Goal: Task Accomplishment & Management: Use online tool/utility

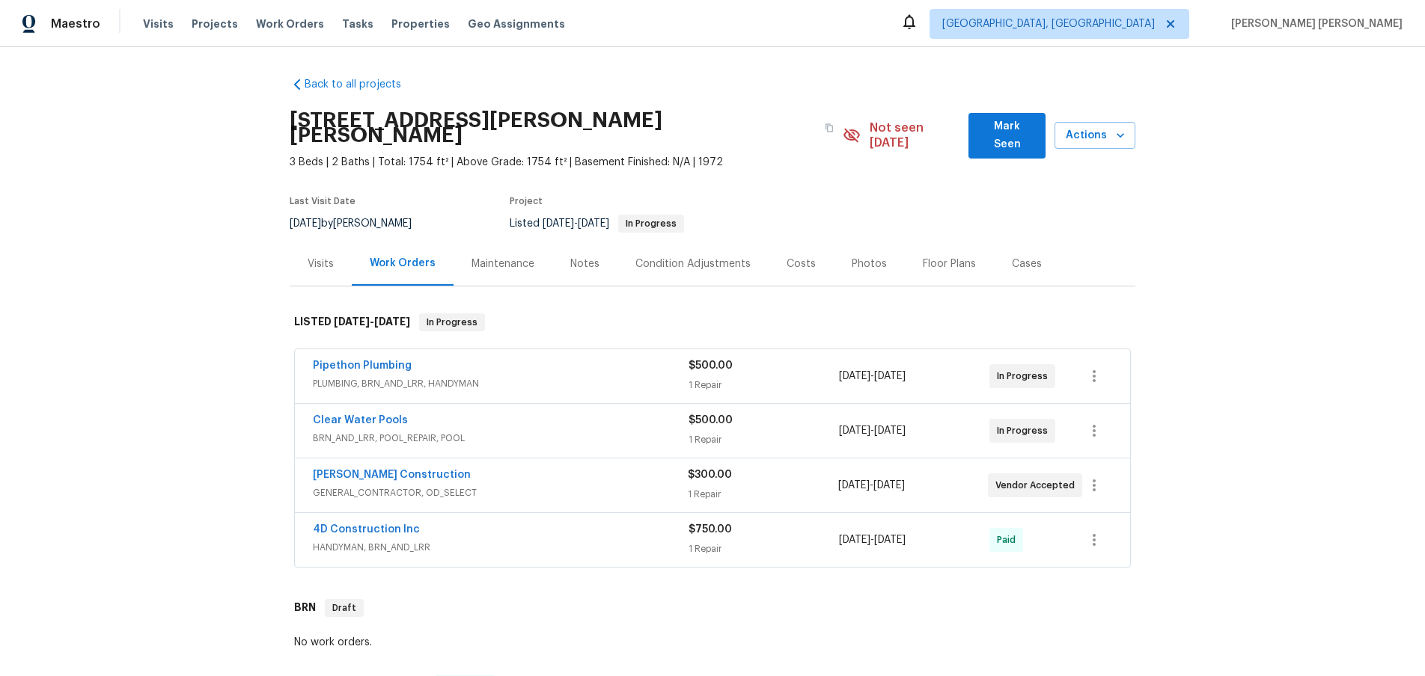
click at [601, 486] on span "GENERAL_CONTRACTOR, OD_SELECT" at bounding box center [500, 493] width 375 height 15
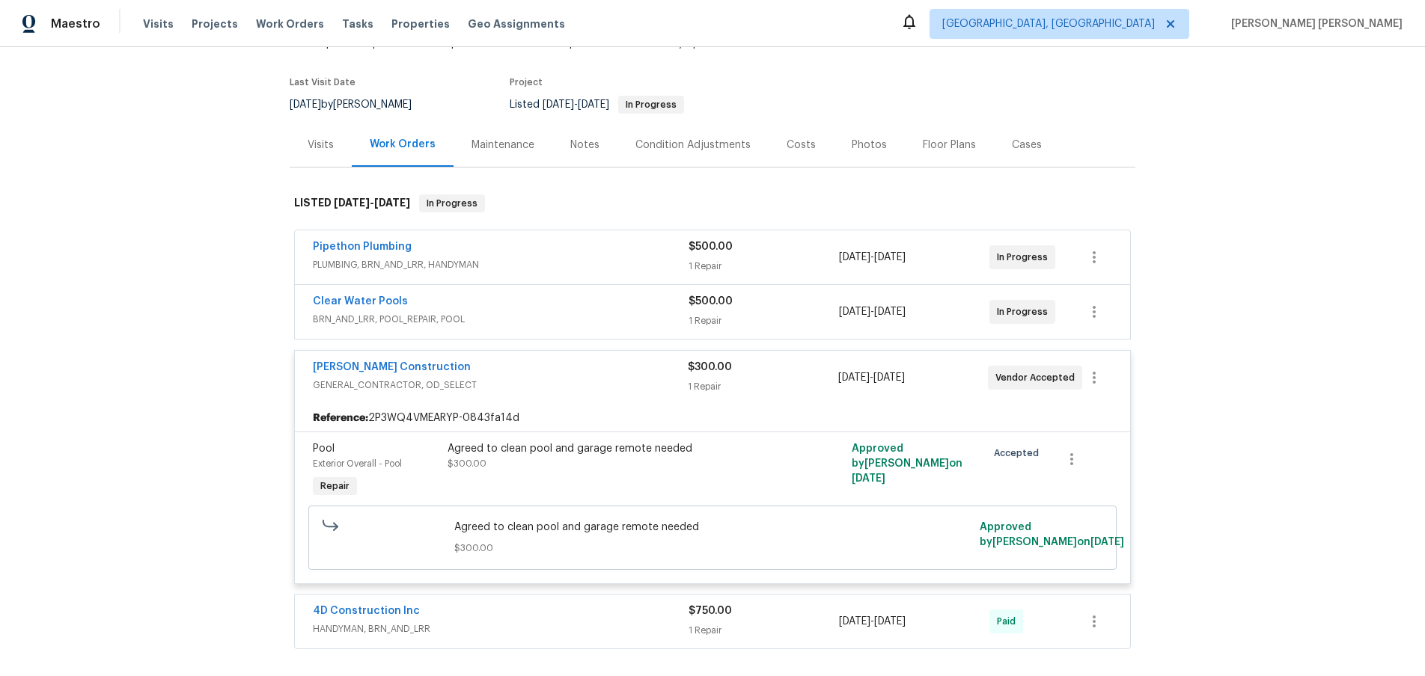
scroll to position [120, 0]
click at [365, 361] on link "Navarro Construction" at bounding box center [392, 366] width 158 height 10
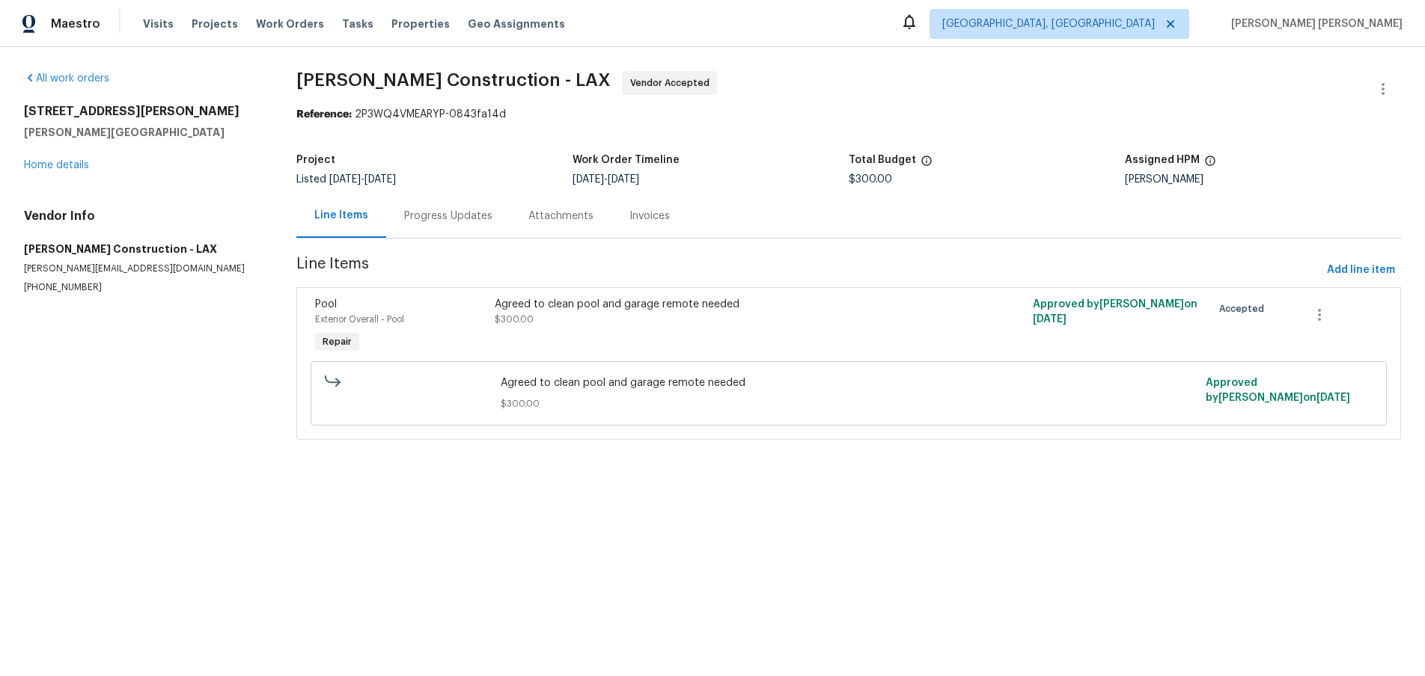
click at [453, 214] on div "Progress Updates" at bounding box center [448, 216] width 88 height 15
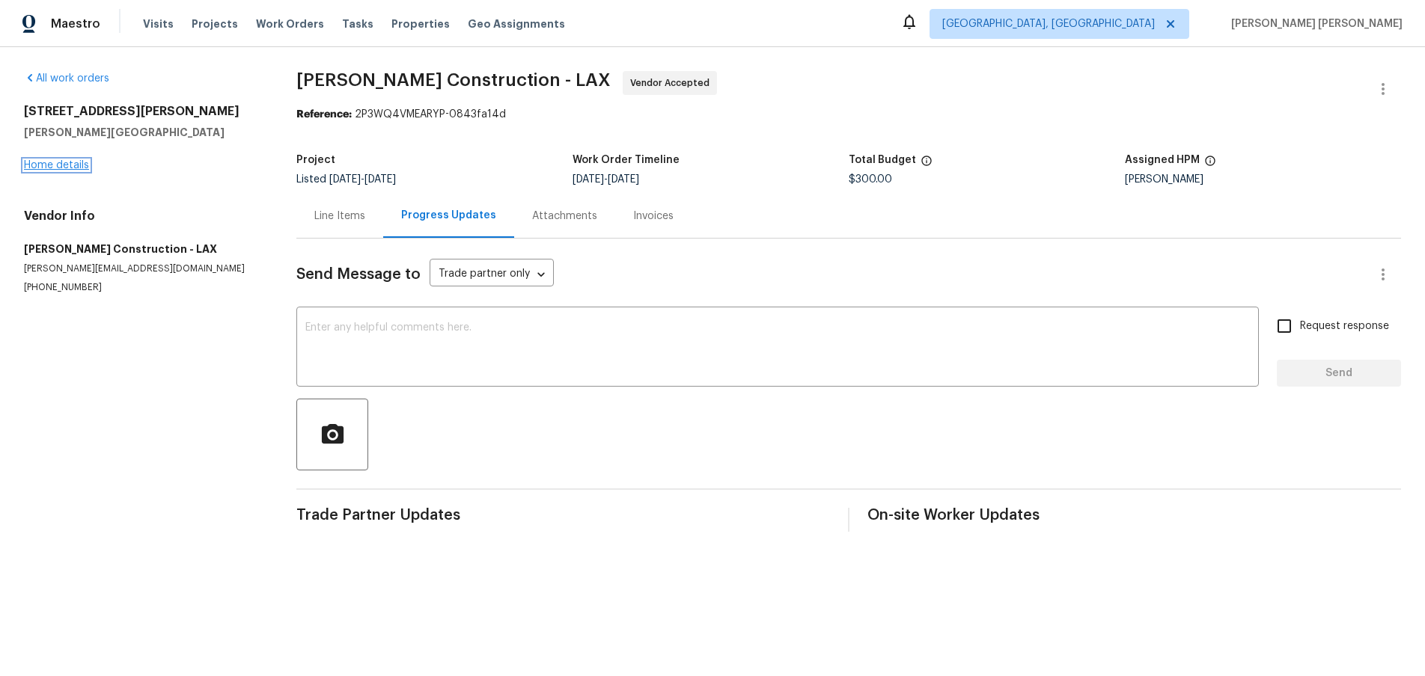
click at [40, 162] on link "Home details" at bounding box center [56, 165] width 65 height 10
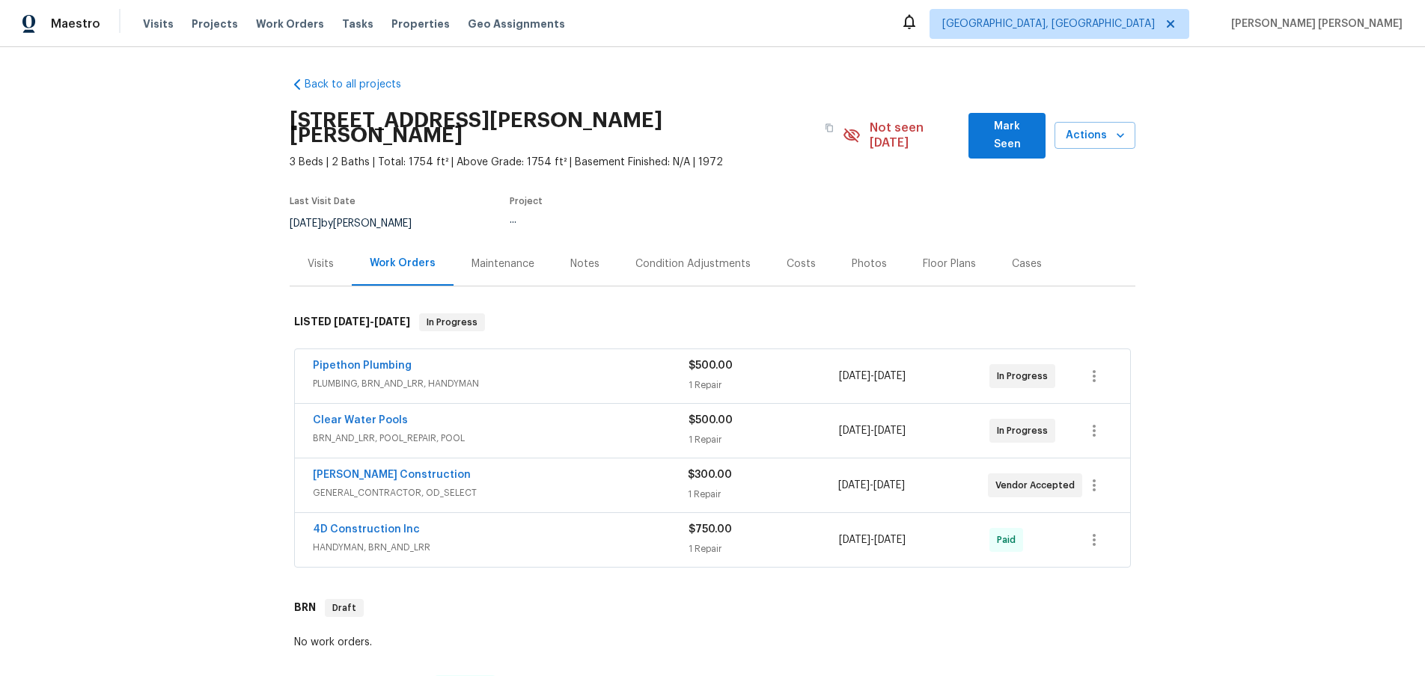
click at [542, 431] on span "BRN_AND_LRR, POOL_REPAIR, POOL" at bounding box center [501, 438] width 376 height 15
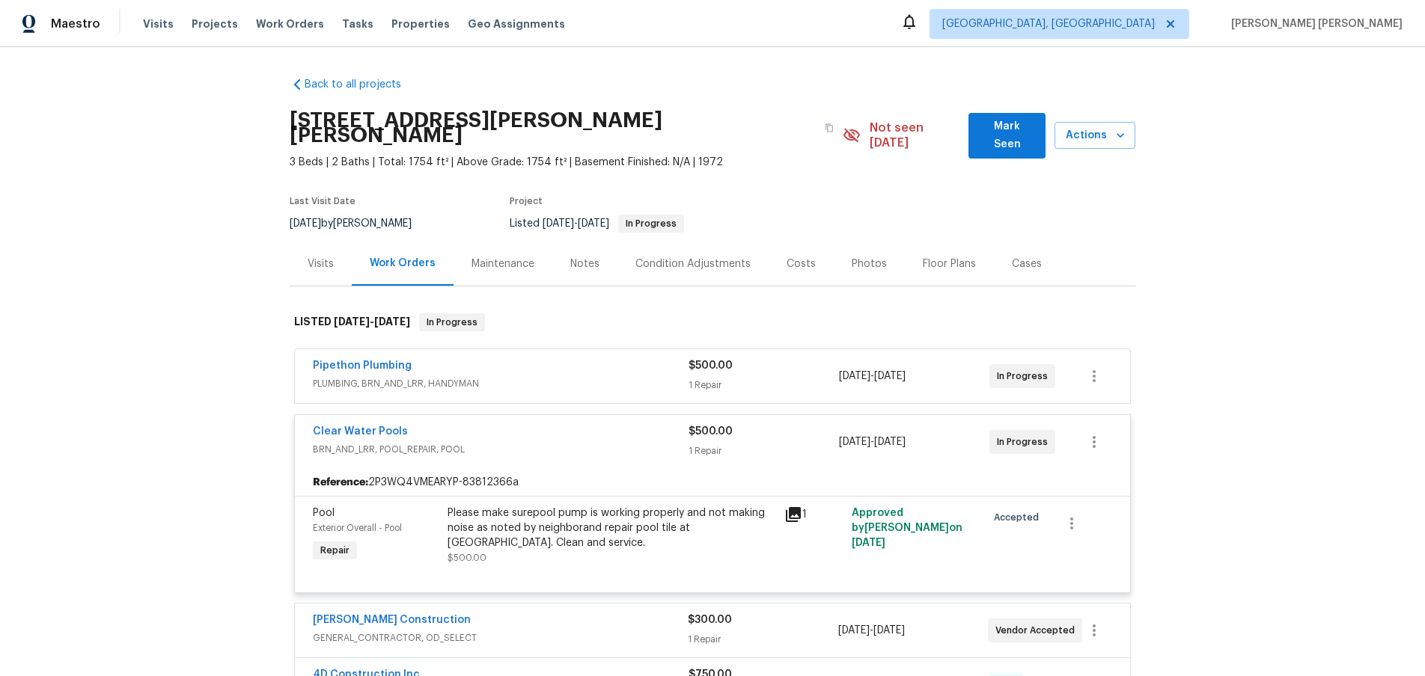
click at [515, 358] on div "Pipethon Plumbing" at bounding box center [501, 367] width 376 height 18
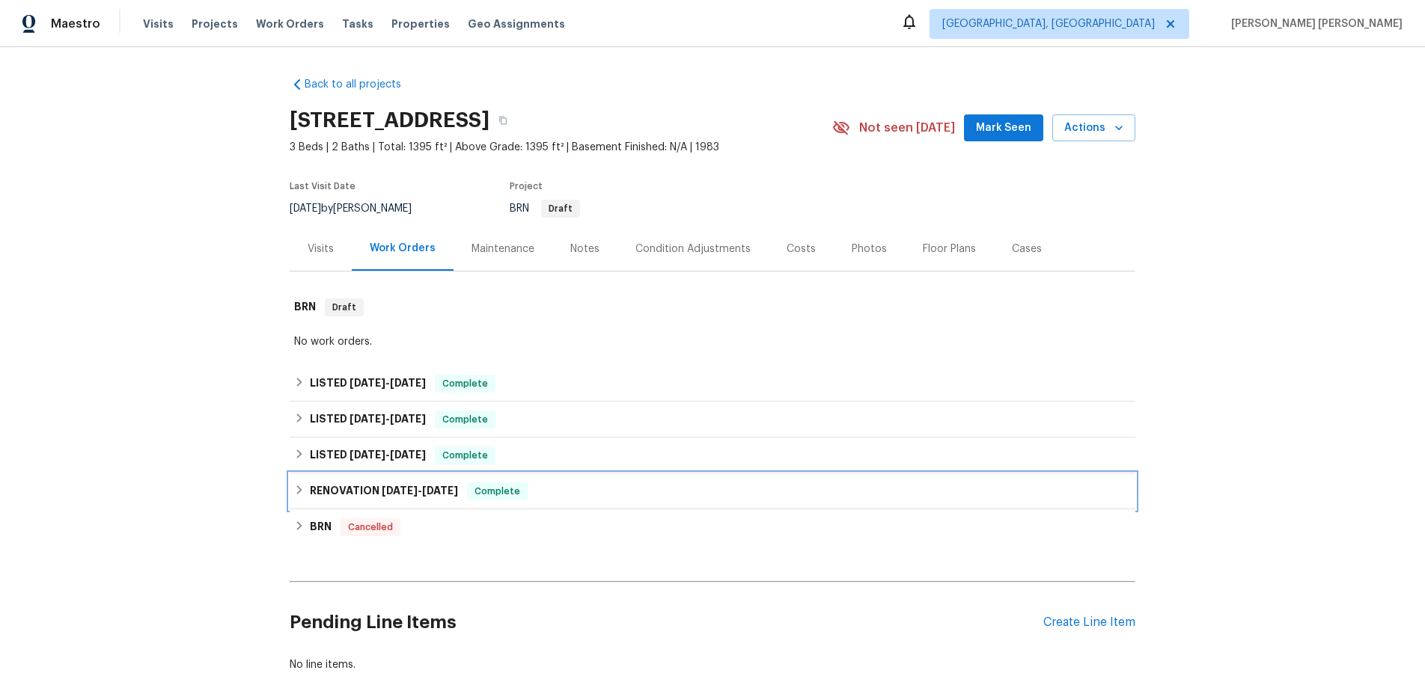
click at [293, 489] on div "RENOVATION 2/3/25 - 2/20/25 Complete" at bounding box center [712, 492] width 845 height 36
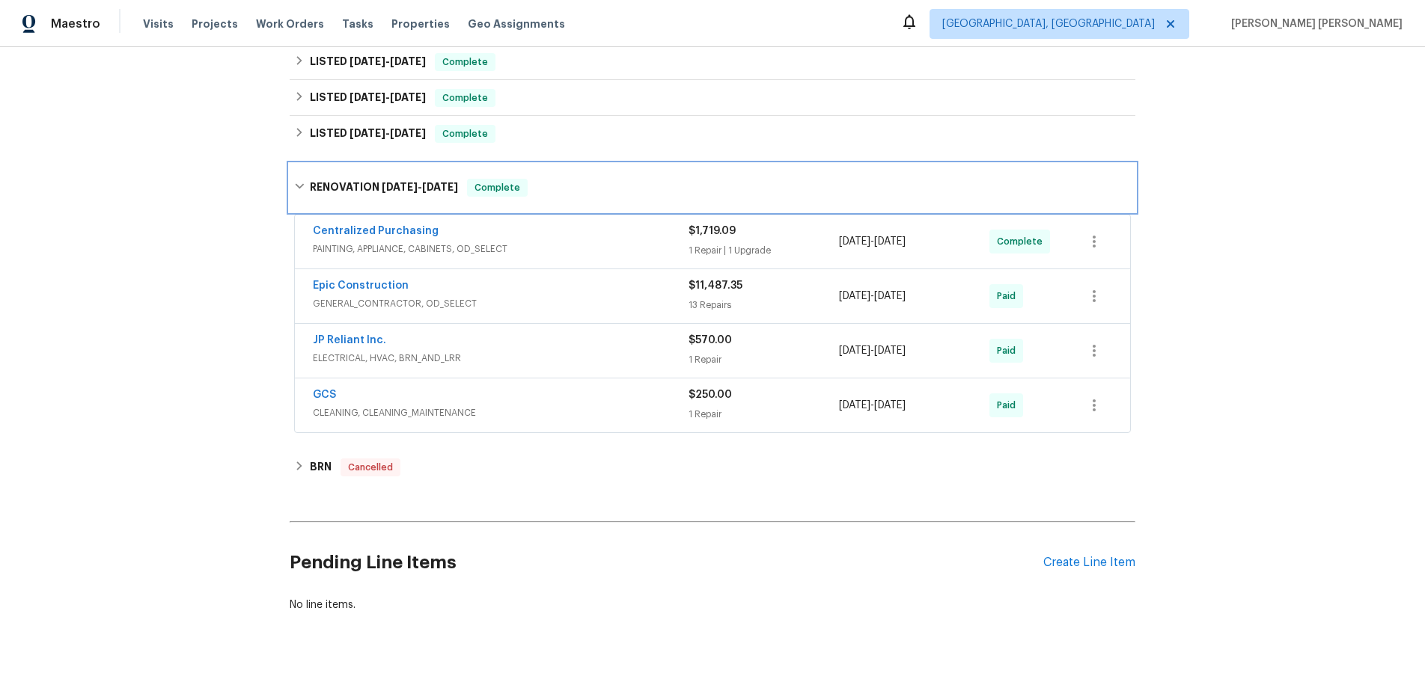
scroll to position [324, 0]
click at [594, 397] on div "GCS" at bounding box center [501, 396] width 376 height 18
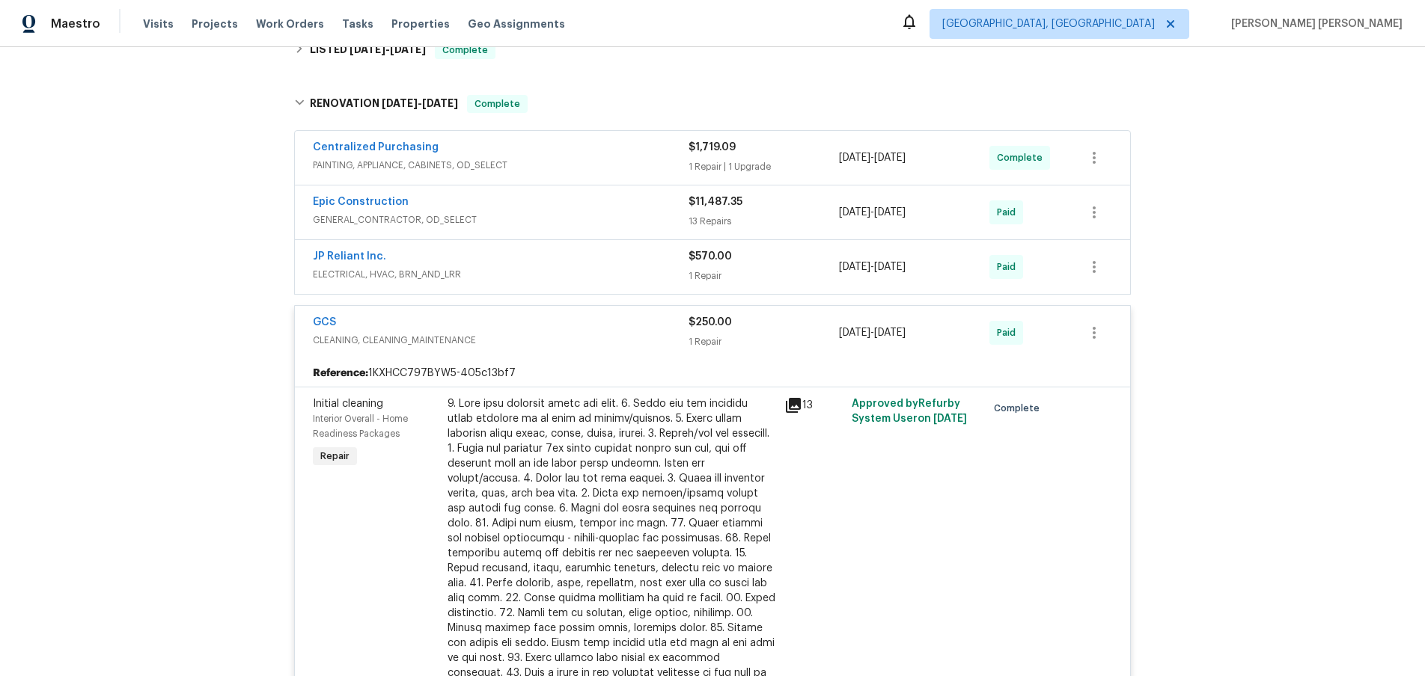
click at [589, 341] on span "CLEANING, CLEANING_MAINTENANCE" at bounding box center [501, 340] width 376 height 15
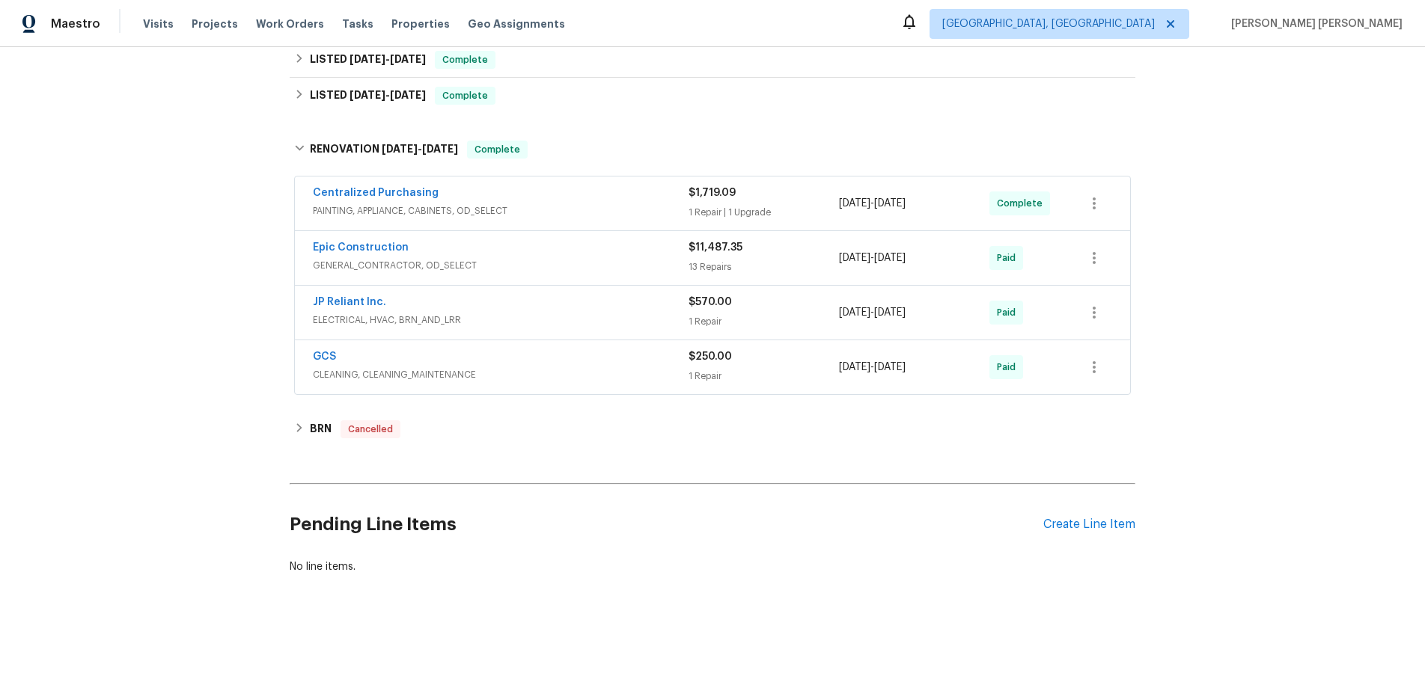
scroll to position [360, 0]
click at [588, 314] on span "ELECTRICAL, HVAC, BRN_AND_LRR" at bounding box center [501, 320] width 376 height 15
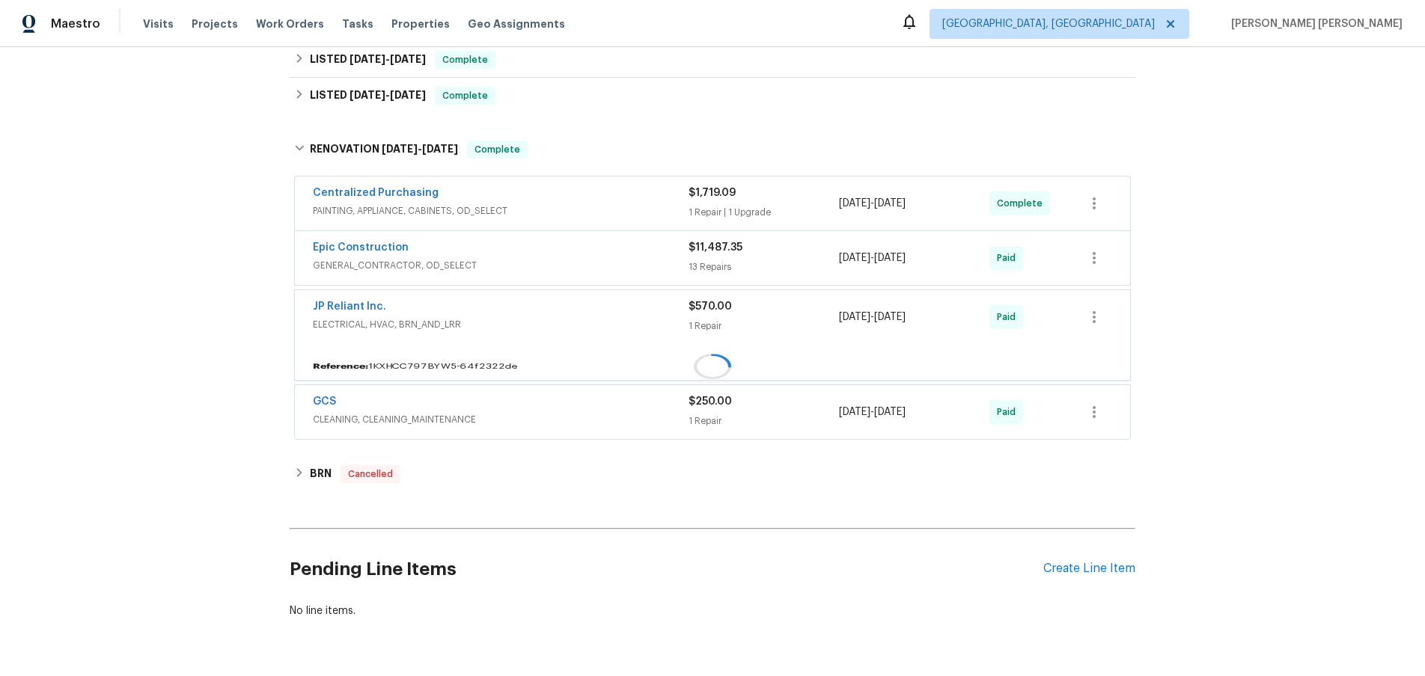
scroll to position [406, 0]
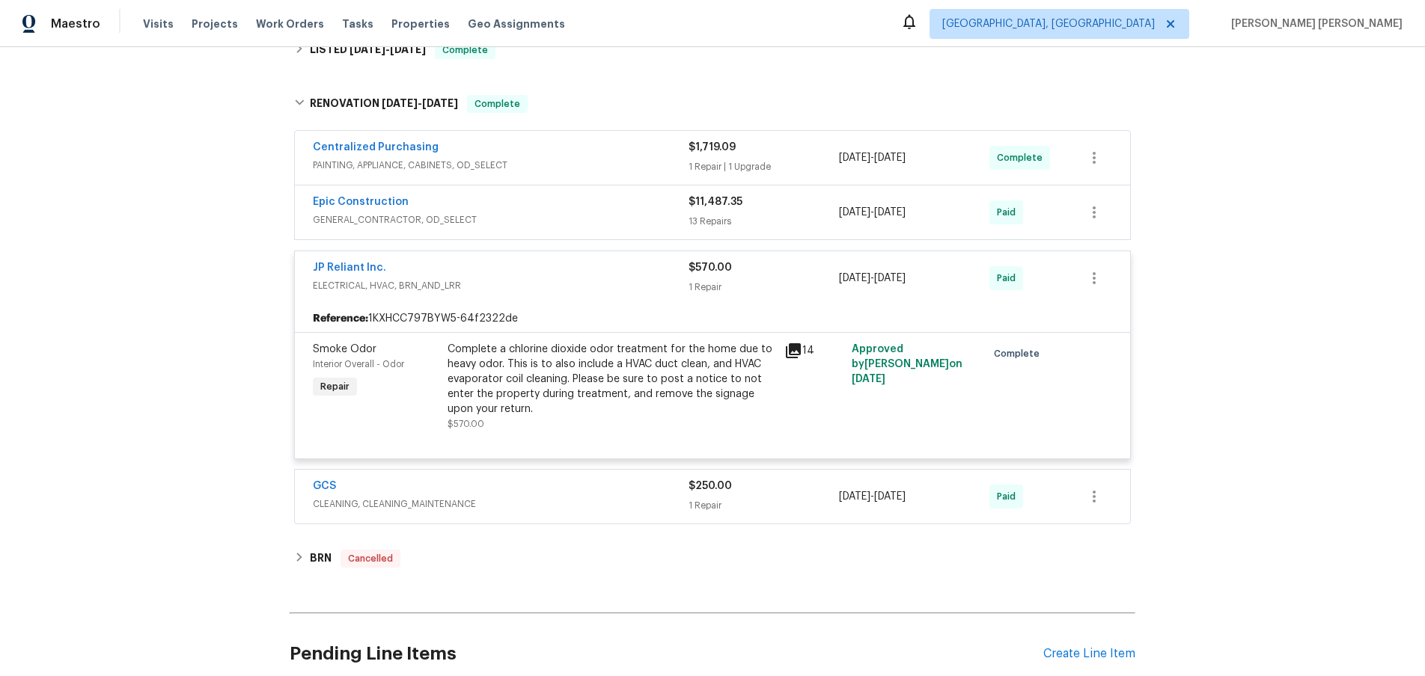
click at [588, 268] on div "JP Reliant Inc." at bounding box center [501, 269] width 376 height 18
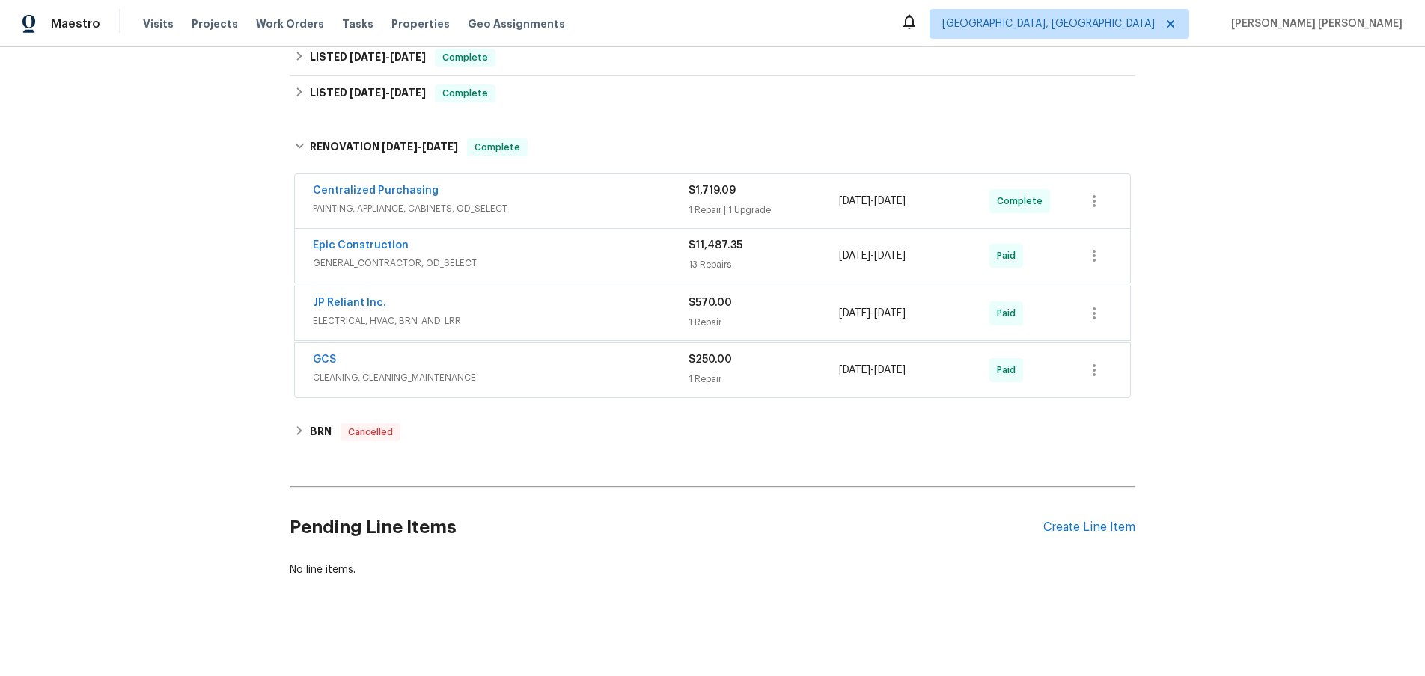
scroll to position [360, 0]
click at [602, 248] on div "Epic Construction" at bounding box center [501, 249] width 376 height 18
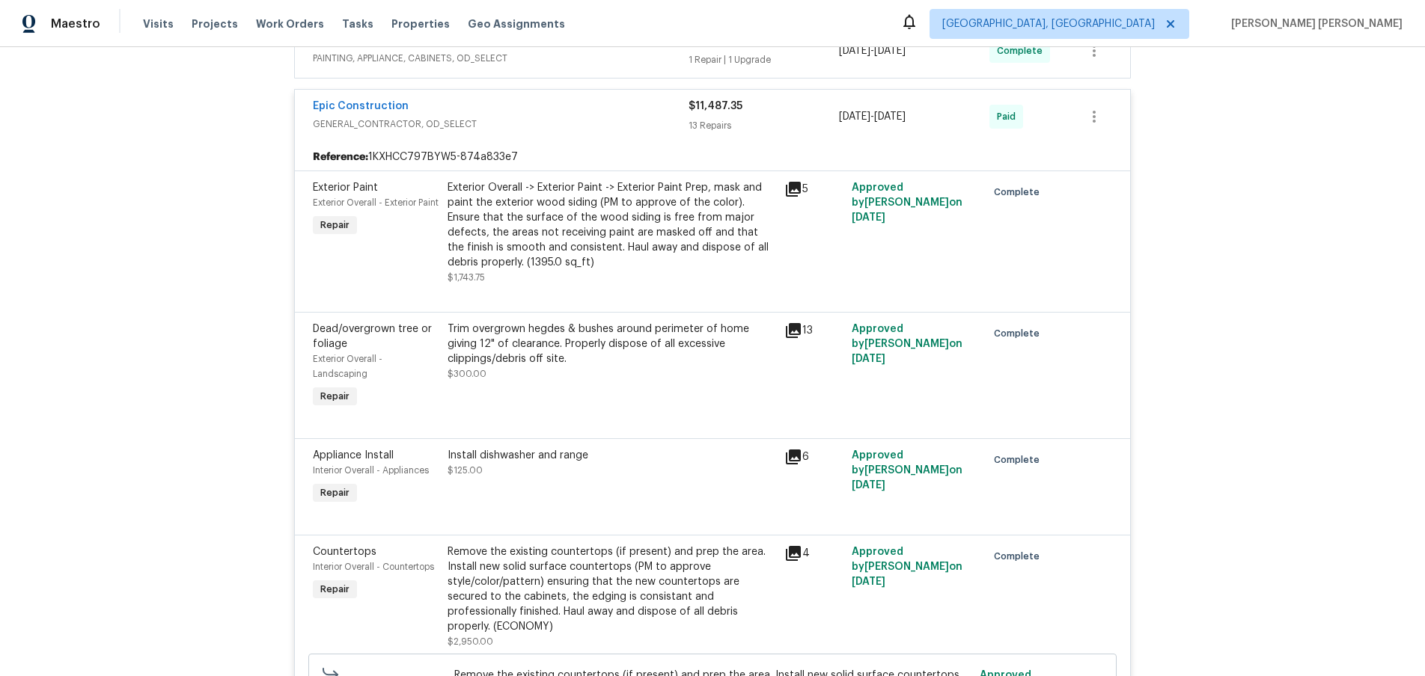
scroll to position [548, 0]
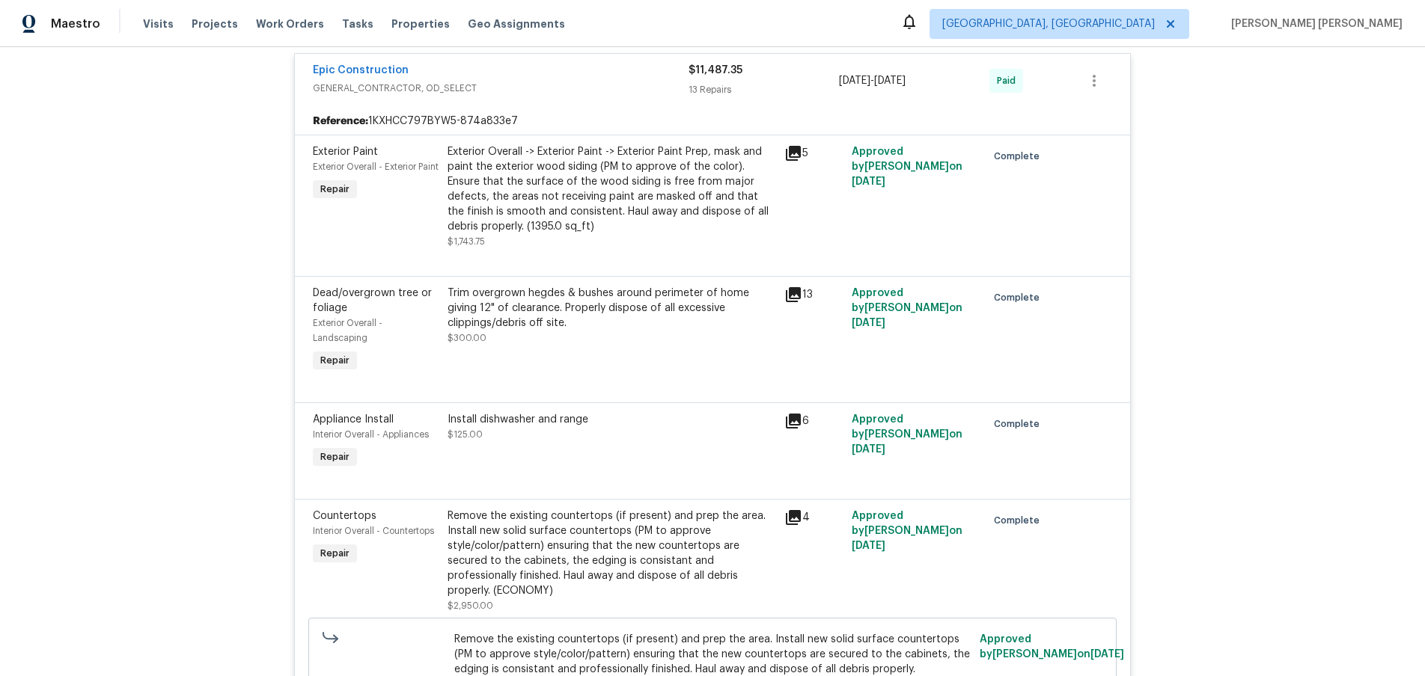
click at [795, 300] on icon at bounding box center [793, 295] width 18 height 18
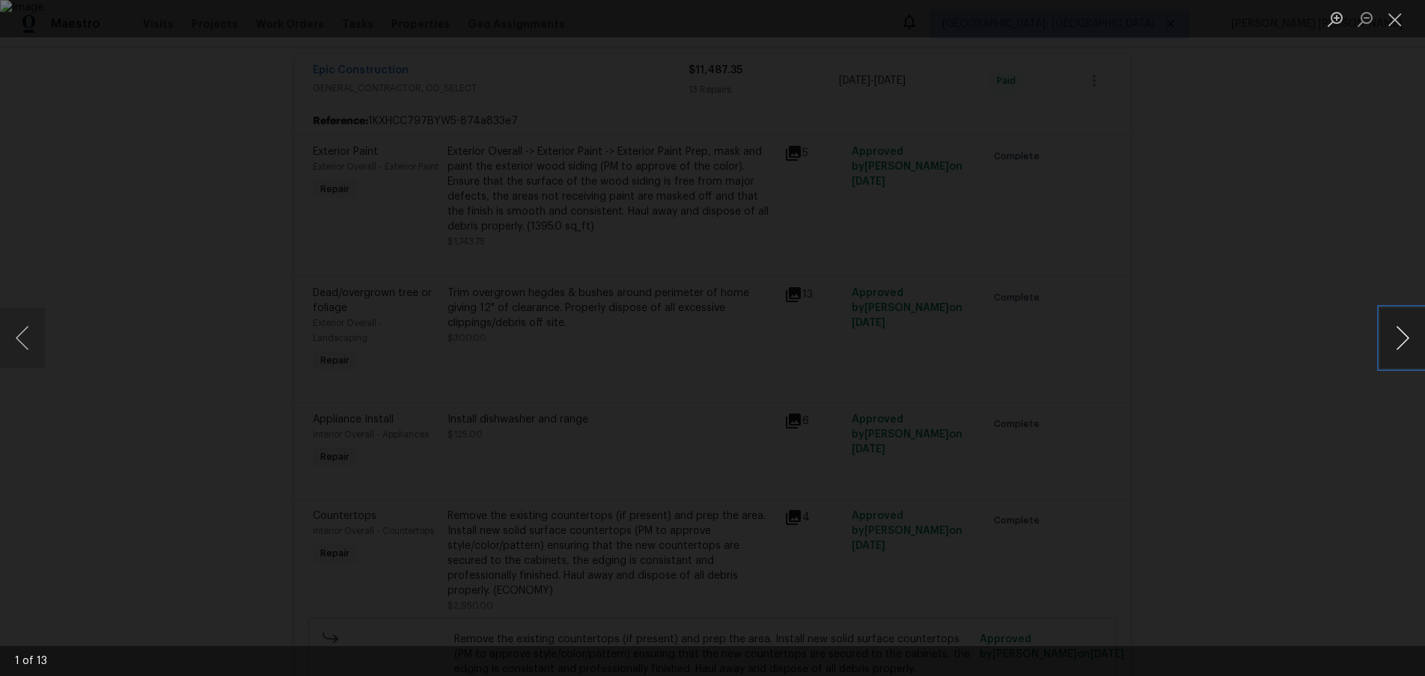
click at [1413, 341] on button "Next image" at bounding box center [1402, 338] width 45 height 60
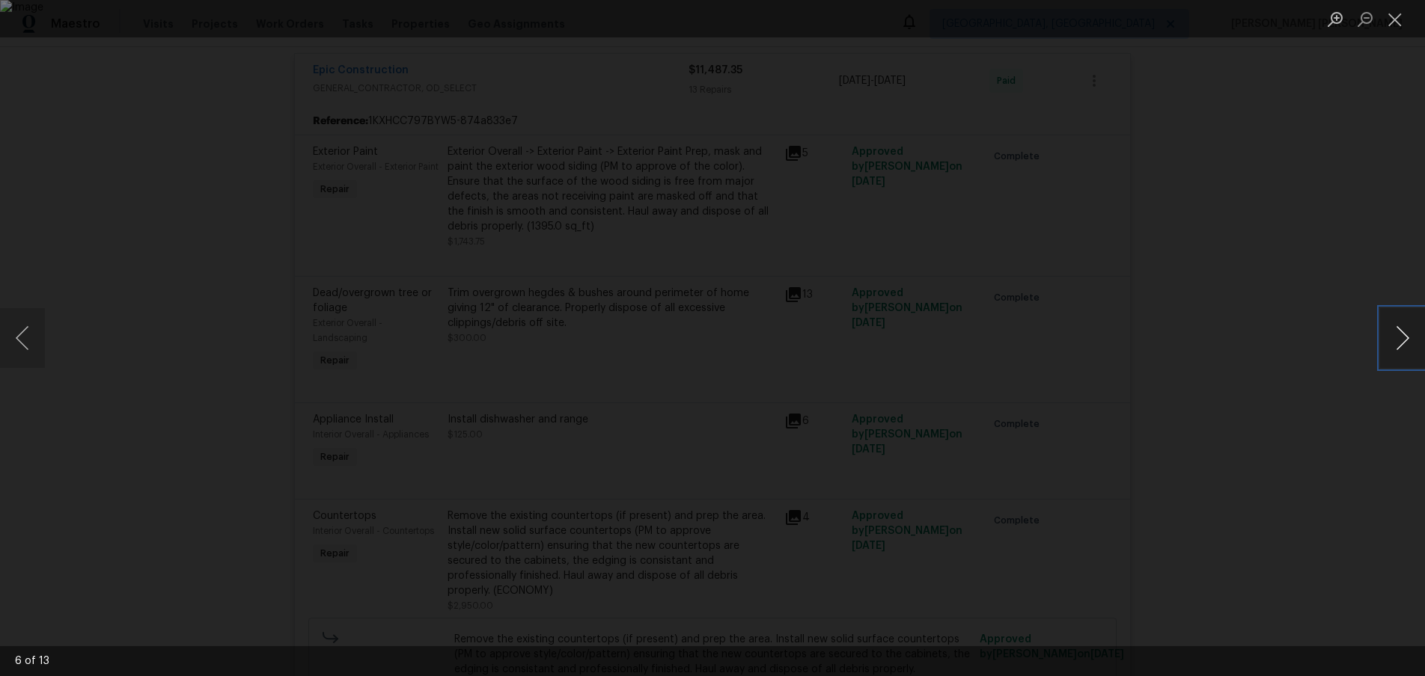
click at [1413, 341] on button "Next image" at bounding box center [1402, 338] width 45 height 60
click at [1395, 346] on button "Next image" at bounding box center [1402, 338] width 45 height 60
click at [1392, 348] on button "Next image" at bounding box center [1402, 338] width 45 height 60
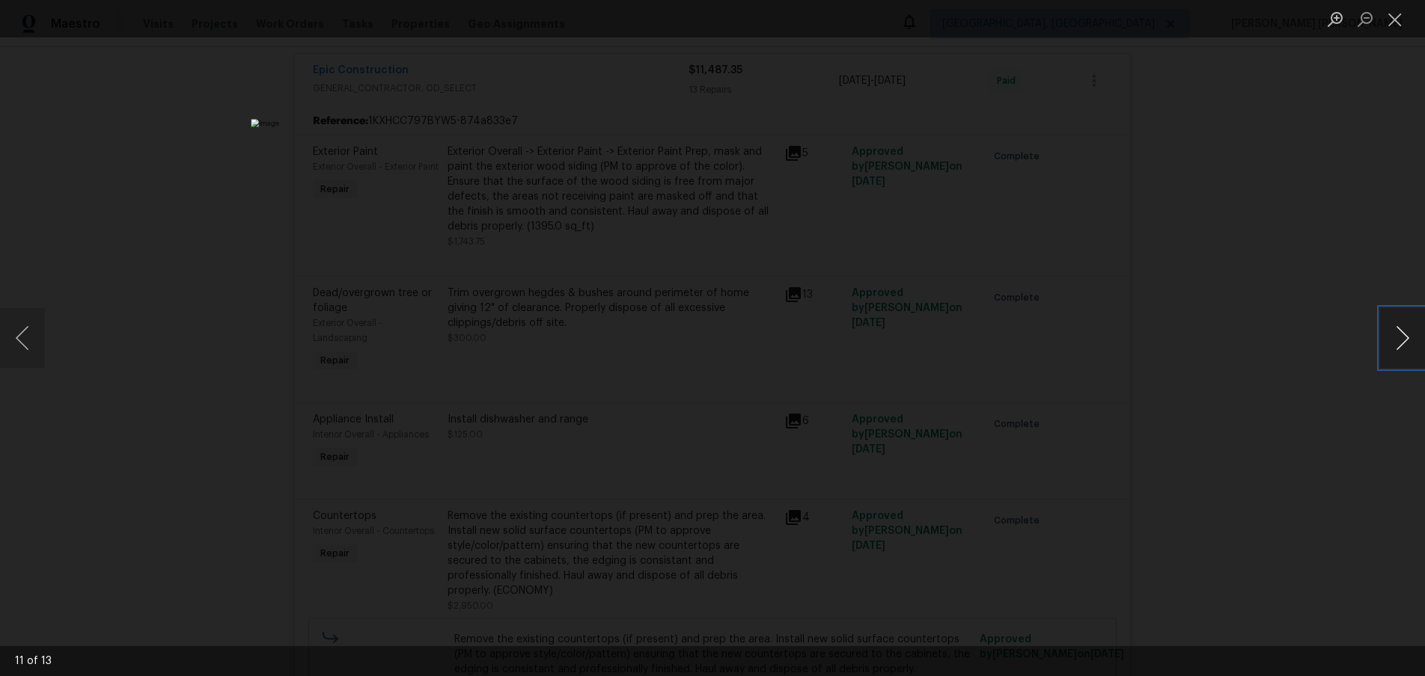
click at [1392, 348] on button "Next image" at bounding box center [1402, 338] width 45 height 60
click at [1300, 455] on div "Lightbox" at bounding box center [712, 338] width 1425 height 676
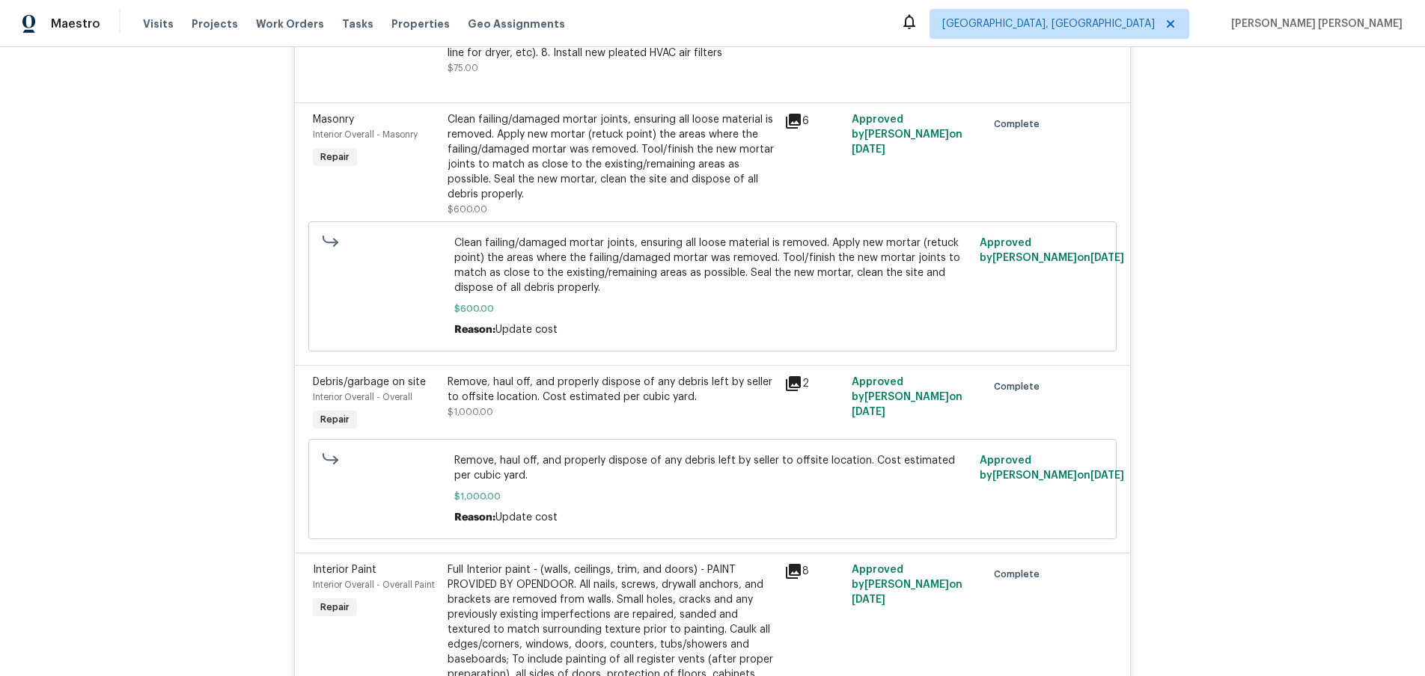
scroll to position [1517, 0]
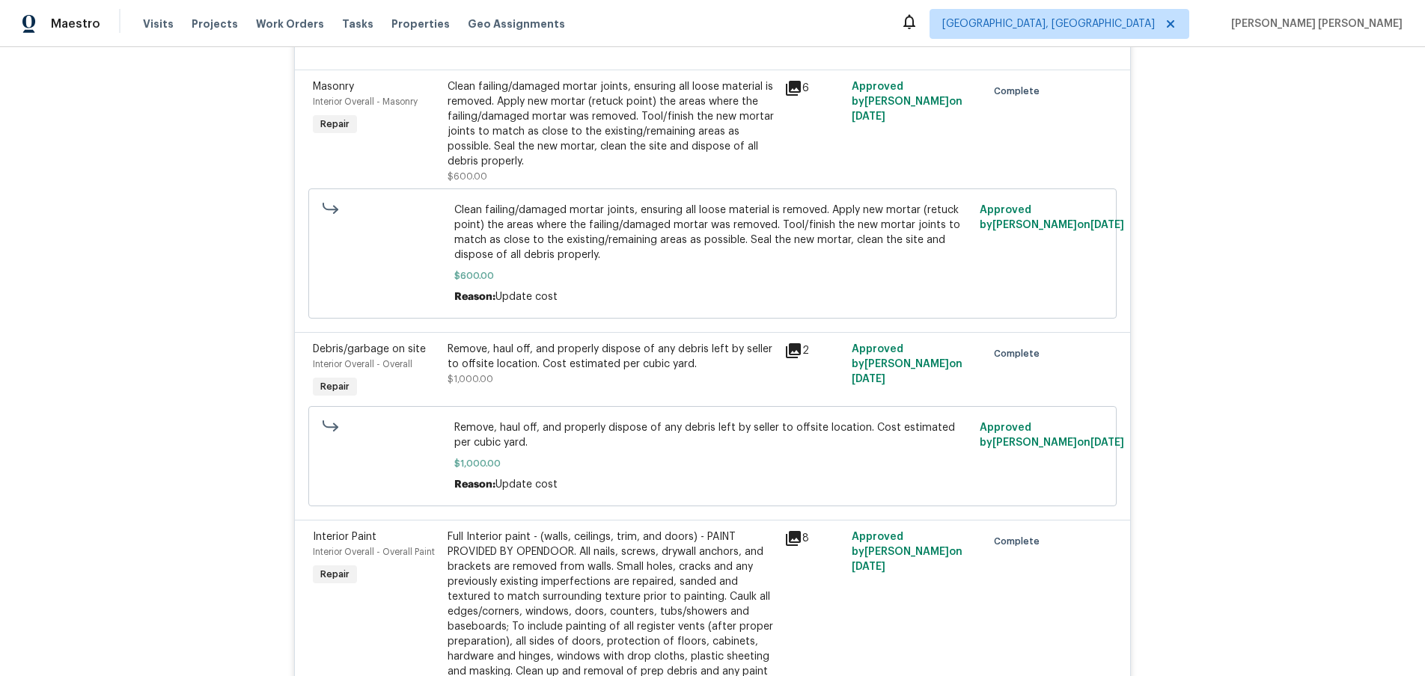
click at [789, 343] on icon at bounding box center [793, 350] width 15 height 15
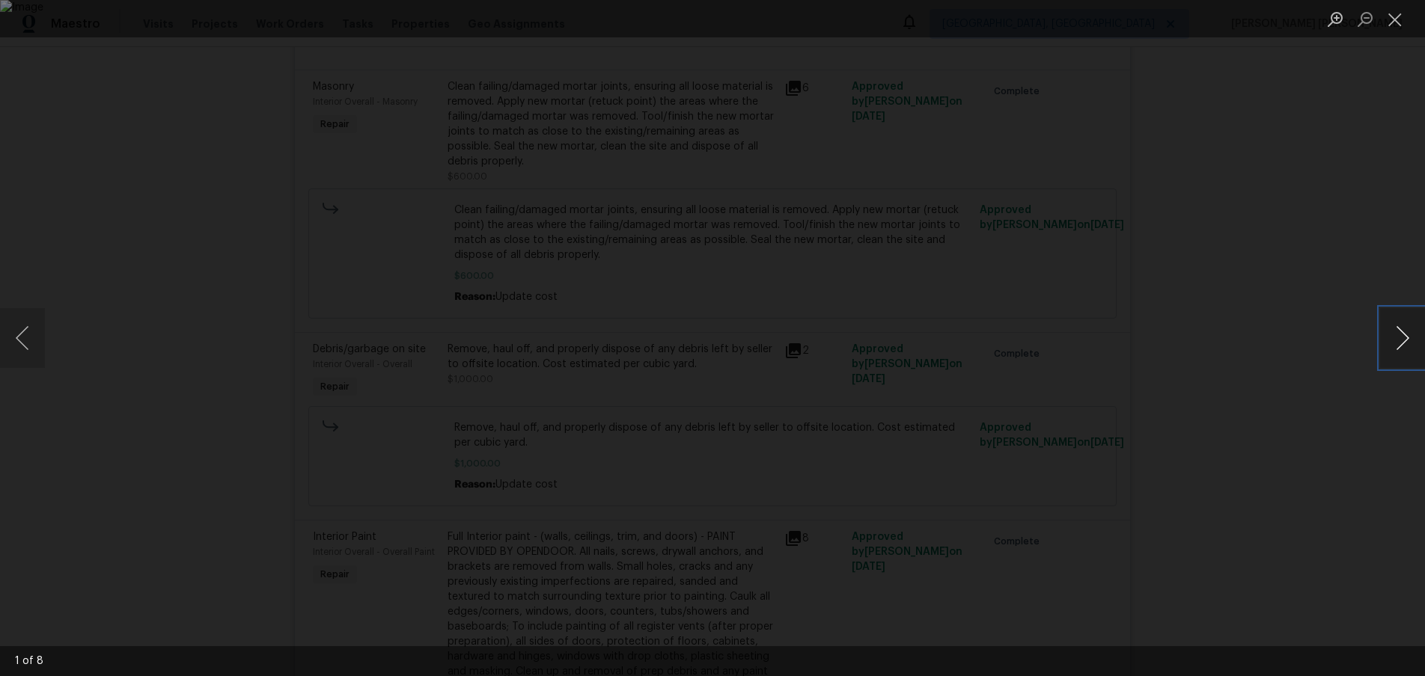
click at [1389, 351] on button "Next image" at bounding box center [1402, 338] width 45 height 60
click at [1390, 351] on button "Next image" at bounding box center [1402, 338] width 45 height 60
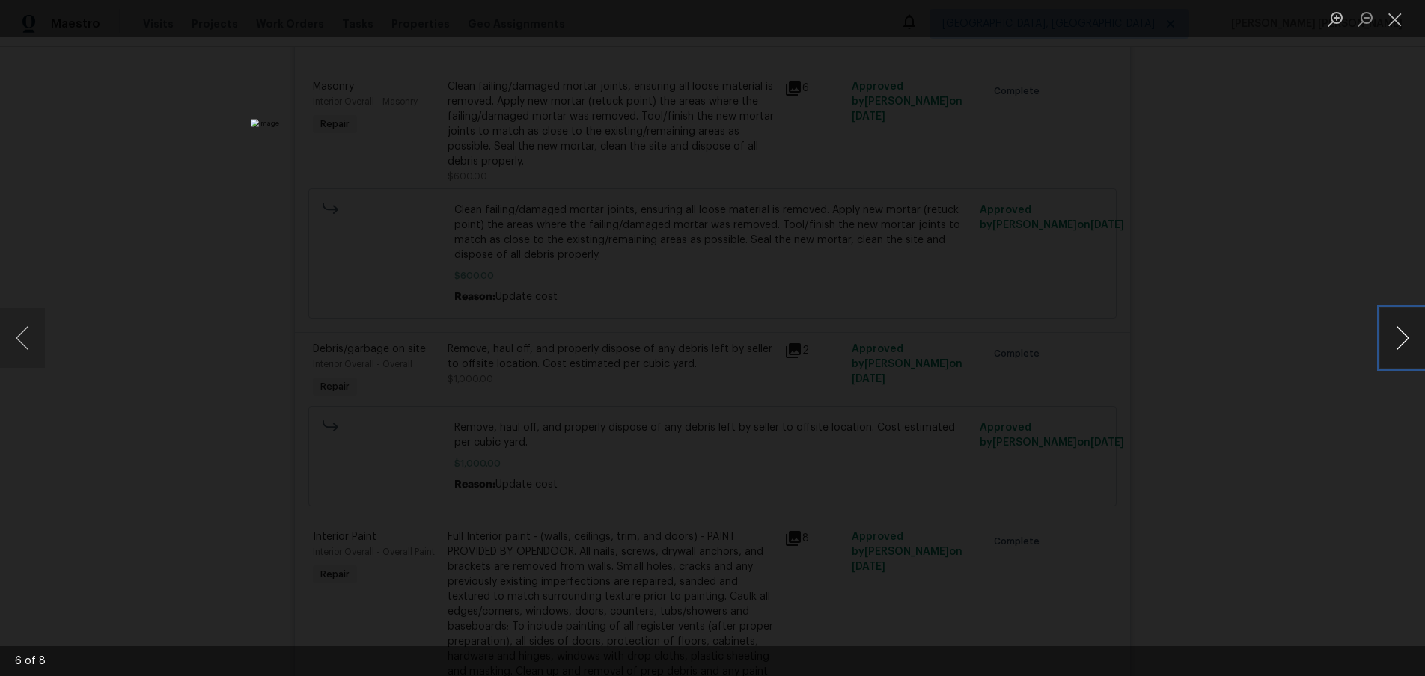
click at [1390, 351] on button "Next image" at bounding box center [1402, 338] width 45 height 60
click at [1291, 447] on div "Lightbox" at bounding box center [712, 338] width 1425 height 676
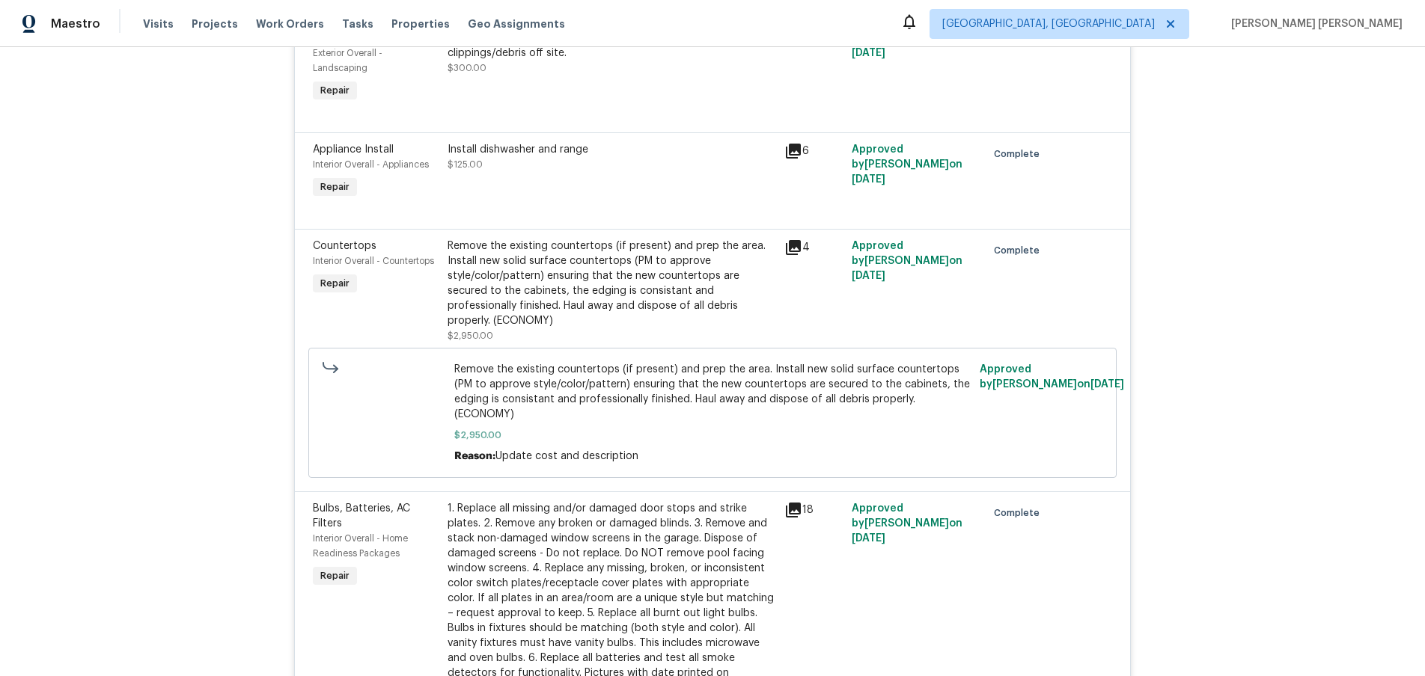
scroll to position [0, 0]
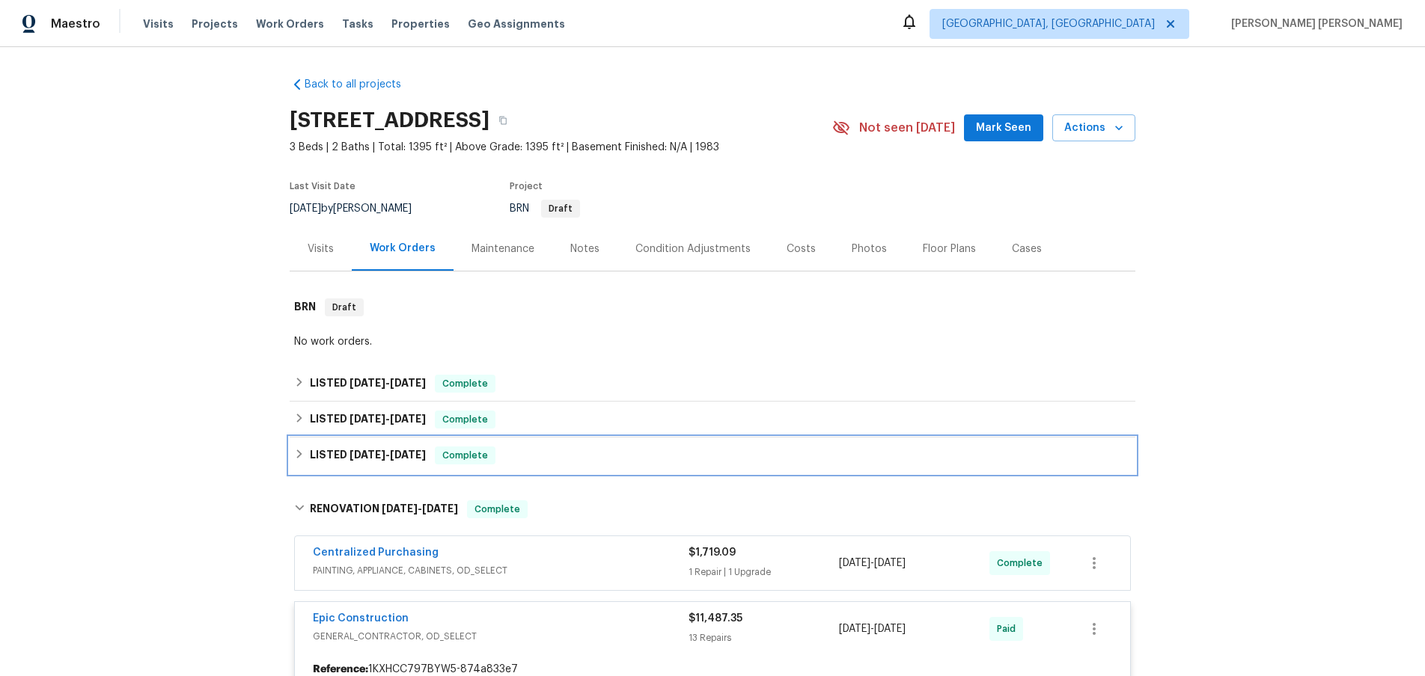
click at [299, 450] on icon at bounding box center [299, 454] width 10 height 10
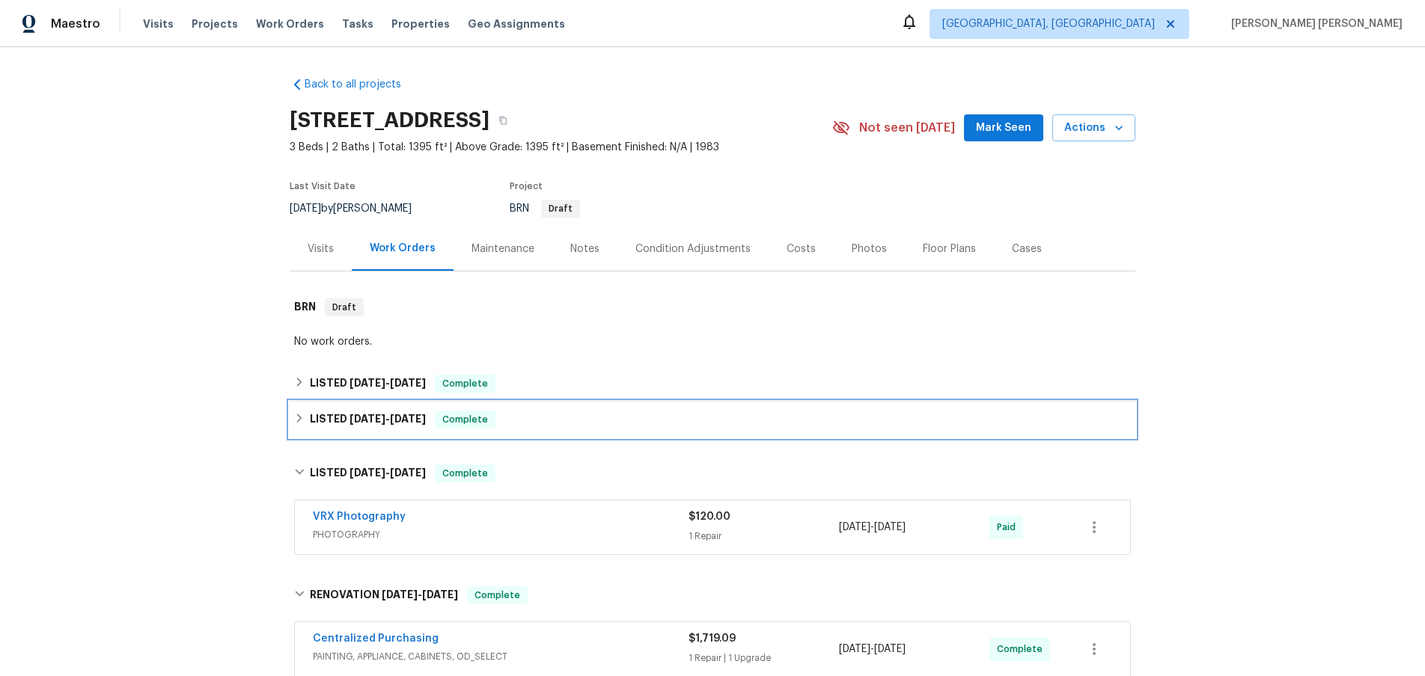
click at [290, 415] on div "LISTED 3/31/25 - 4/8/25 Complete" at bounding box center [712, 420] width 845 height 36
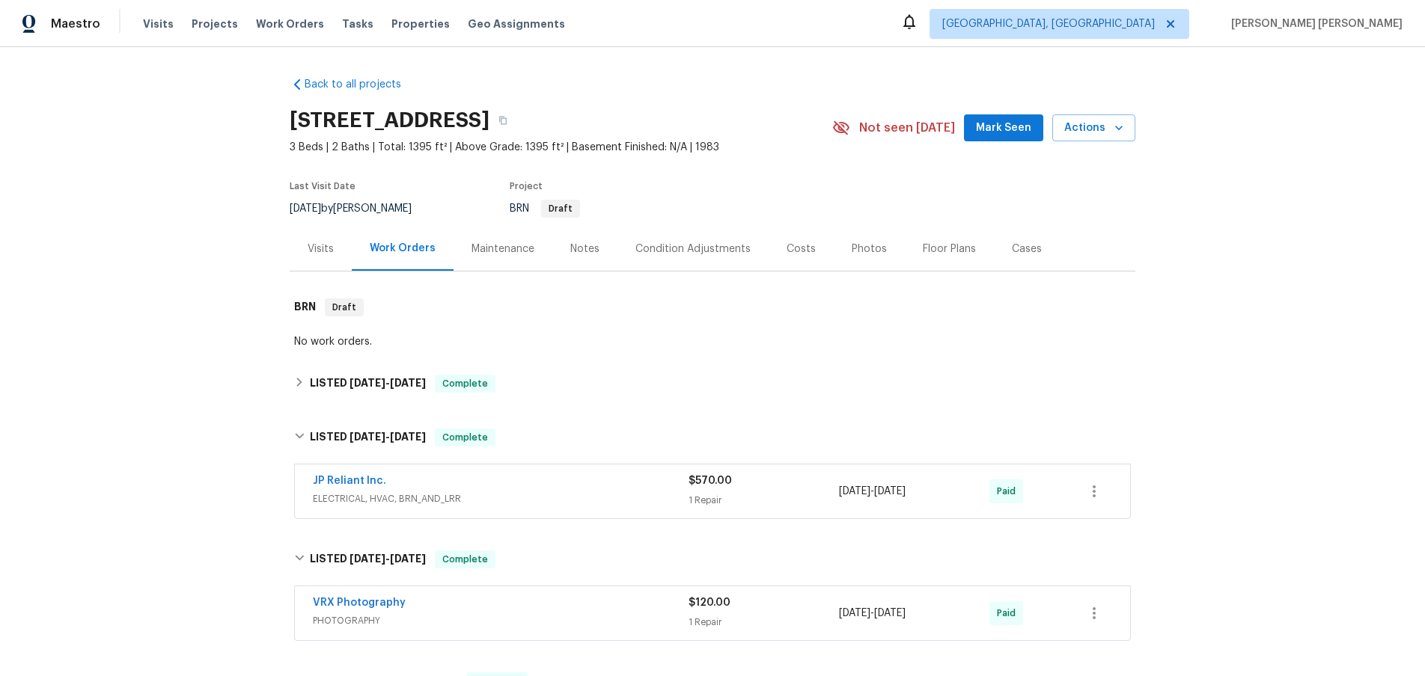
click at [438, 507] on div "JP Reliant Inc. ELECTRICAL, HVAC, BRN_AND_LRR" at bounding box center [501, 492] width 376 height 36
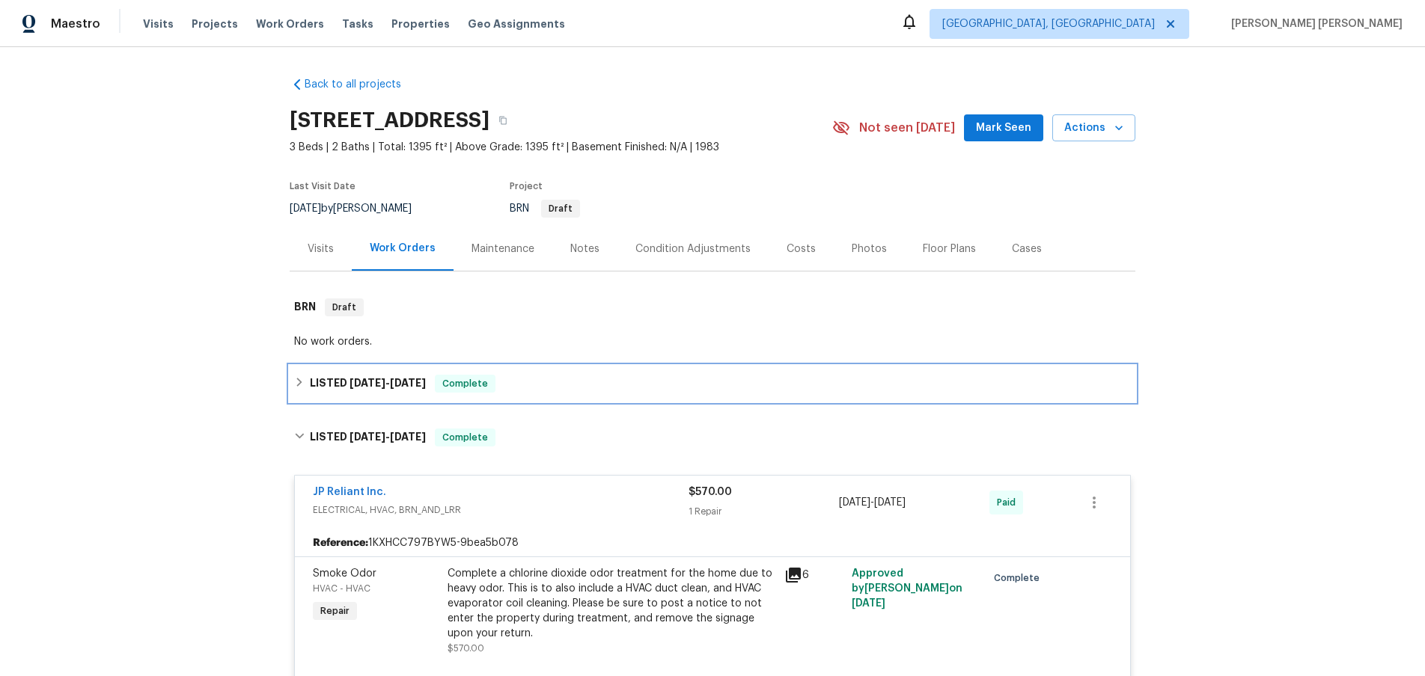
click at [290, 382] on div "LISTED 4/16/25 - 7/4/25 Complete" at bounding box center [712, 384] width 845 height 36
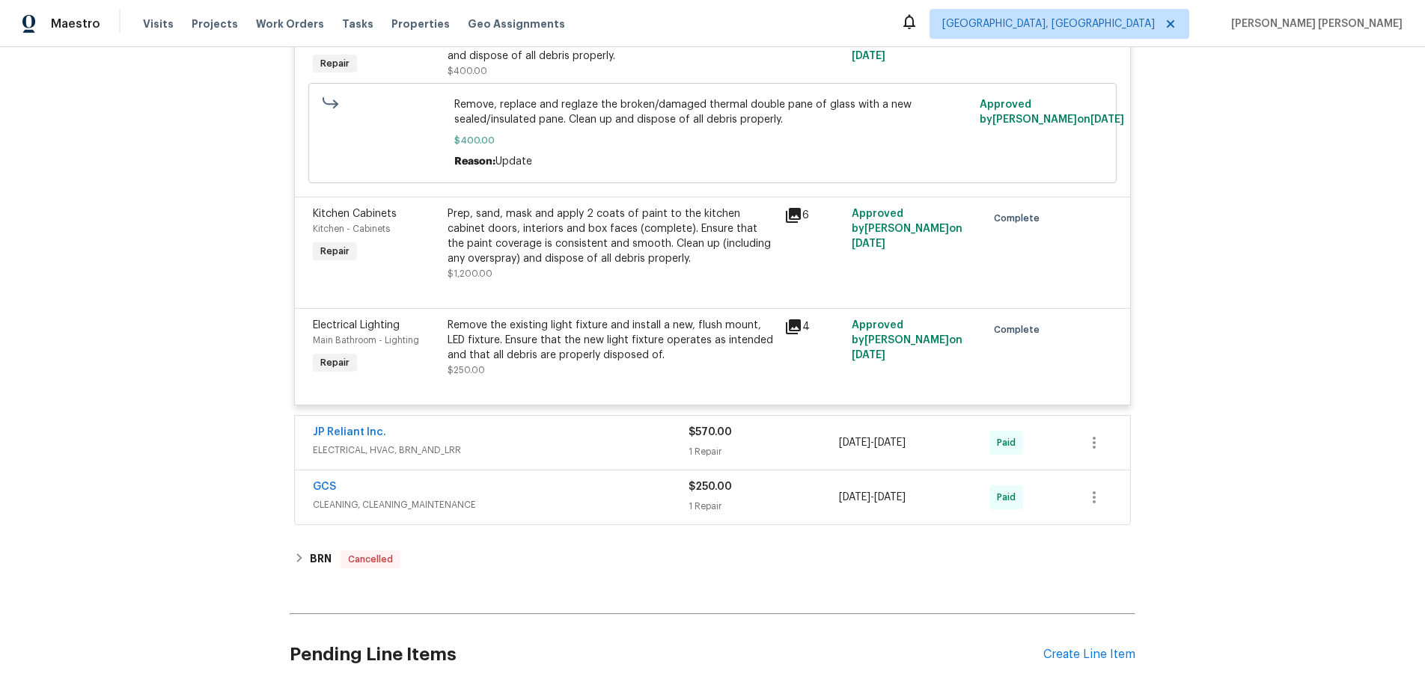
scroll to position [3091, 0]
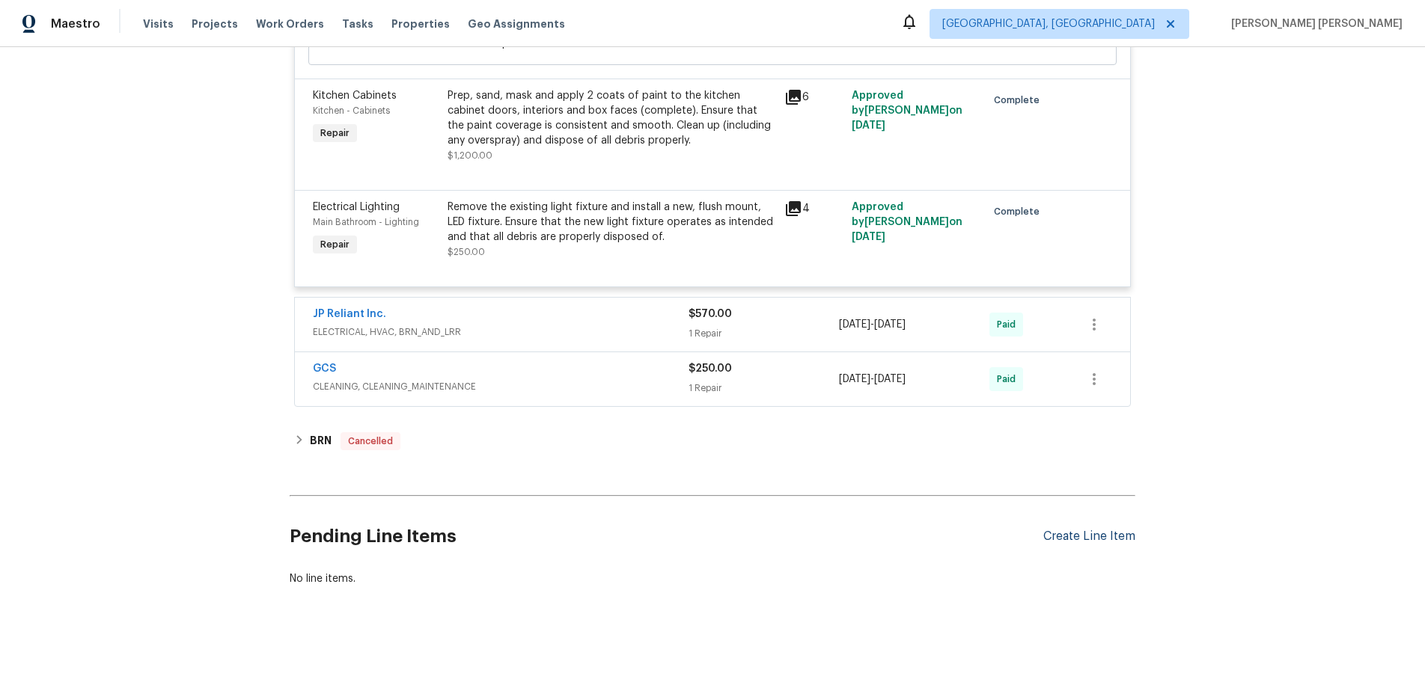
click at [1111, 530] on div "Create Line Item" at bounding box center [1089, 537] width 92 height 14
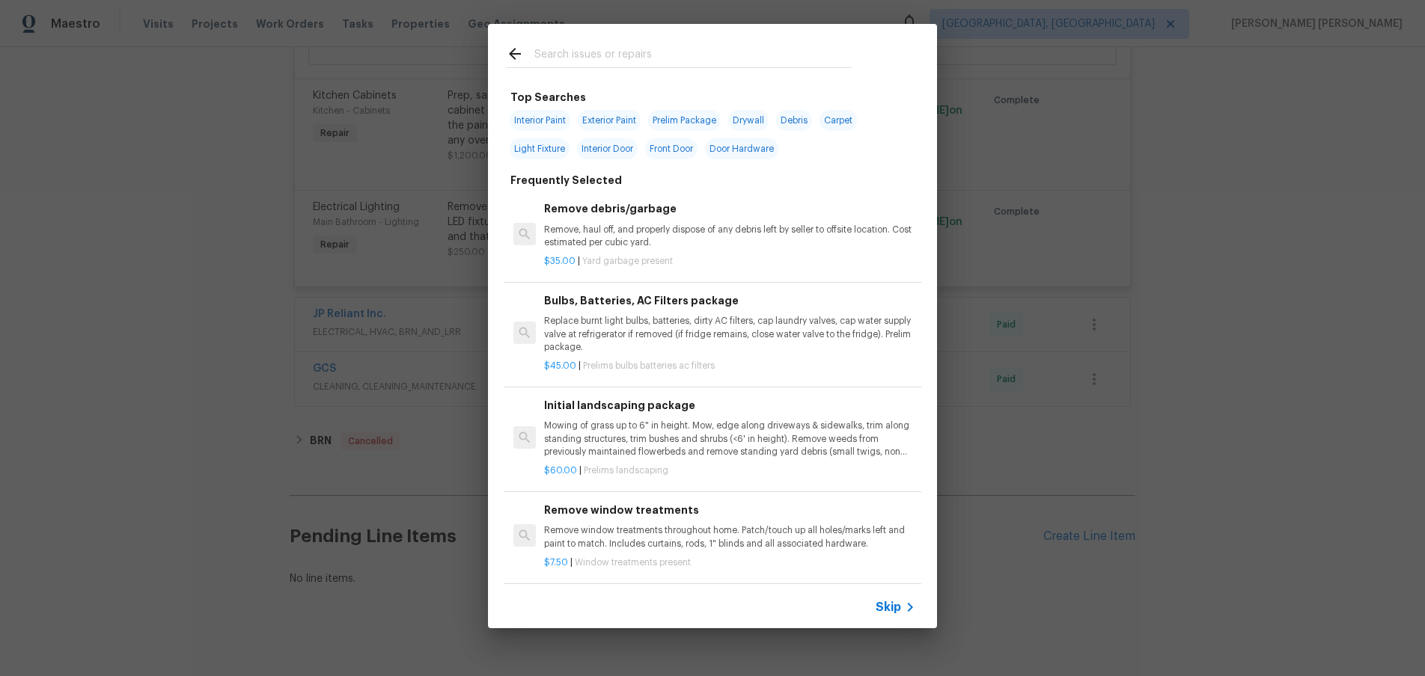
click at [887, 607] on span "Skip" at bounding box center [887, 607] width 25 height 15
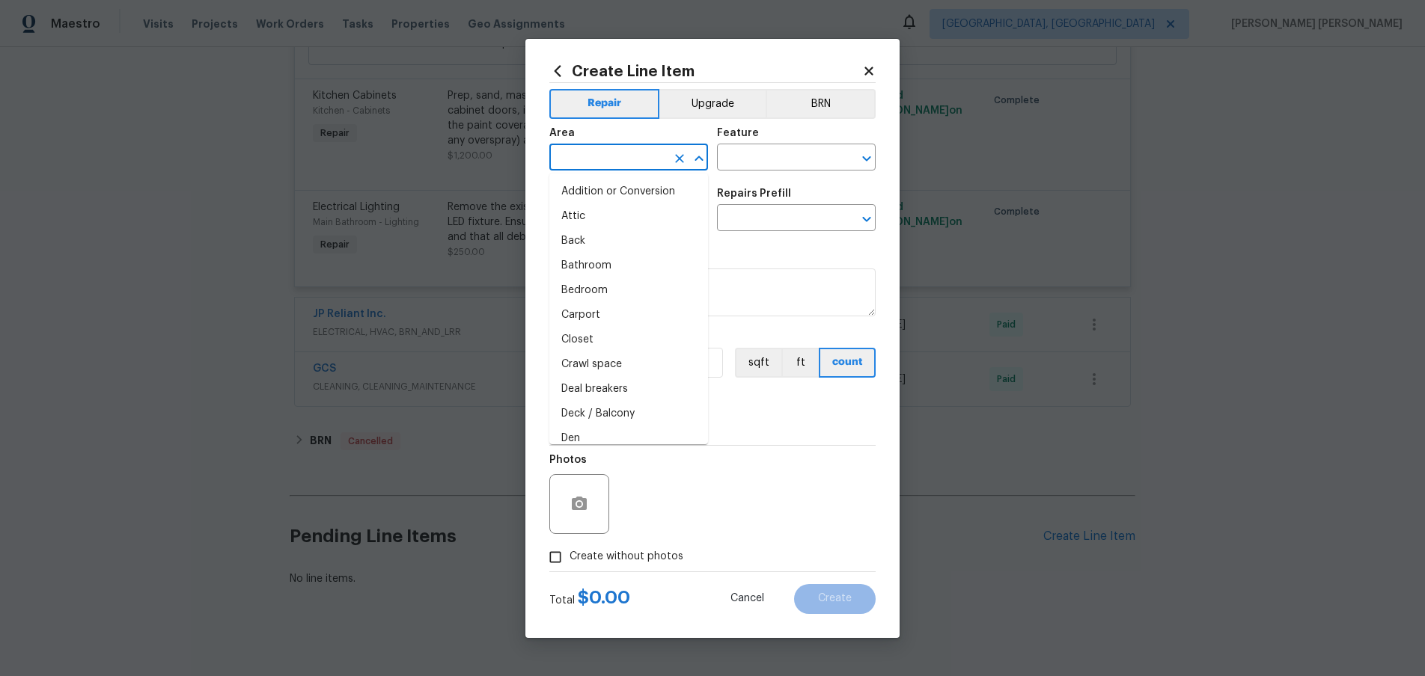
click at [635, 161] on input "text" at bounding box center [607, 158] width 117 height 23
type input "irr"
click at [620, 190] on li "Irrigation" at bounding box center [628, 192] width 159 height 25
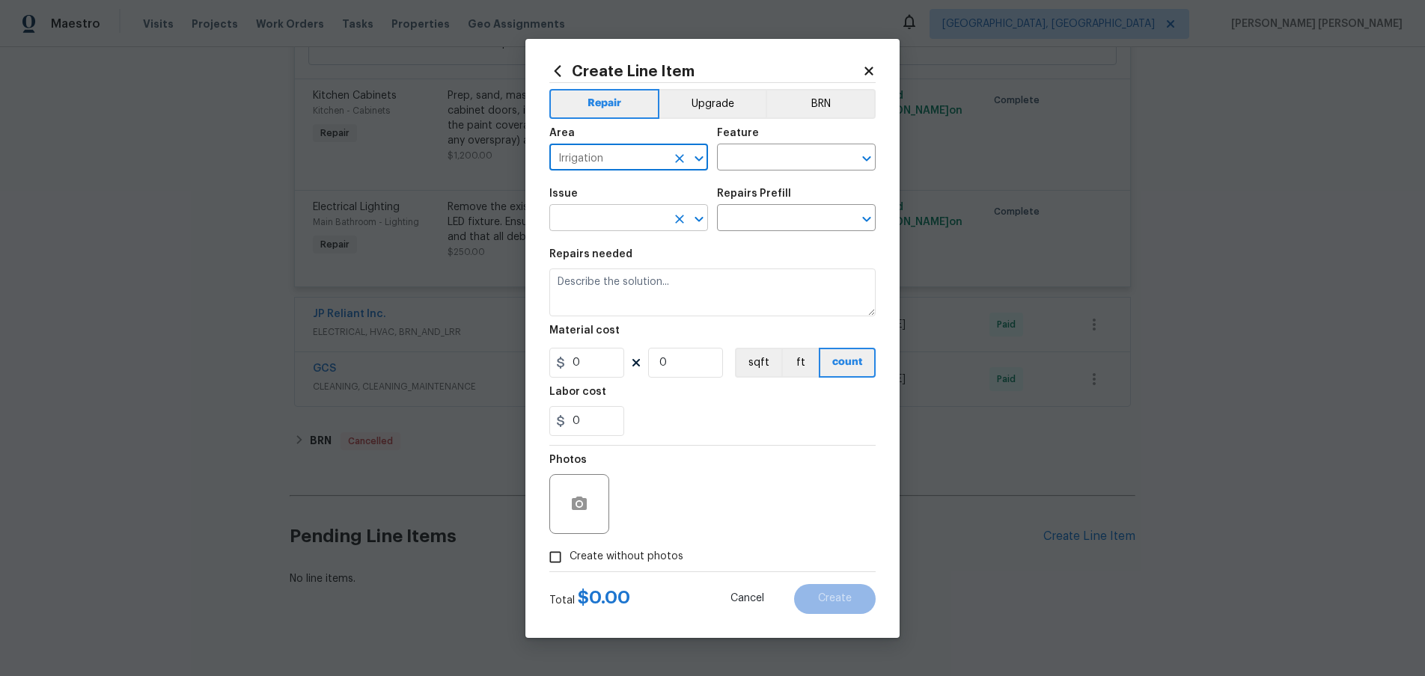
type input "Irrigation"
click at [630, 215] on input "text" at bounding box center [607, 219] width 117 height 23
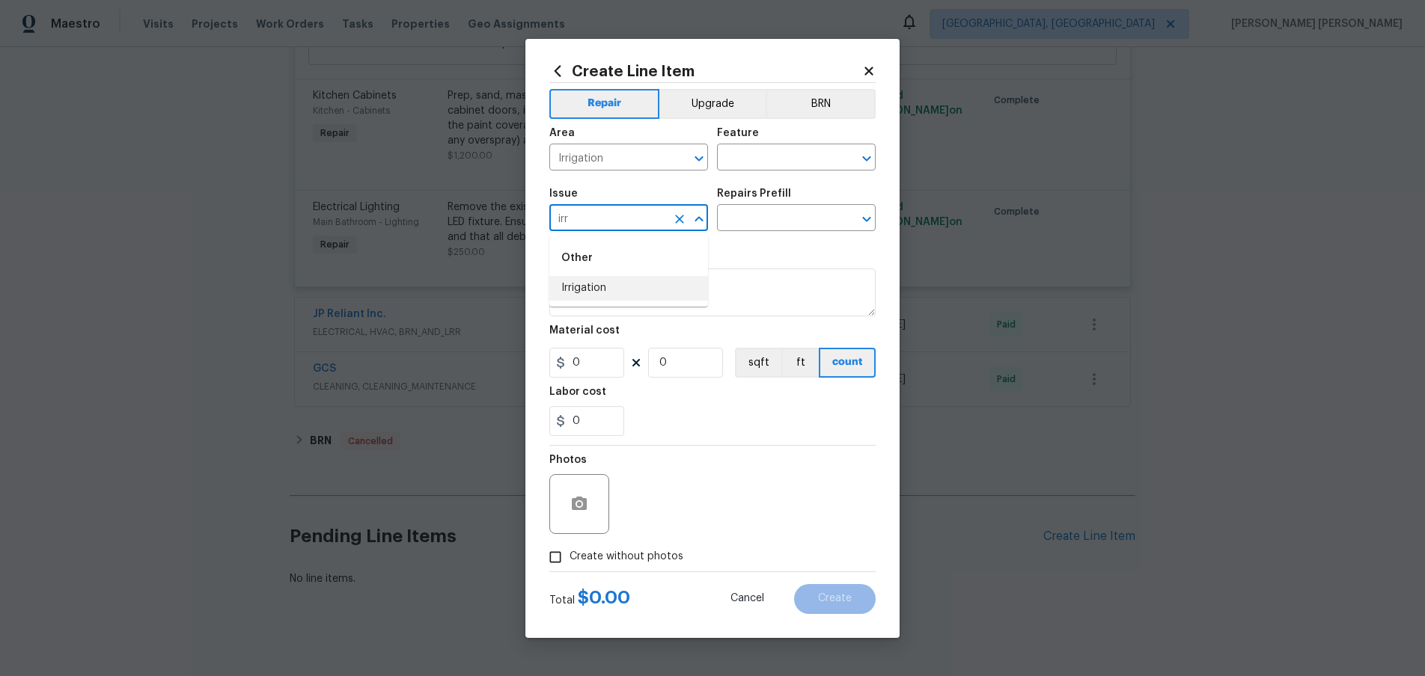
click at [620, 284] on li "Irrigation" at bounding box center [628, 288] width 159 height 25
click at [786, 204] on div "Repairs Prefill" at bounding box center [796, 198] width 159 height 19
click at [784, 206] on div "Repairs Prefill" at bounding box center [796, 198] width 159 height 19
click at [783, 209] on input "text" at bounding box center [775, 219] width 117 height 23
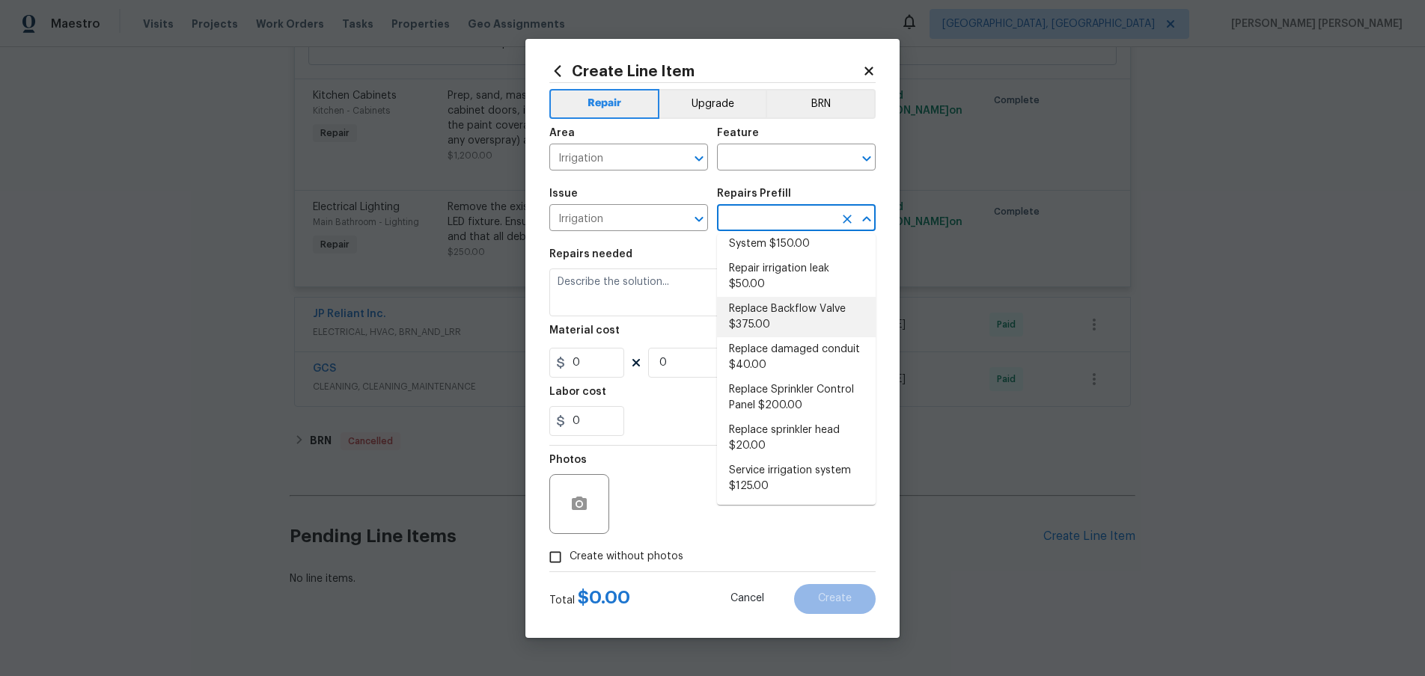
scroll to position [0, 0]
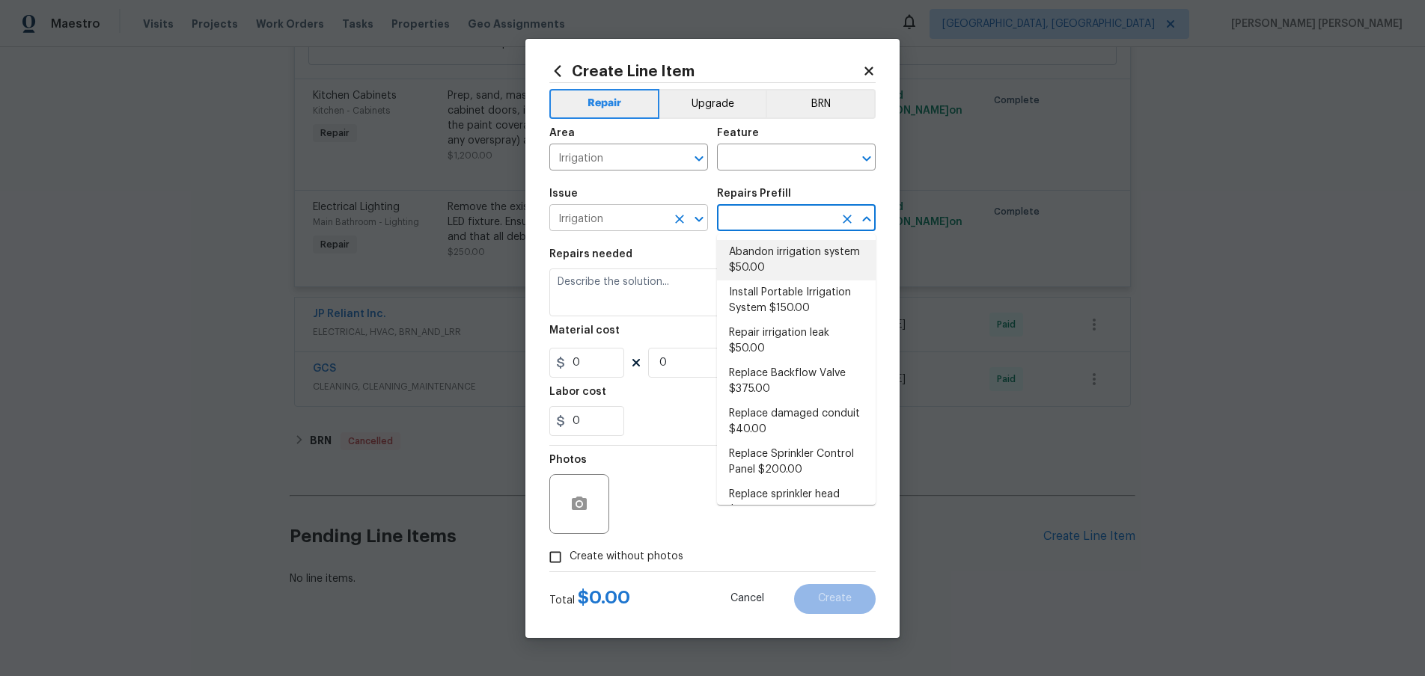
click at [629, 219] on input "Irrigation" at bounding box center [607, 219] width 117 height 23
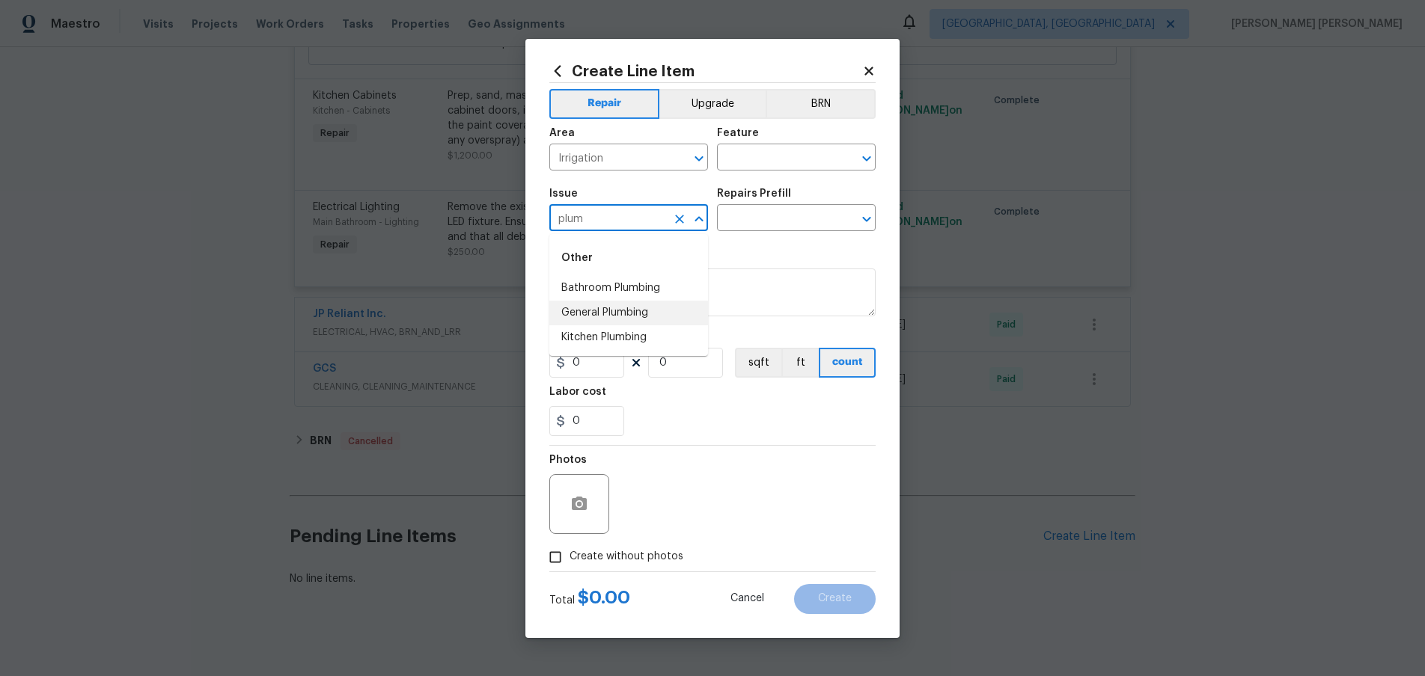
drag, startPoint x: 605, startPoint y: 316, endPoint x: 659, endPoint y: 308, distance: 55.1
click at [605, 316] on li "General Plumbing" at bounding box center [628, 313] width 159 height 25
type input "General Plumbing"
click at [769, 221] on input "text" at bounding box center [775, 219] width 117 height 23
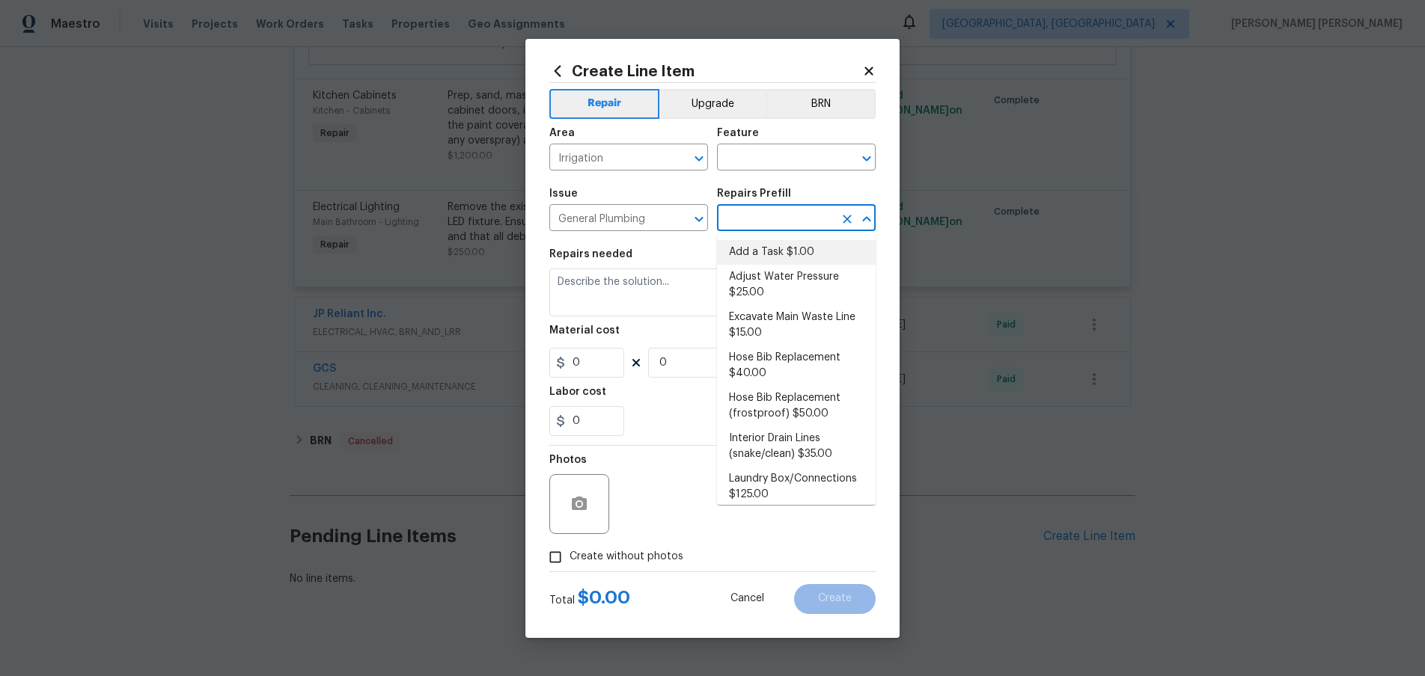
drag, startPoint x: 789, startPoint y: 248, endPoint x: 804, endPoint y: 245, distance: 15.3
click at [792, 248] on li "Add a Task $1.00" at bounding box center [796, 252] width 159 height 25
type input "Plumbing"
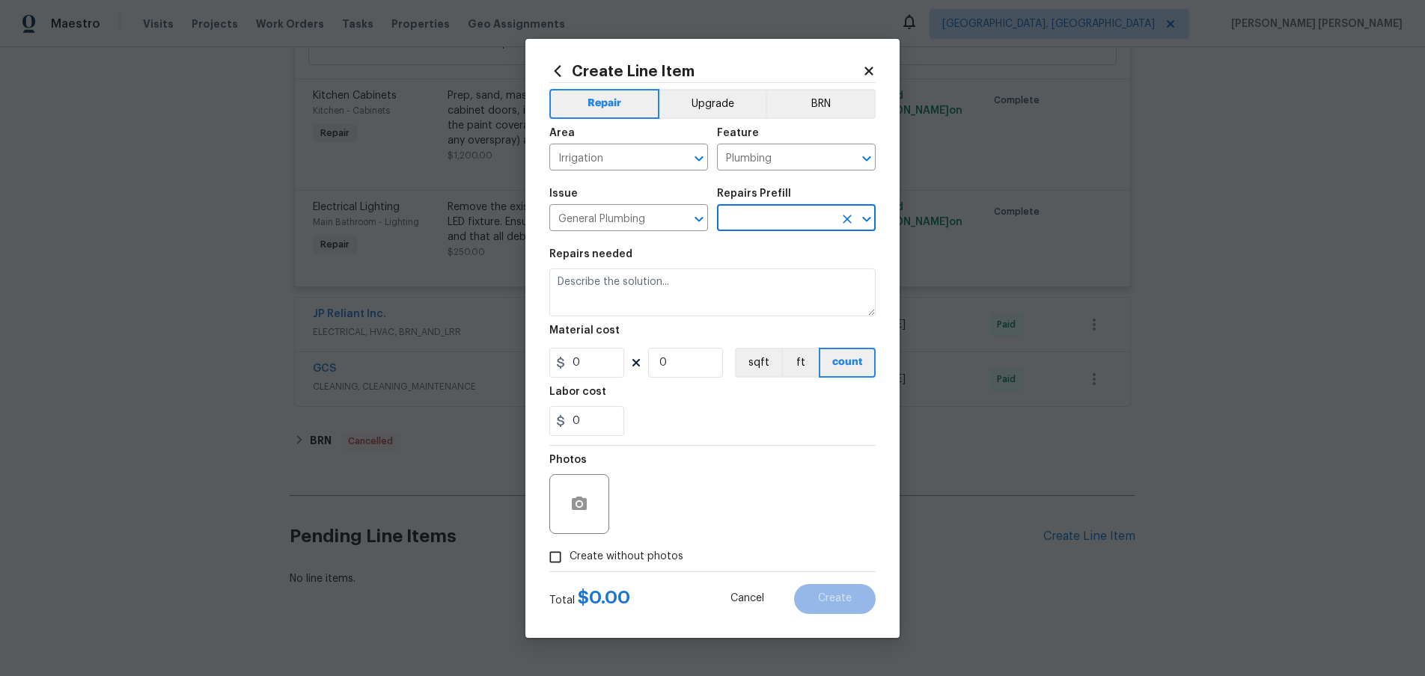
type input "Add a Task $1.00"
type textarea "HPM to detail"
type input "1"
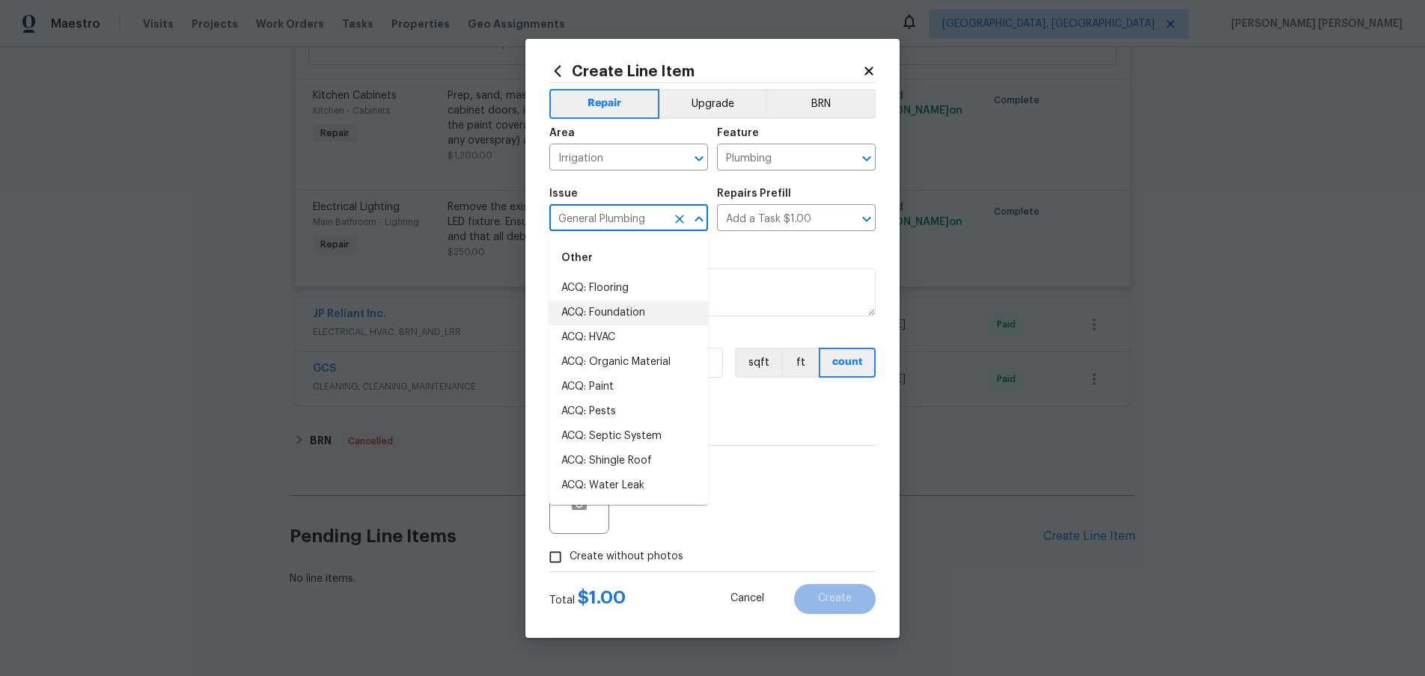
click at [640, 219] on input "General Plumbing" at bounding box center [607, 219] width 117 height 23
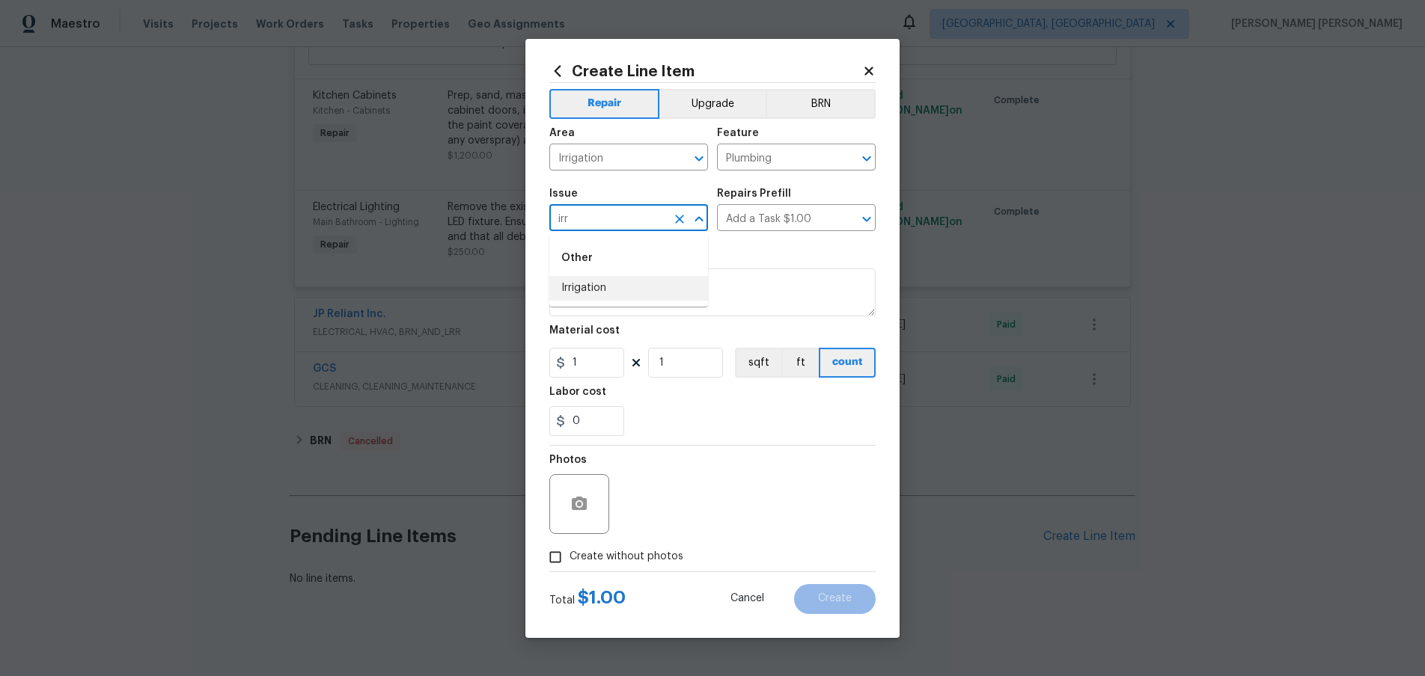
click at [629, 291] on li "Irrigation" at bounding box center [628, 288] width 159 height 25
type input "Irrigation"
click at [800, 213] on input "text" at bounding box center [775, 219] width 117 height 23
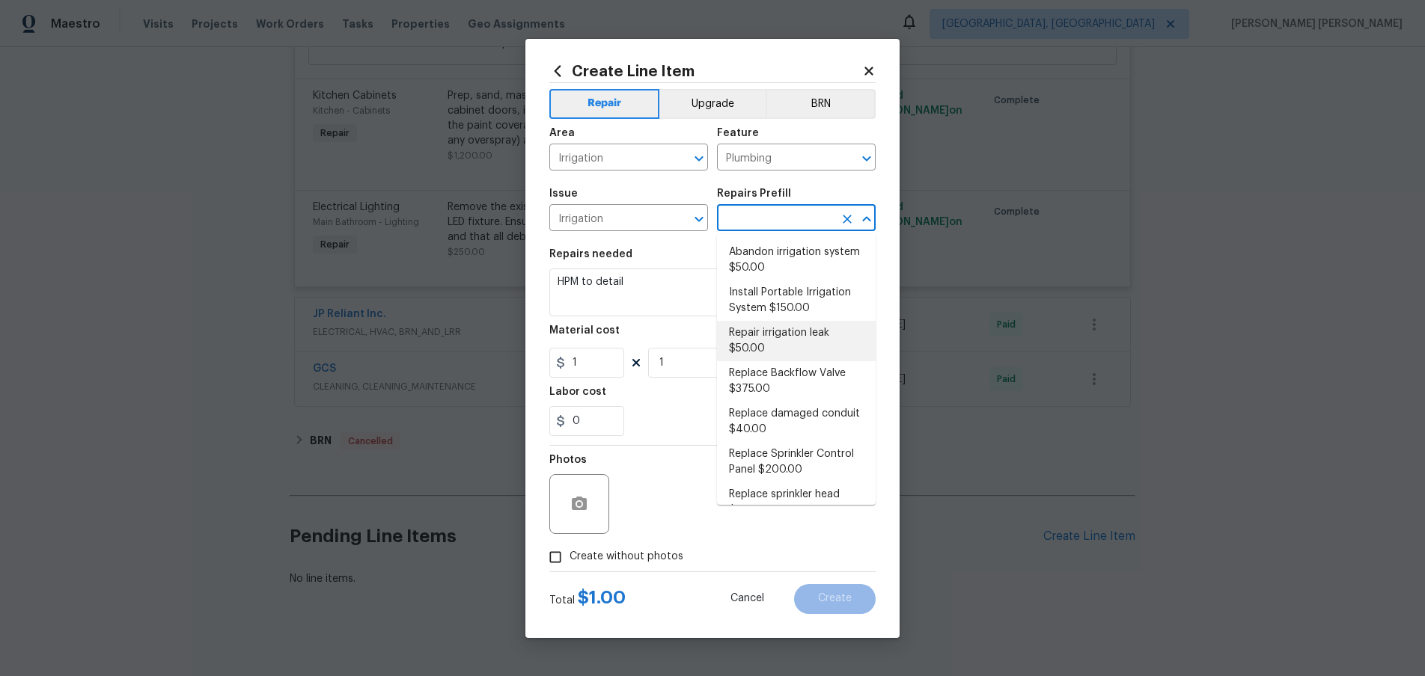
click at [817, 338] on li "Repair irrigation leak $50.00" at bounding box center [796, 341] width 159 height 40
type input "Repair irrigation leak $50.00"
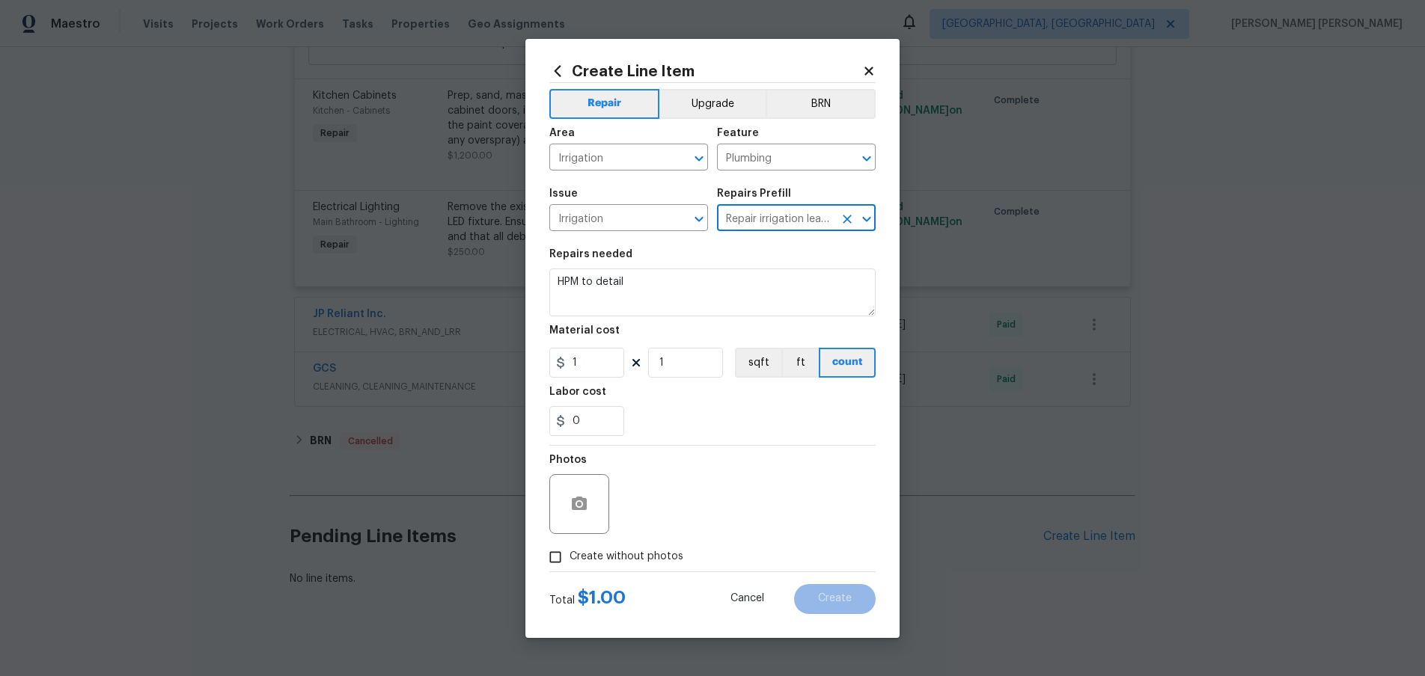
type textarea "Locate and repair leaking irrigation line and return landscape conditions to or…"
type input "50"
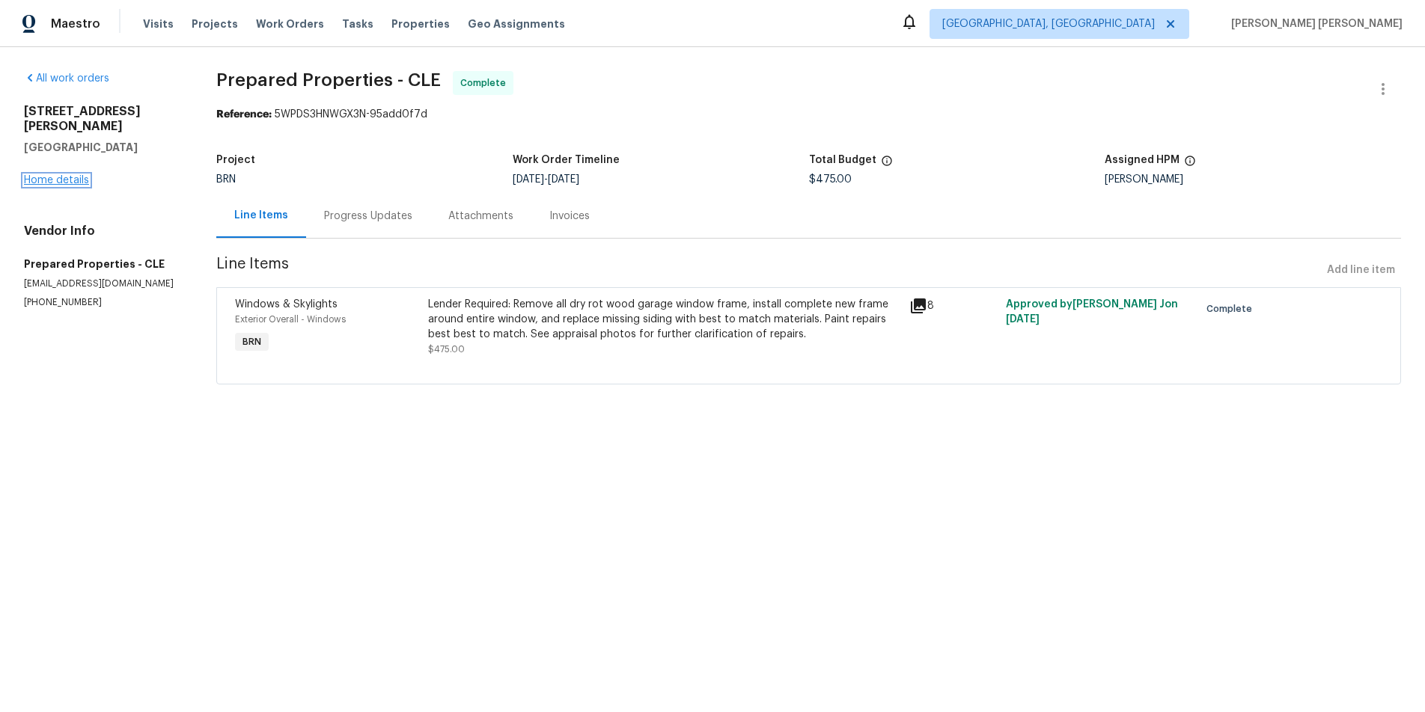
click at [81, 175] on link "Home details" at bounding box center [56, 180] width 65 height 10
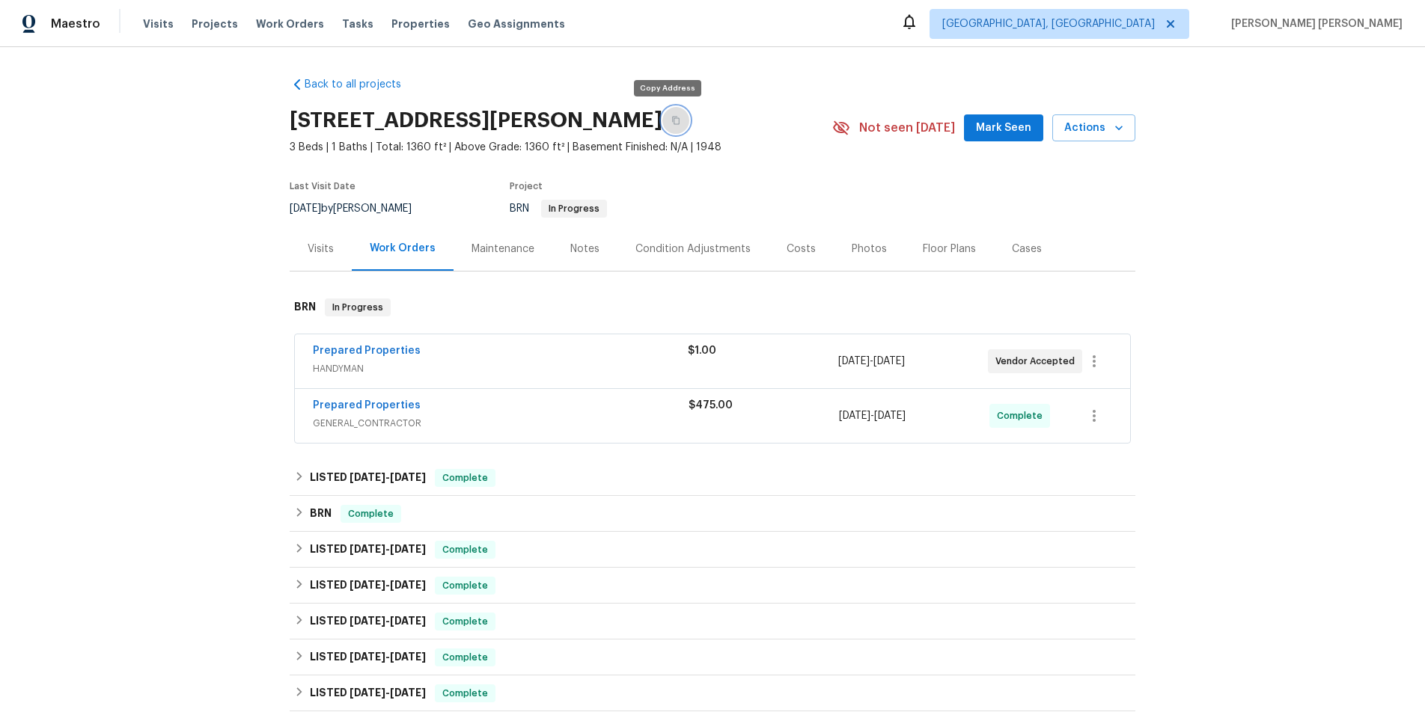
click at [671, 119] on icon "button" at bounding box center [675, 120] width 9 height 9
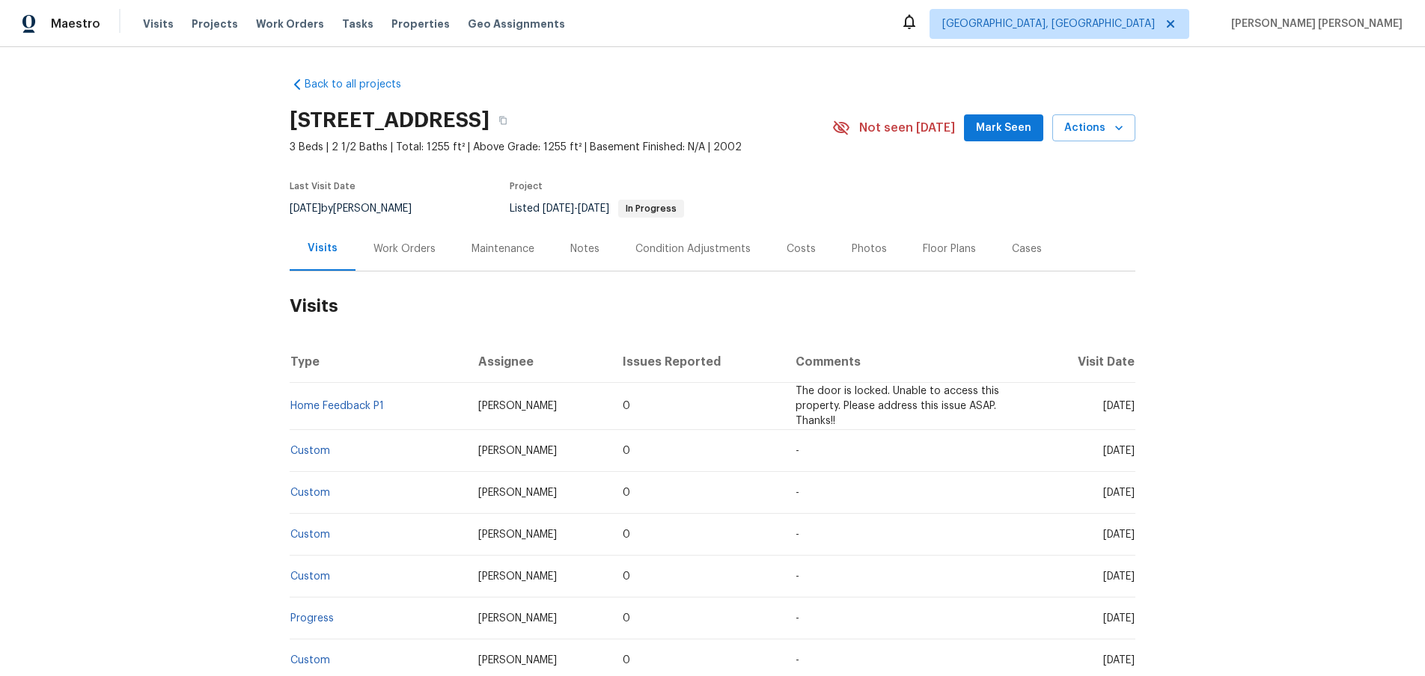
click at [414, 257] on div "Work Orders" at bounding box center [404, 249] width 62 height 15
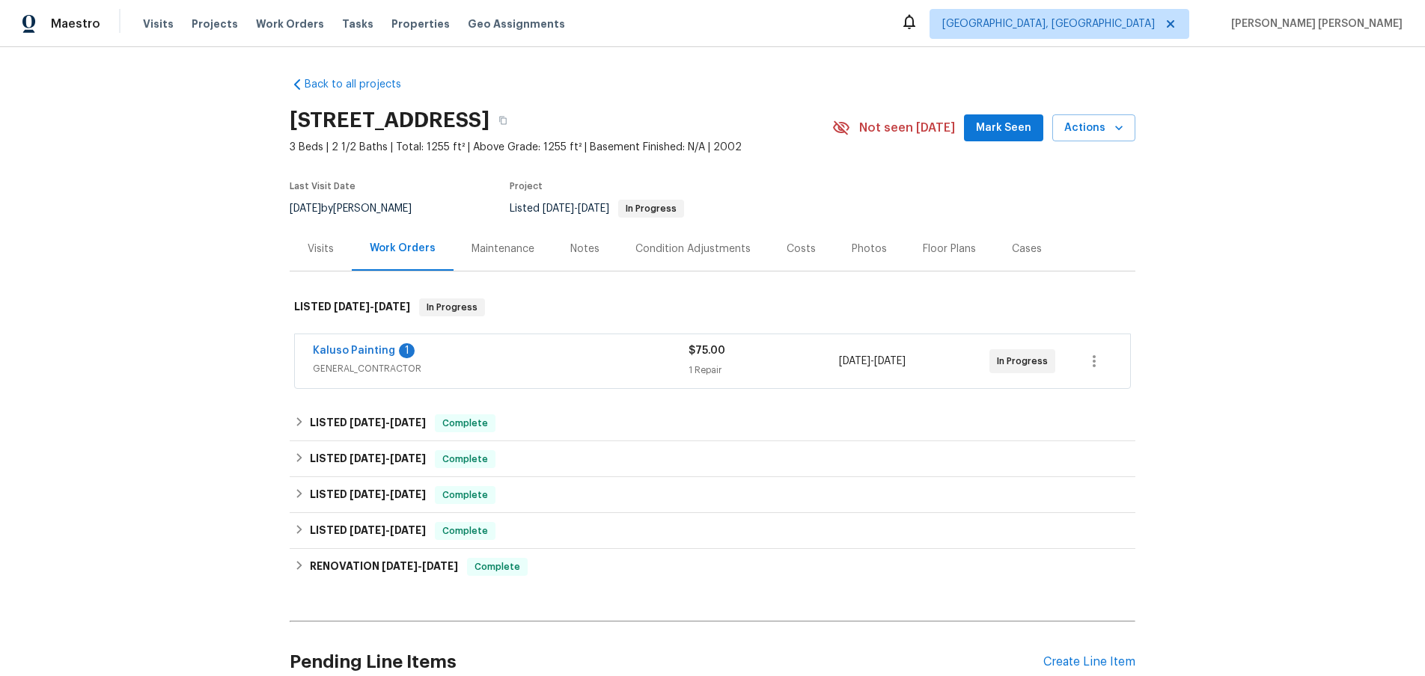
click at [562, 361] on div "Kaluso Painting 1" at bounding box center [501, 352] width 376 height 18
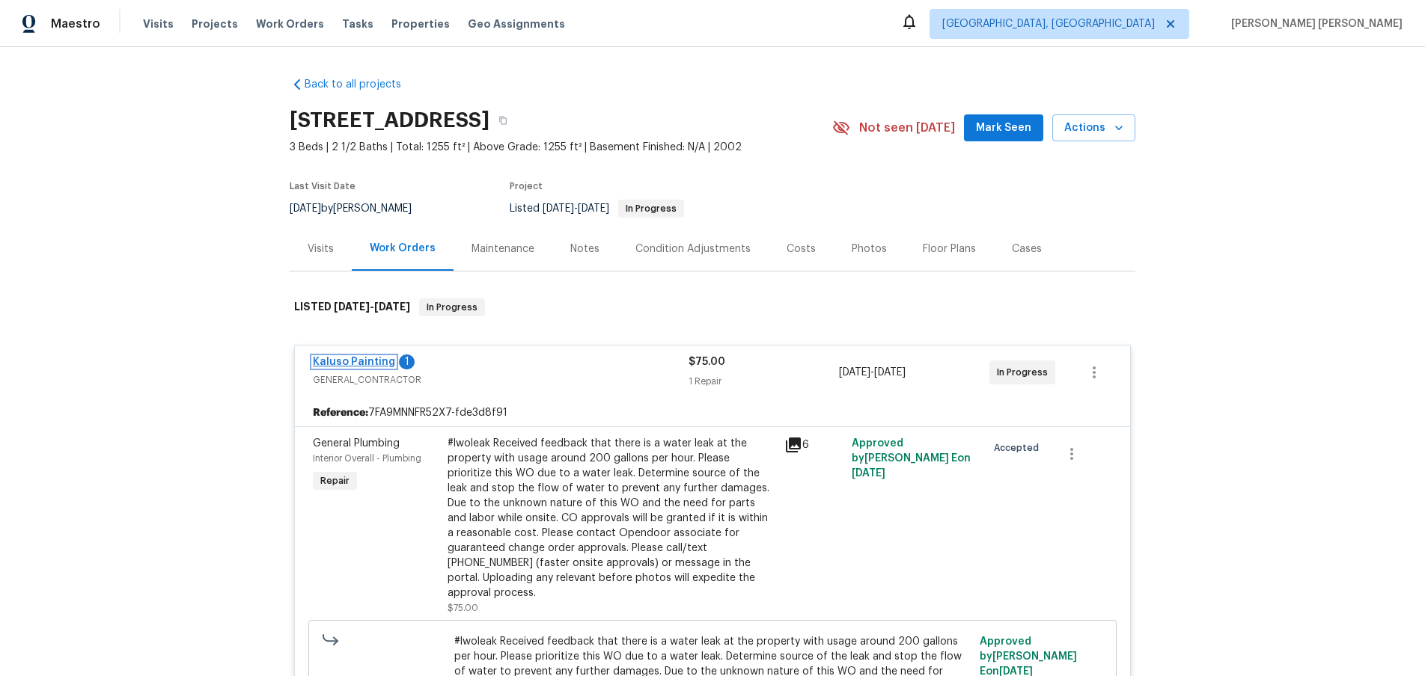
click at [359, 367] on link "Kaluso Painting" at bounding box center [354, 362] width 82 height 10
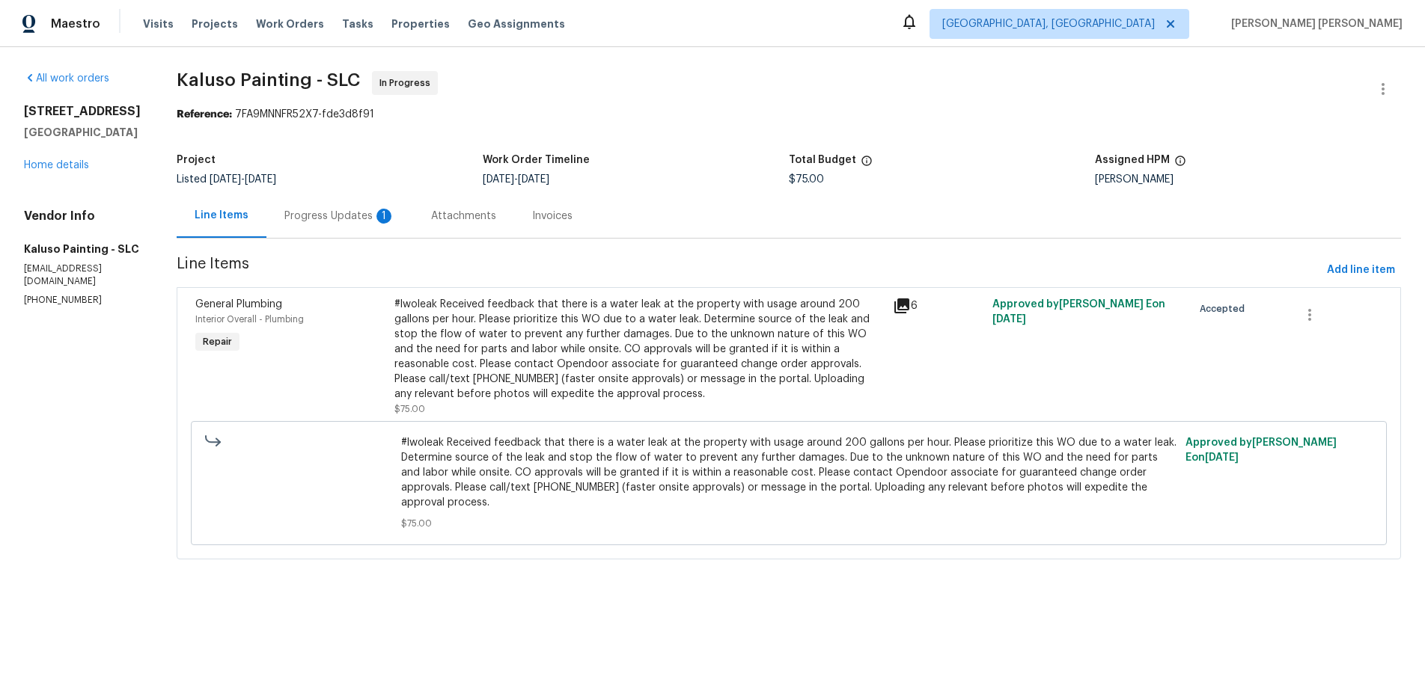
click at [590, 339] on div "#lwoleak Received feedback that there is a water leak at the property with usag…" at bounding box center [638, 349] width 489 height 105
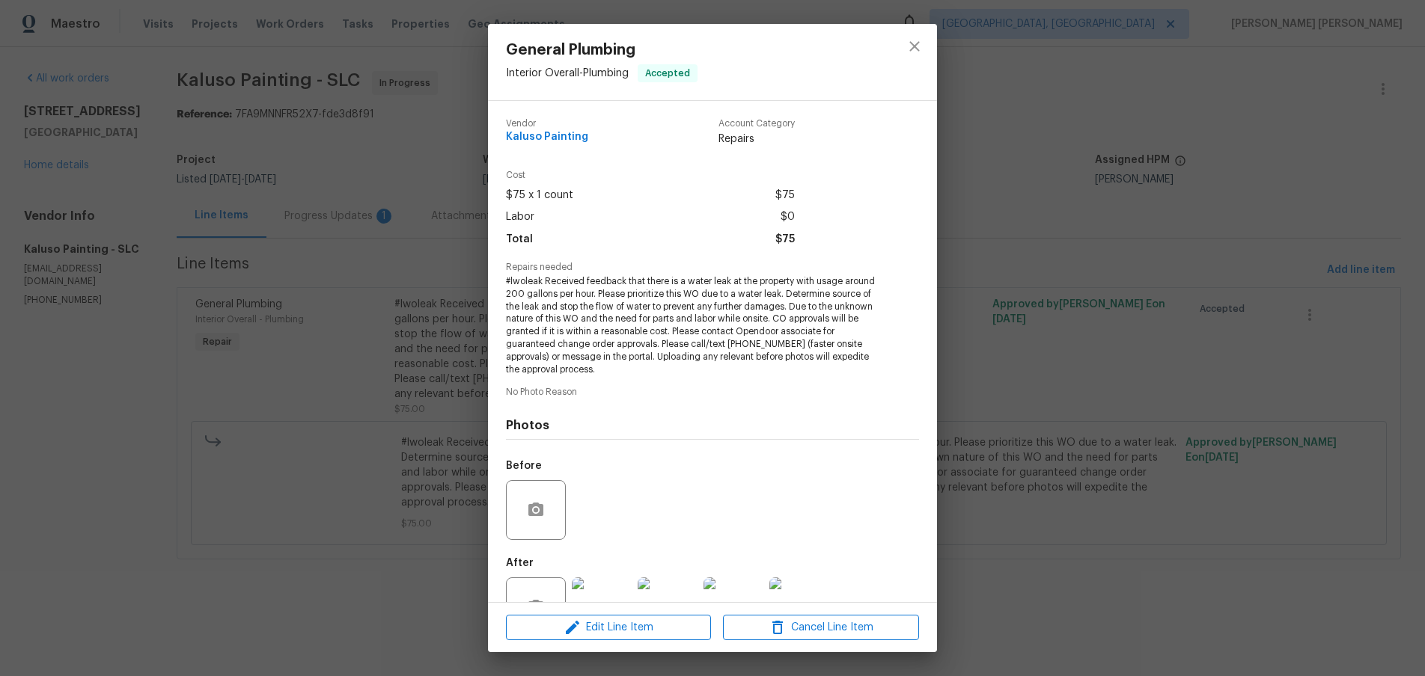
scroll to position [50, 0]
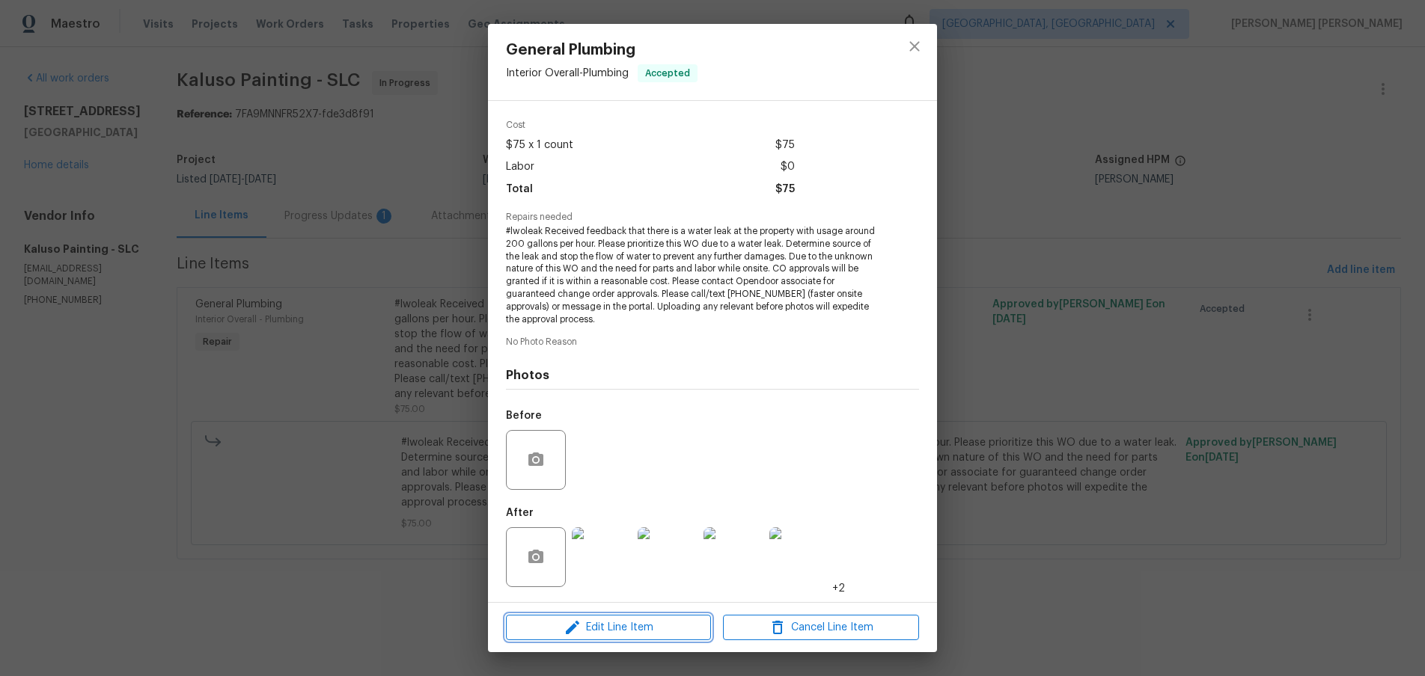
click at [666, 622] on span "Edit Line Item" at bounding box center [608, 628] width 196 height 19
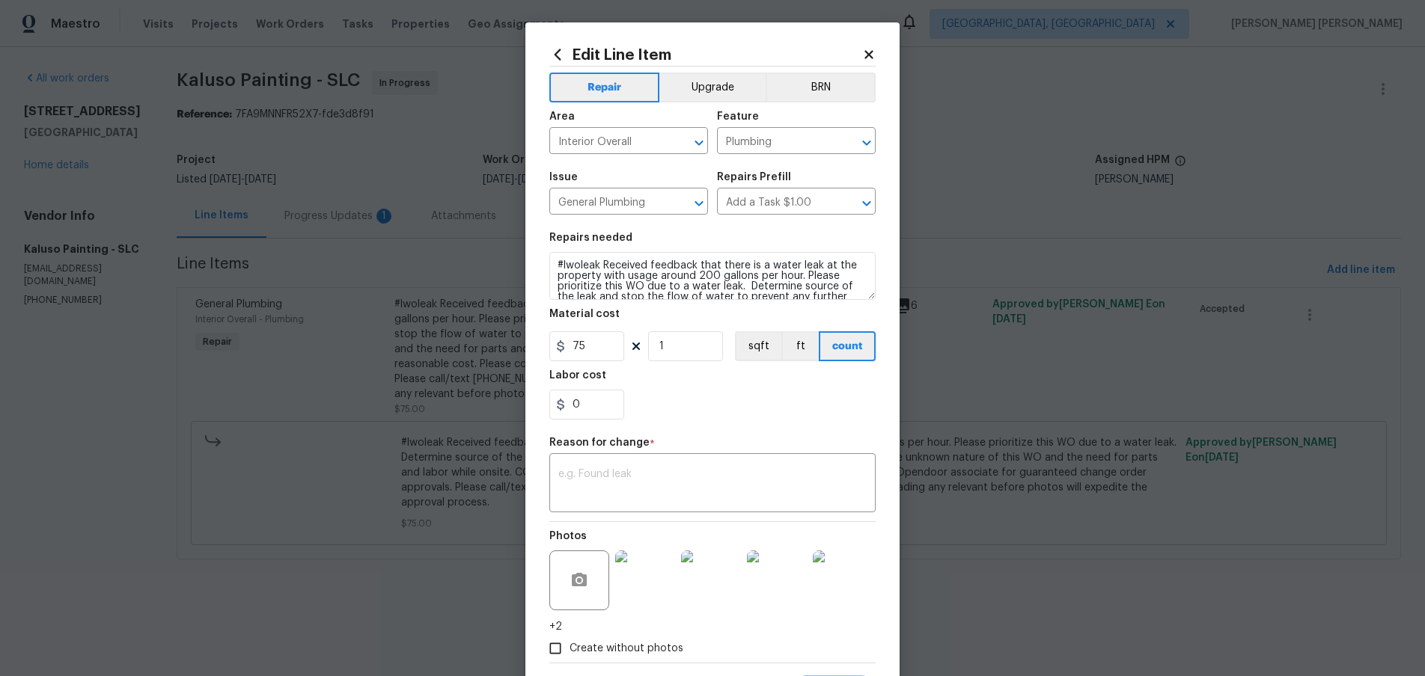
click at [869, 50] on icon at bounding box center [868, 54] width 13 height 13
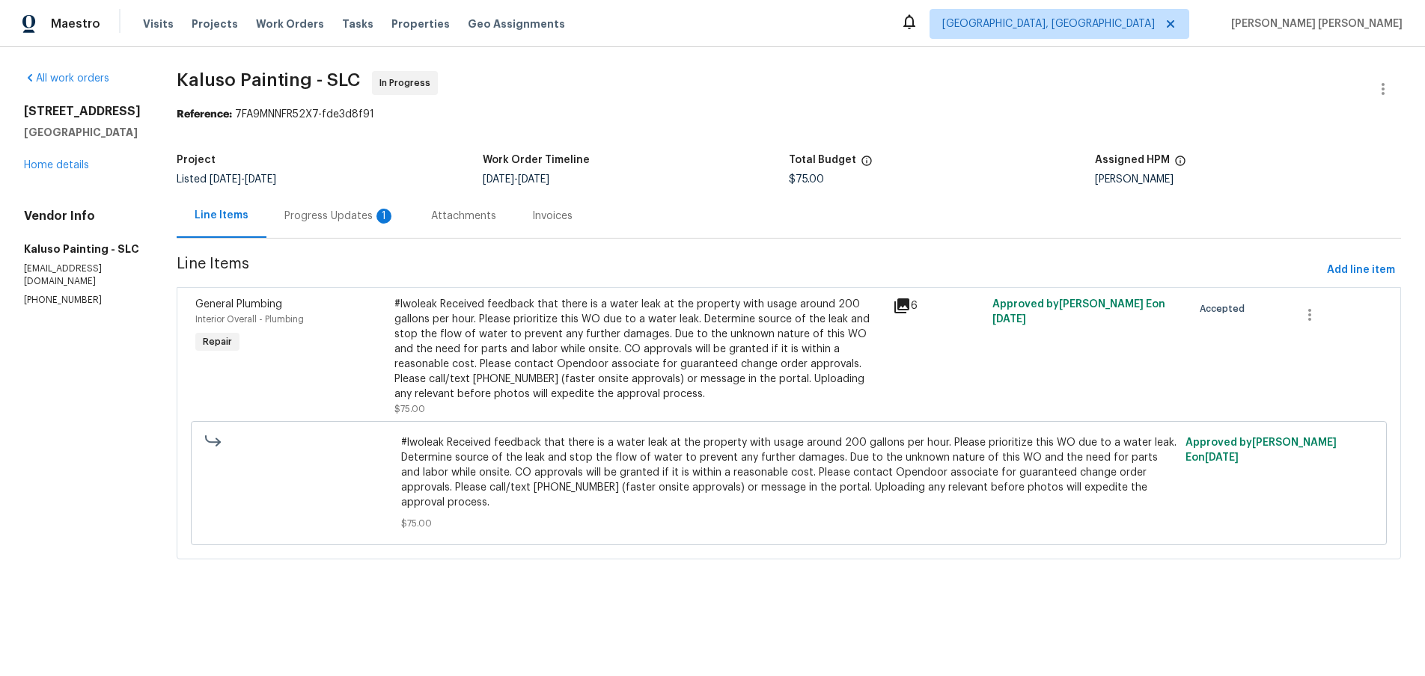
click at [394, 301] on div "#lwoleak Received feedback that there is a water leak at the property with usag…" at bounding box center [638, 349] width 489 height 105
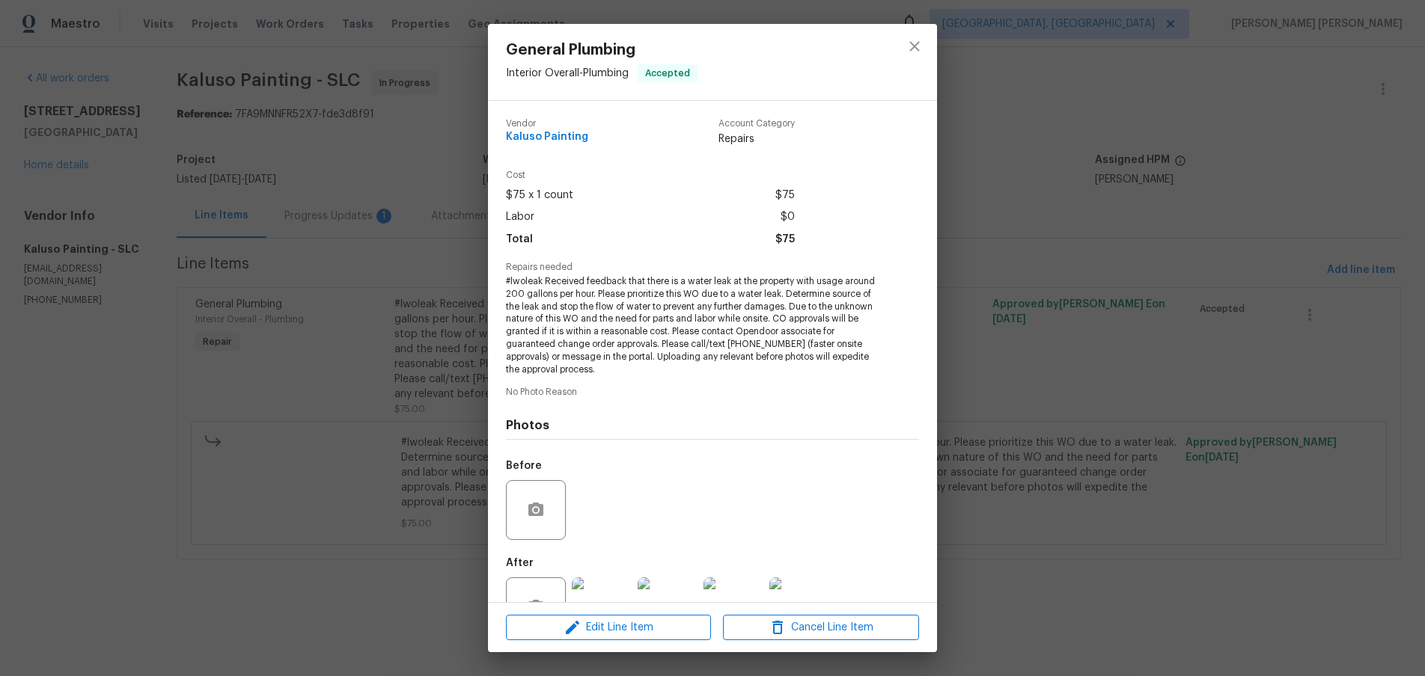
click at [504, 281] on div "Vendor Kaluso Painting Account Category Repairs Cost $75 x 1 count $75 Labor $0…" at bounding box center [712, 351] width 449 height 501
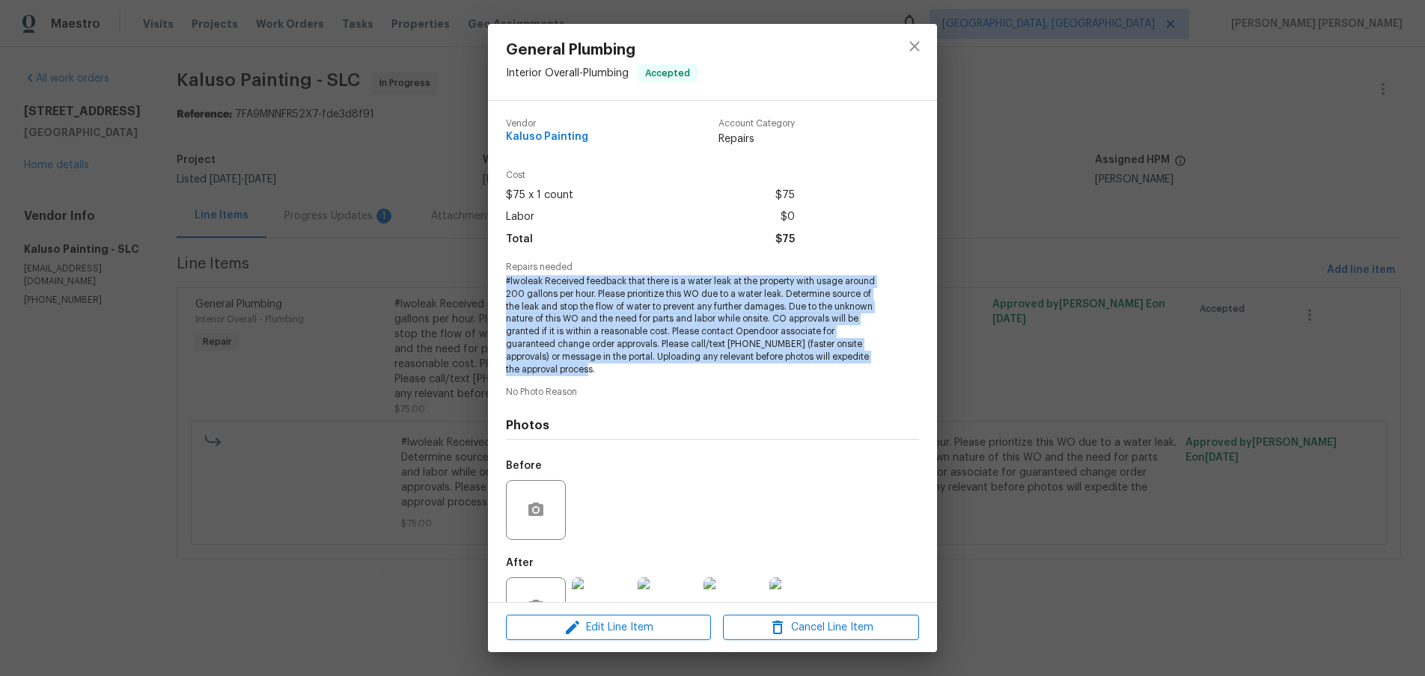
drag, startPoint x: 504, startPoint y: 281, endPoint x: 729, endPoint y: 375, distance: 244.1
click at [729, 375] on div "Vendor Kaluso Painting Account Category Repairs Cost $75 x 1 count $75 Labor $0…" at bounding box center [712, 351] width 449 height 501
copy span "#lwoleak Received feedback that there is a water leak at the property with usag…"
click at [916, 48] on icon "close" at bounding box center [914, 46] width 10 height 10
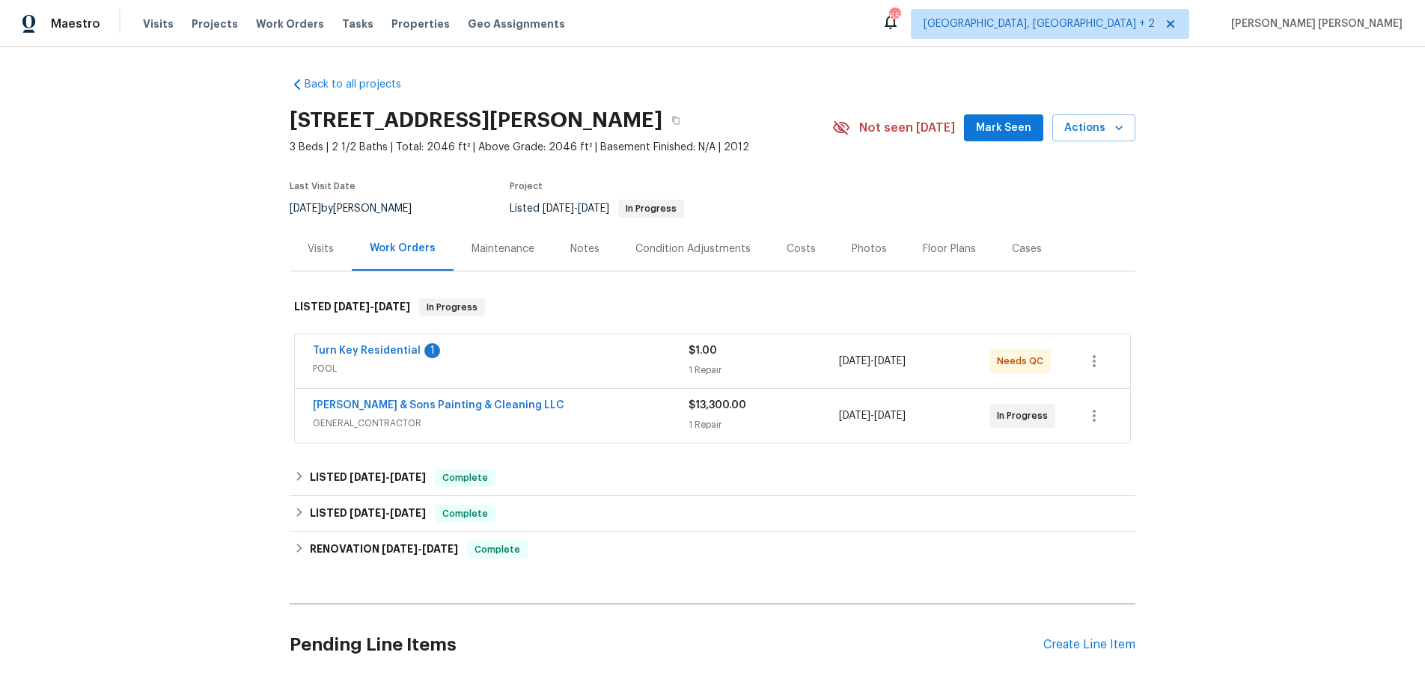
click at [510, 364] on span "POOL" at bounding box center [501, 368] width 376 height 15
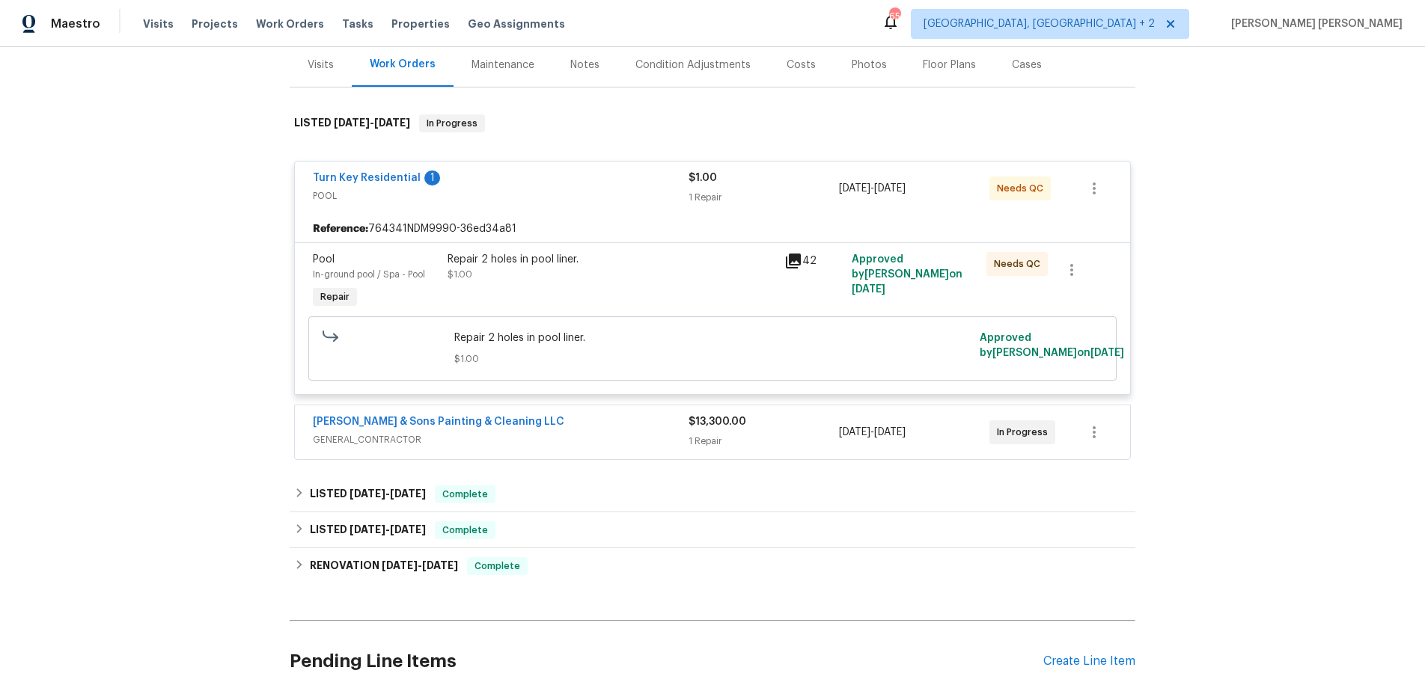
scroll to position [211, 0]
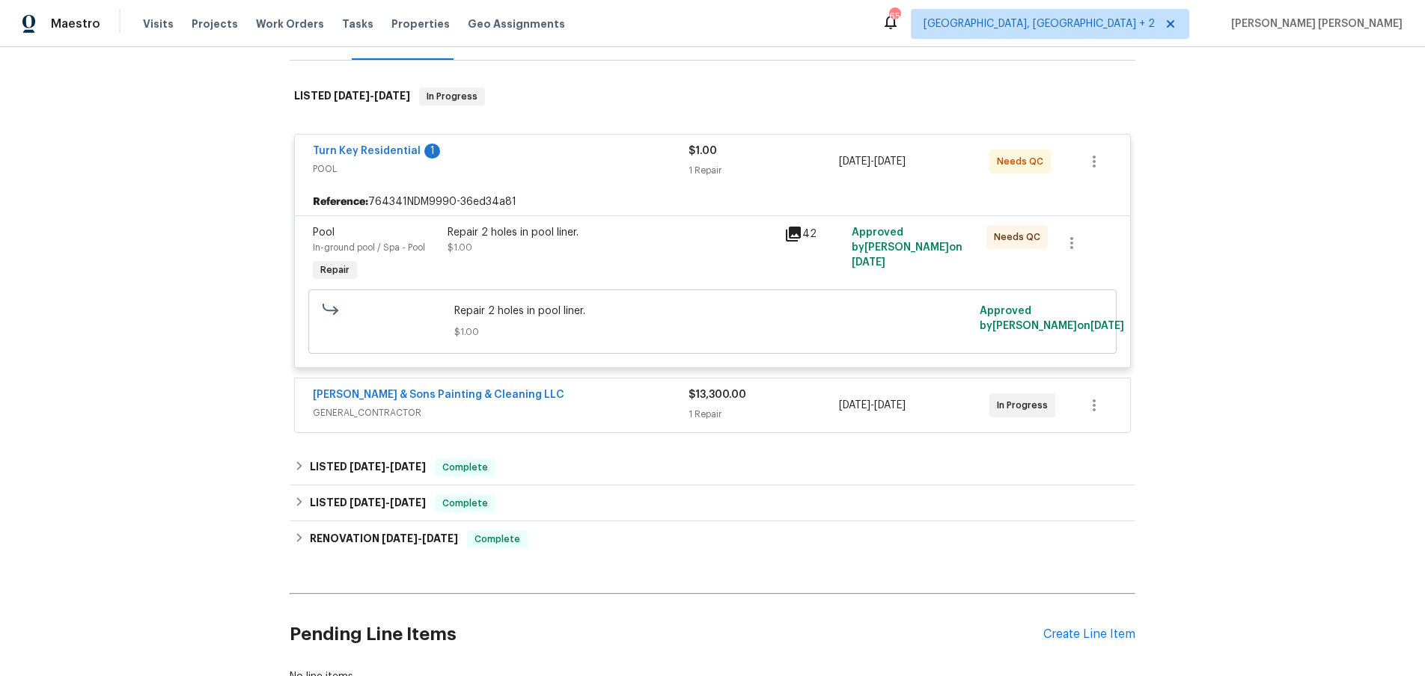
click at [519, 394] on div "Hodge & Sons Painting & Cleaning LLC" at bounding box center [501, 397] width 376 height 18
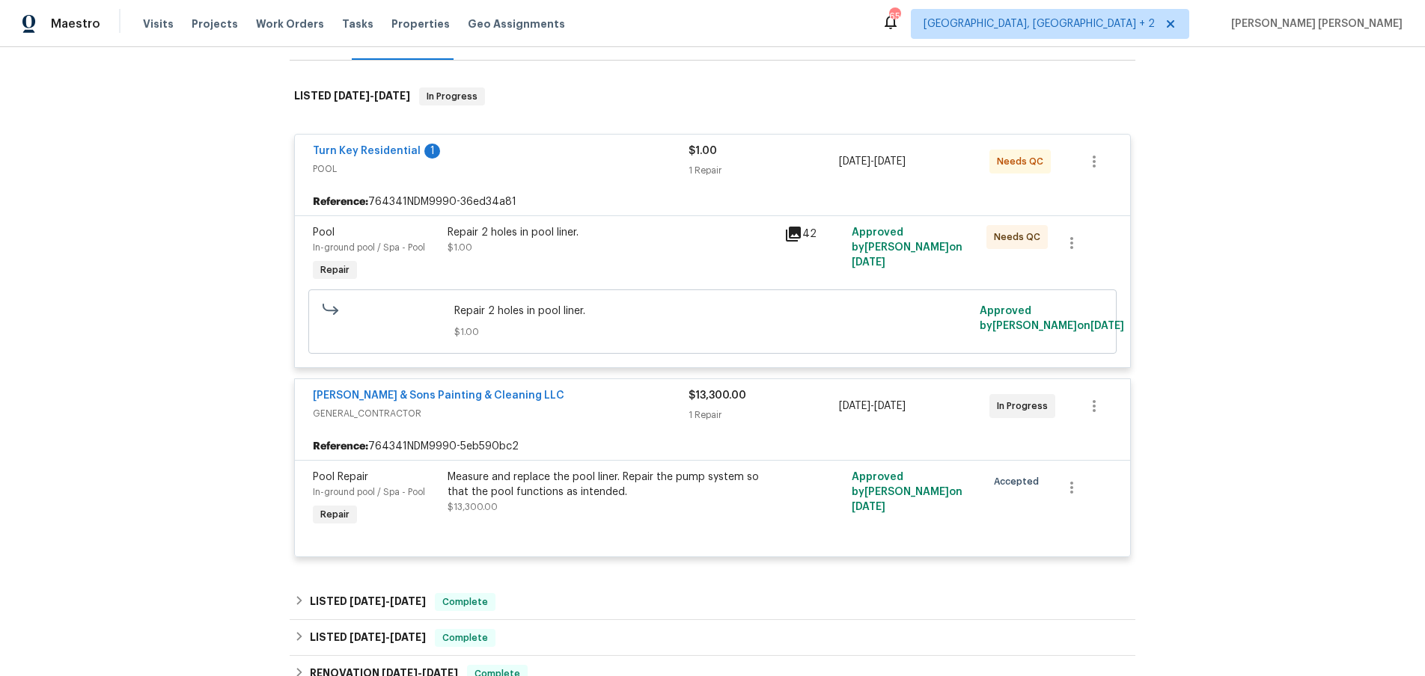
click at [799, 235] on icon at bounding box center [793, 234] width 15 height 15
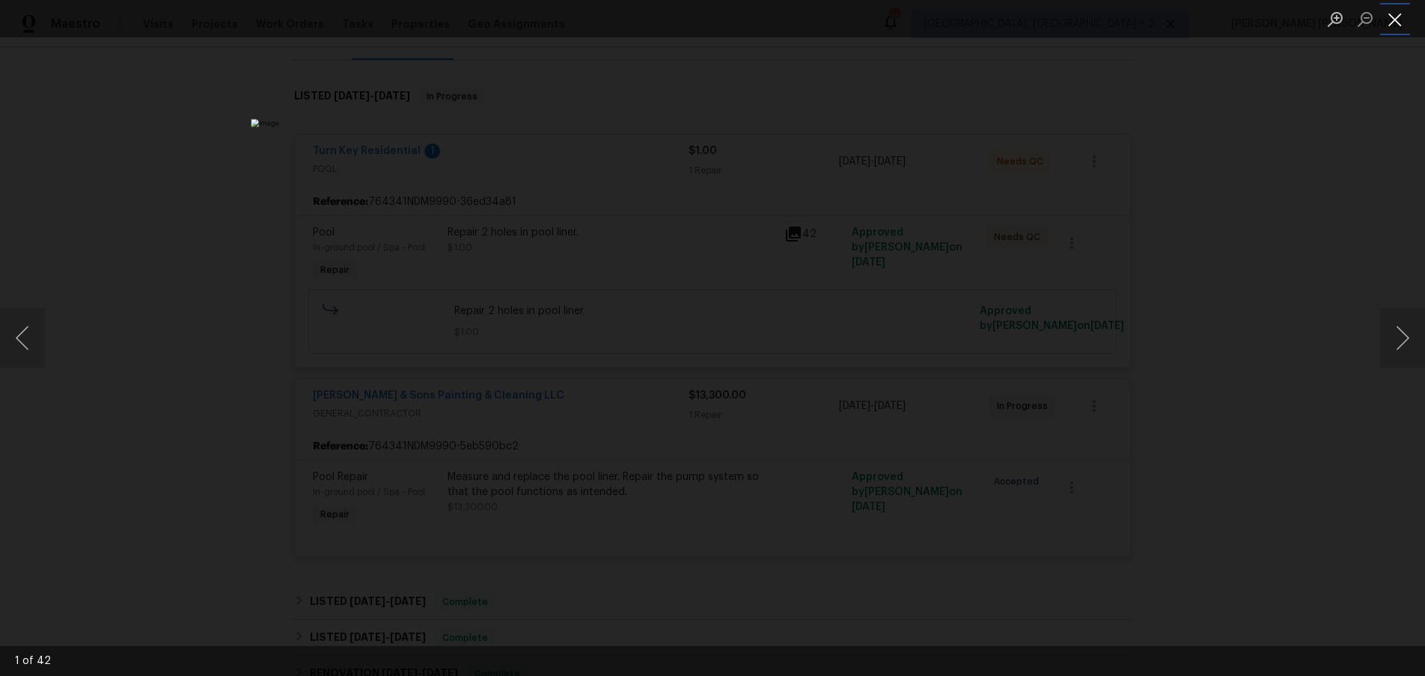
click at [1403, 19] on button "Close lightbox" at bounding box center [1395, 19] width 30 height 26
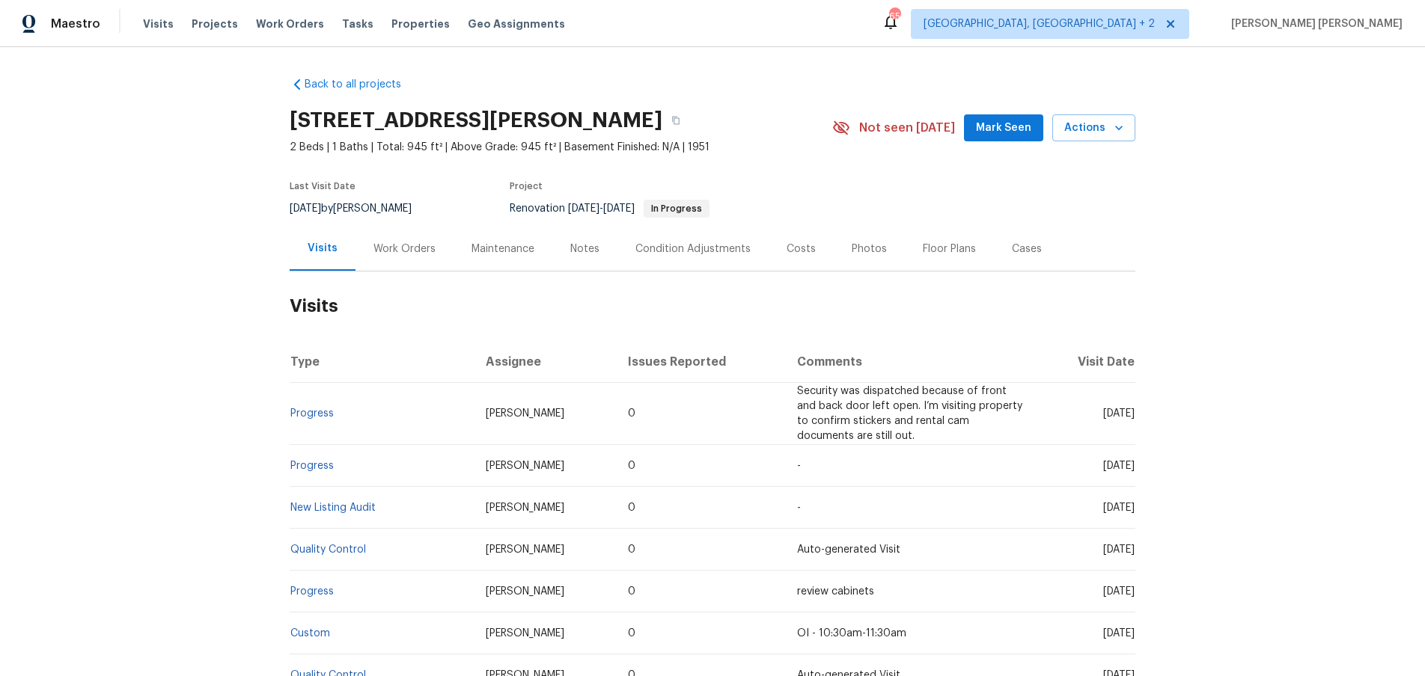
click at [399, 248] on div "Work Orders" at bounding box center [404, 249] width 62 height 15
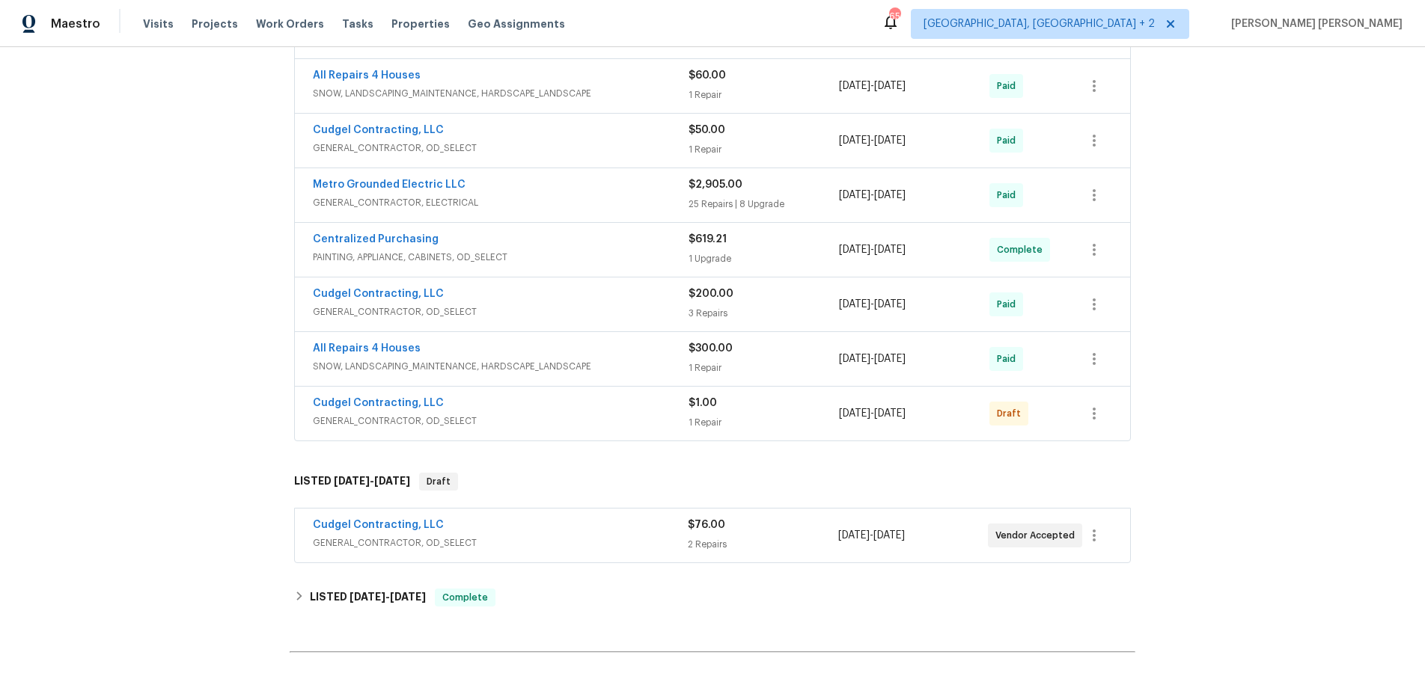
scroll to position [881, 0]
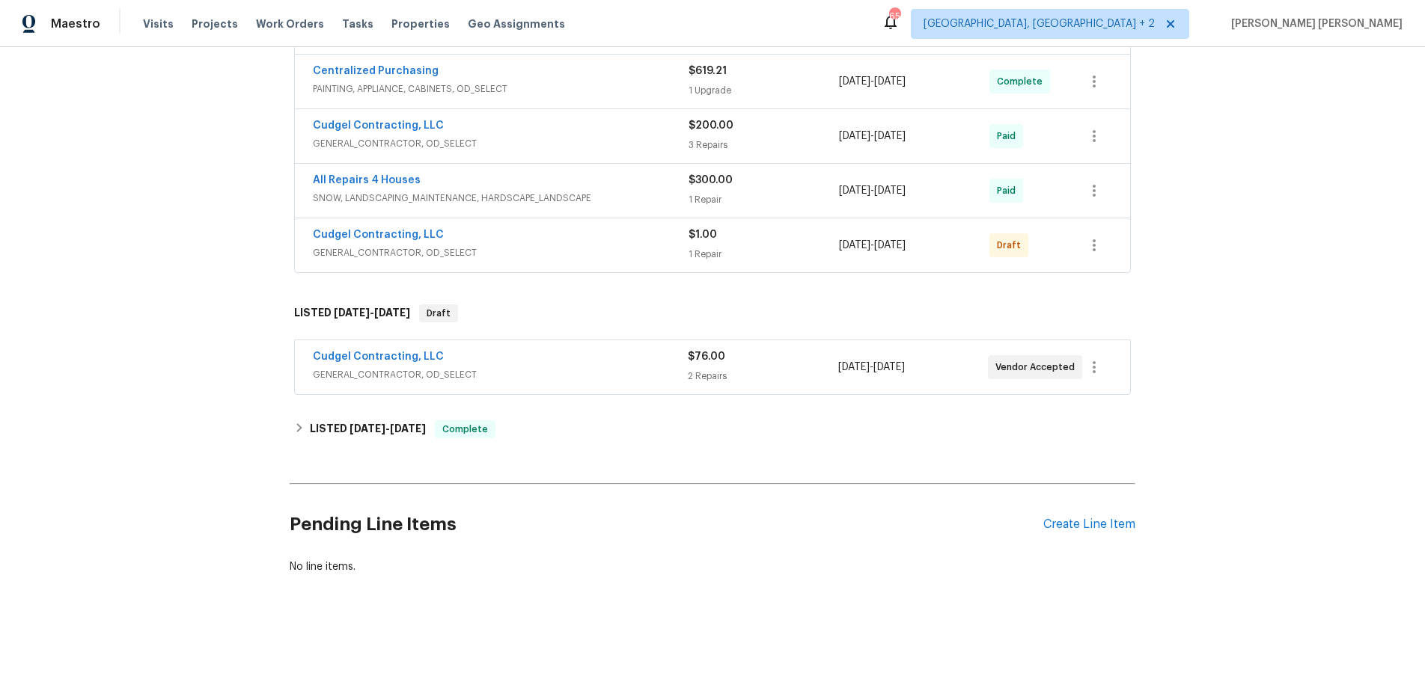
click at [613, 358] on div "Cudgel Contracting, LLC" at bounding box center [500, 358] width 375 height 18
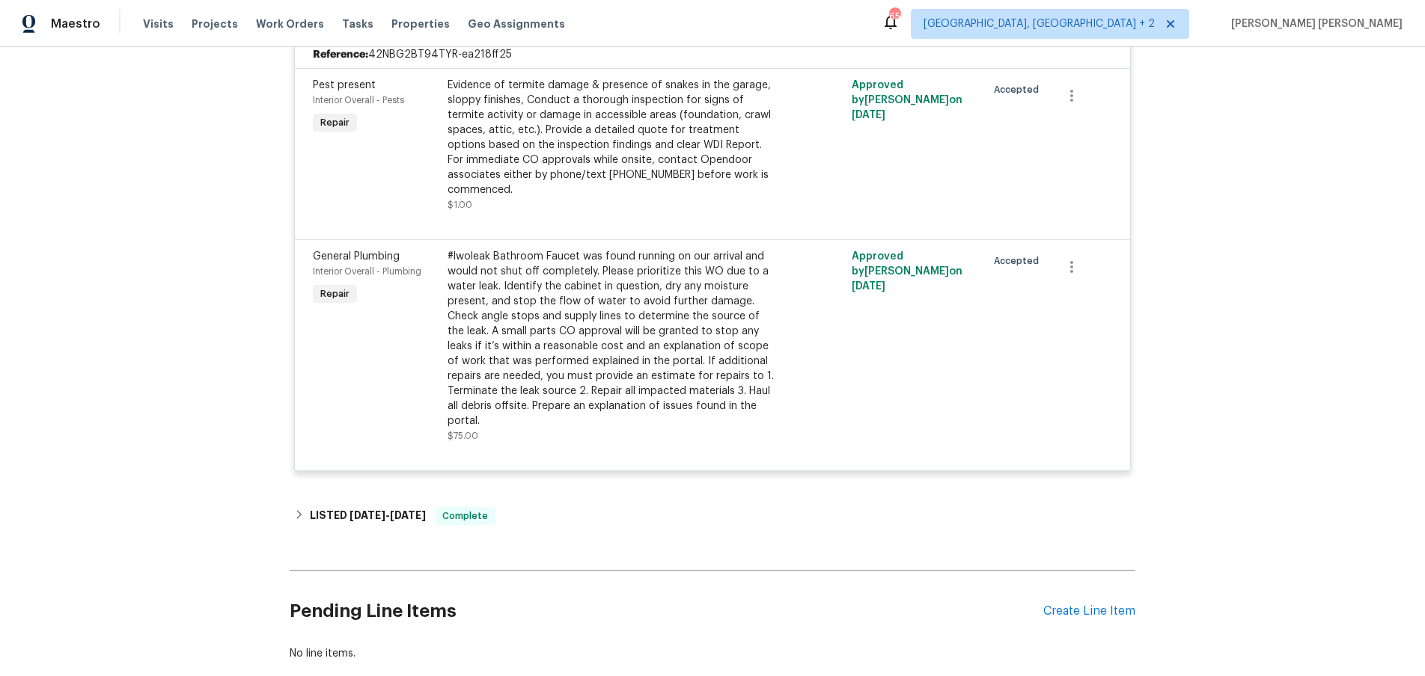
scroll to position [1279, 0]
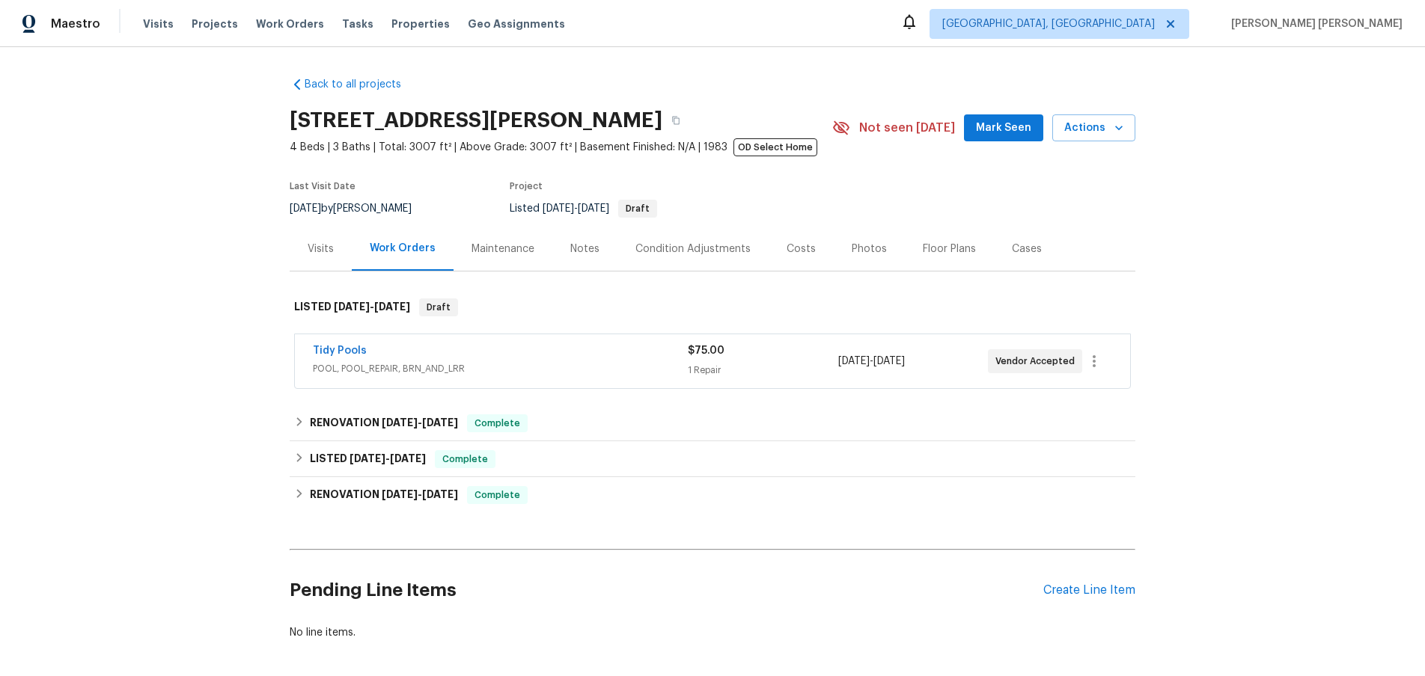
click at [500, 360] on div "Tidy Pools" at bounding box center [500, 352] width 375 height 18
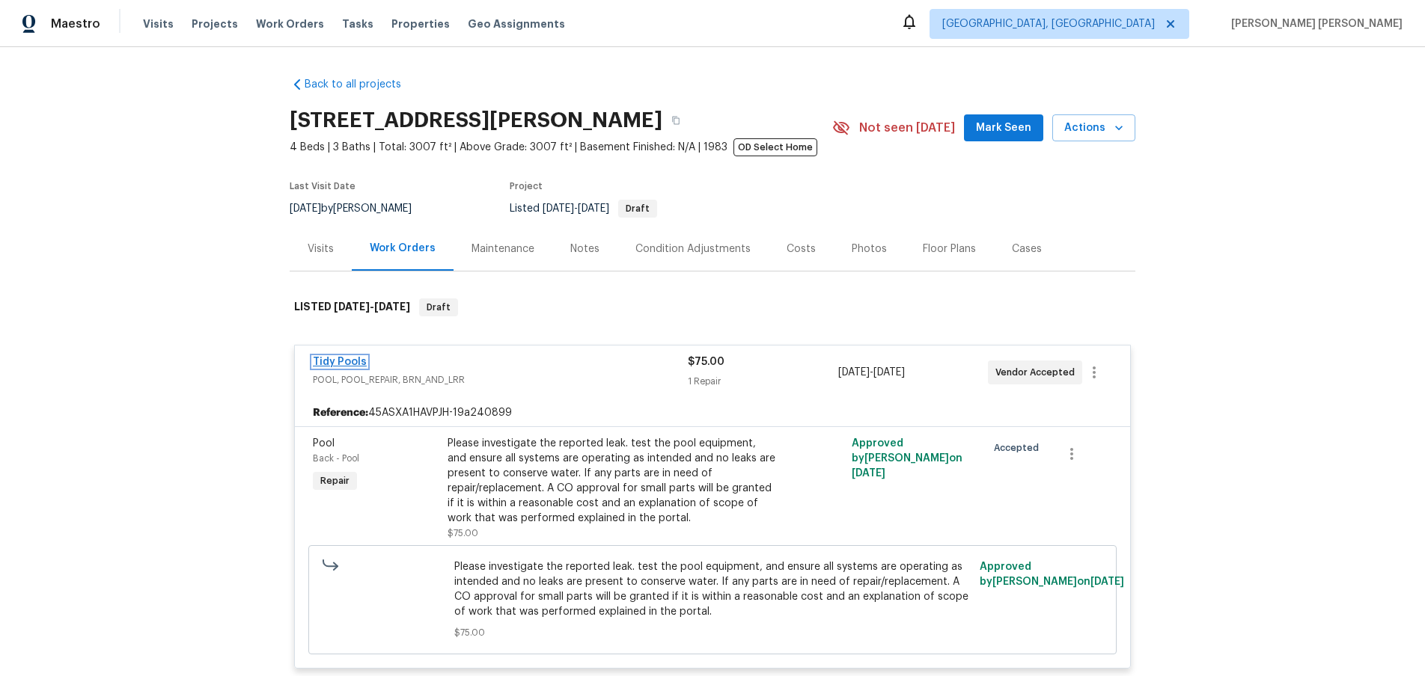
click at [325, 362] on link "Tidy Pools" at bounding box center [340, 362] width 54 height 10
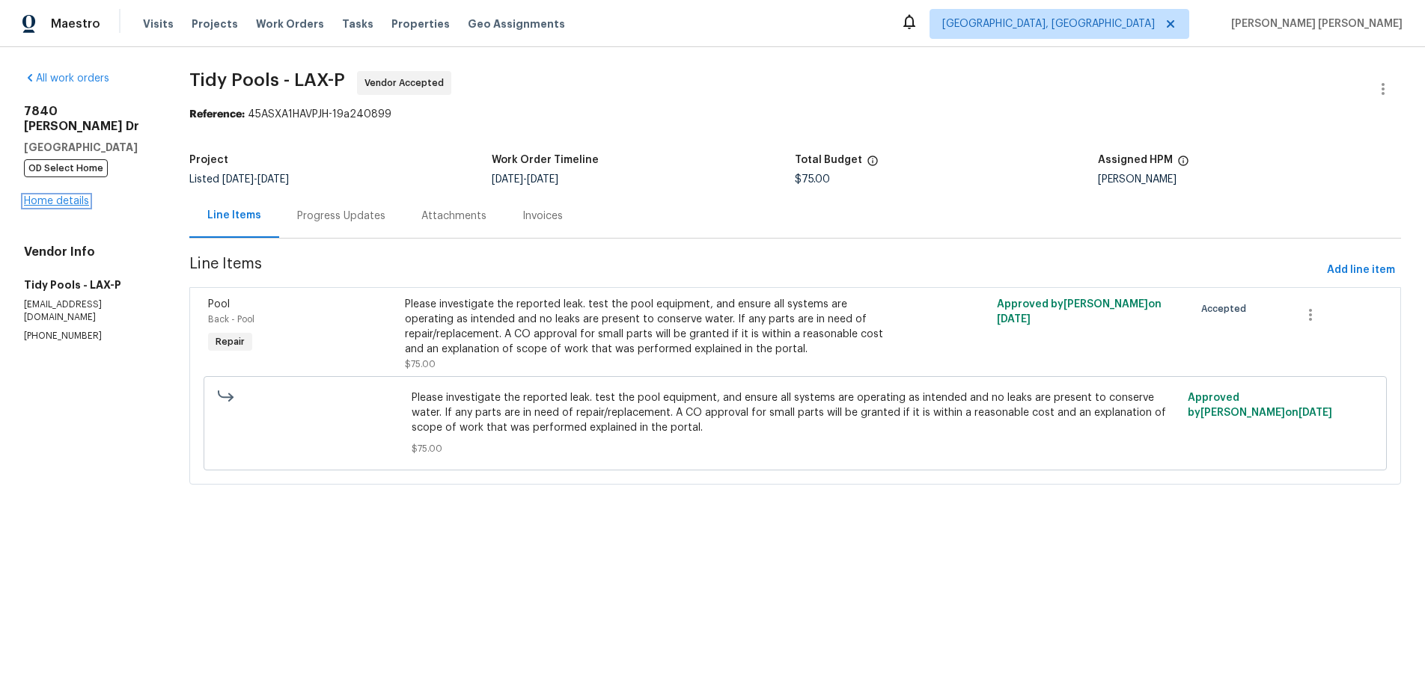
click at [61, 196] on link "Home details" at bounding box center [56, 201] width 65 height 10
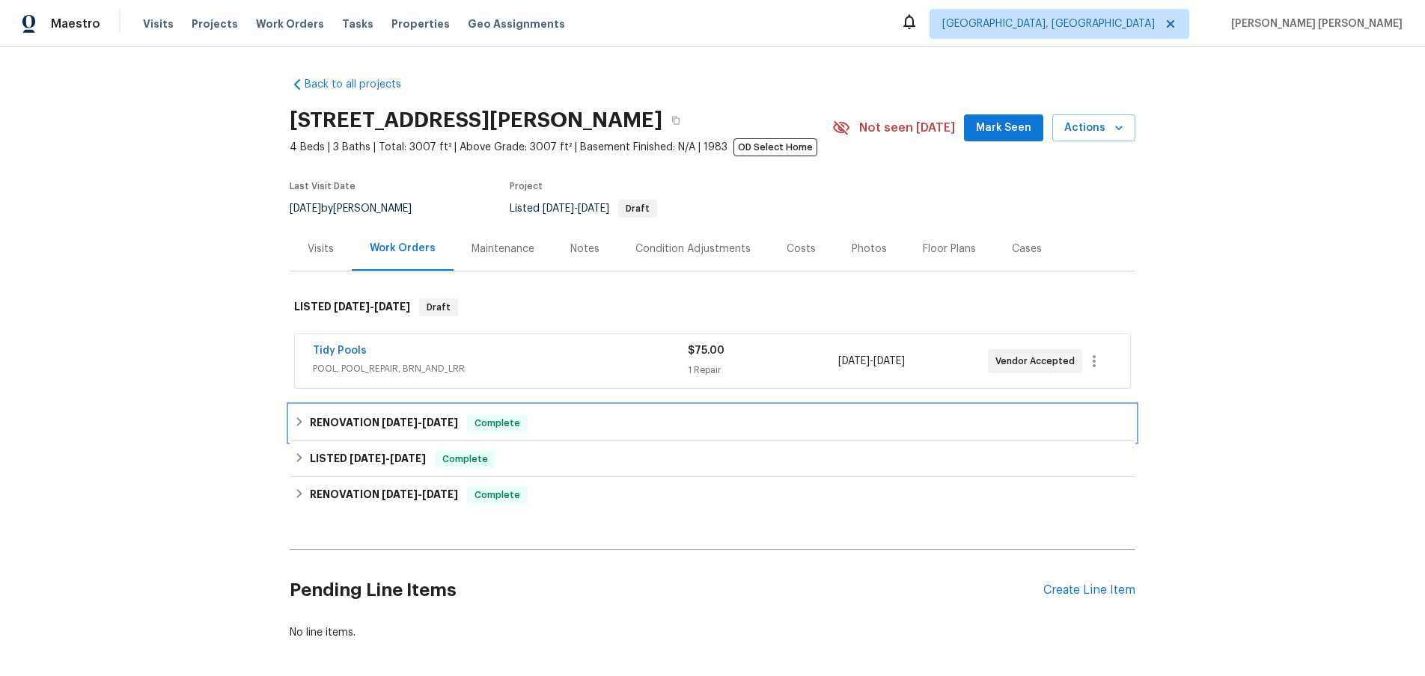
click at [364, 432] on div "RENOVATION [DATE] - [DATE] Complete" at bounding box center [712, 424] width 845 height 36
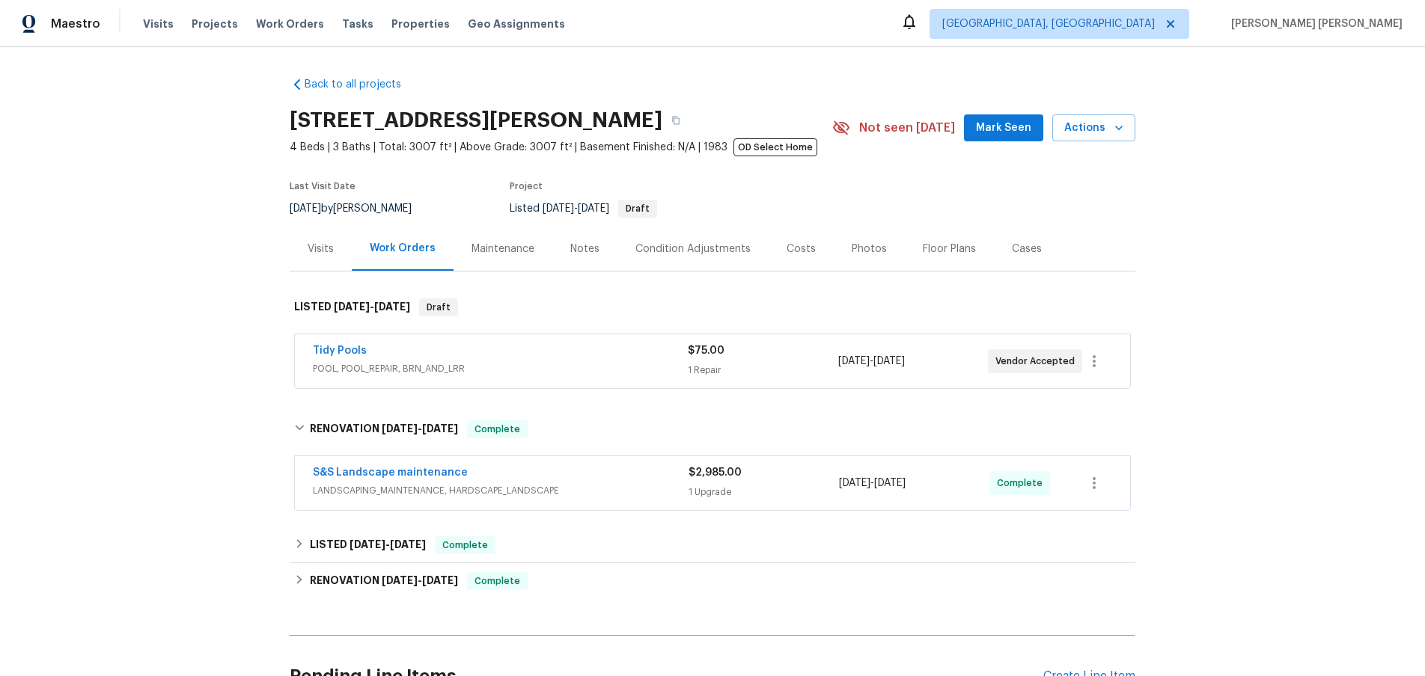
click at [649, 491] on span "LANDSCAPING_MAINTENANCE, HARDSCAPE_LANDSCAPE" at bounding box center [501, 490] width 376 height 15
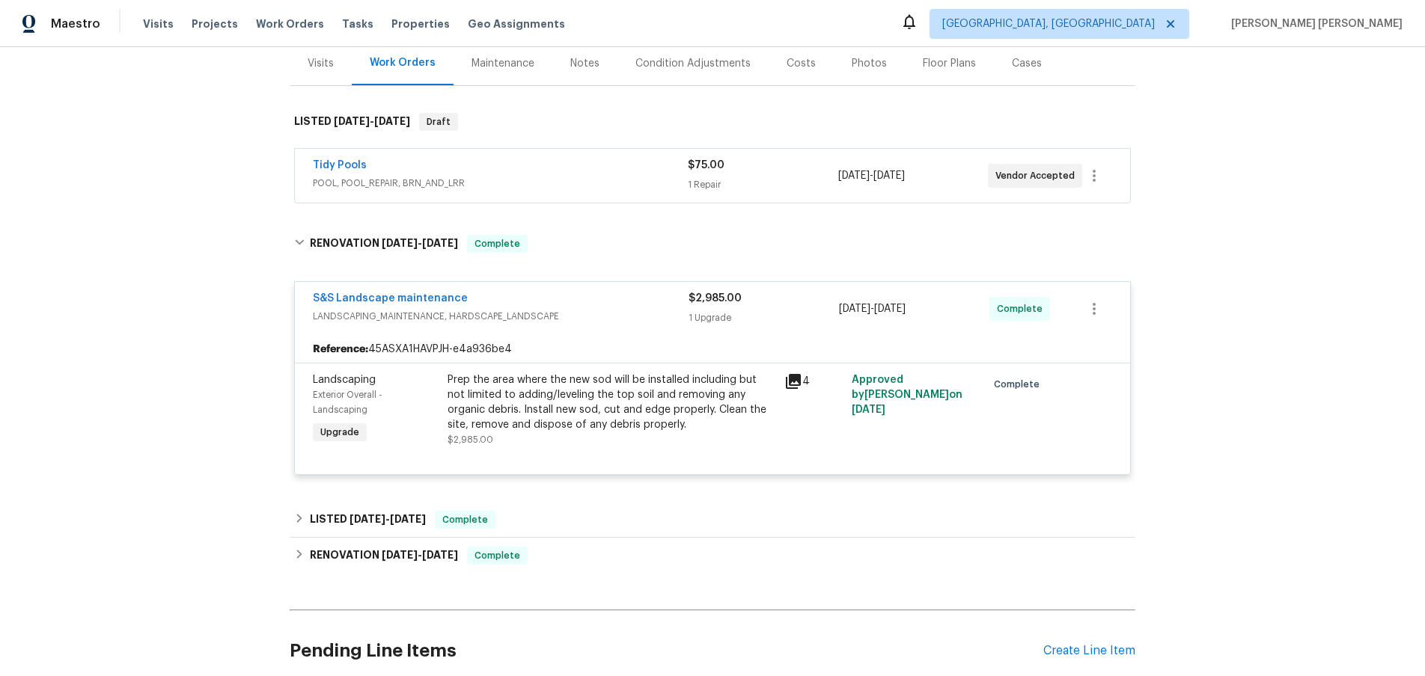
scroll to position [168, 0]
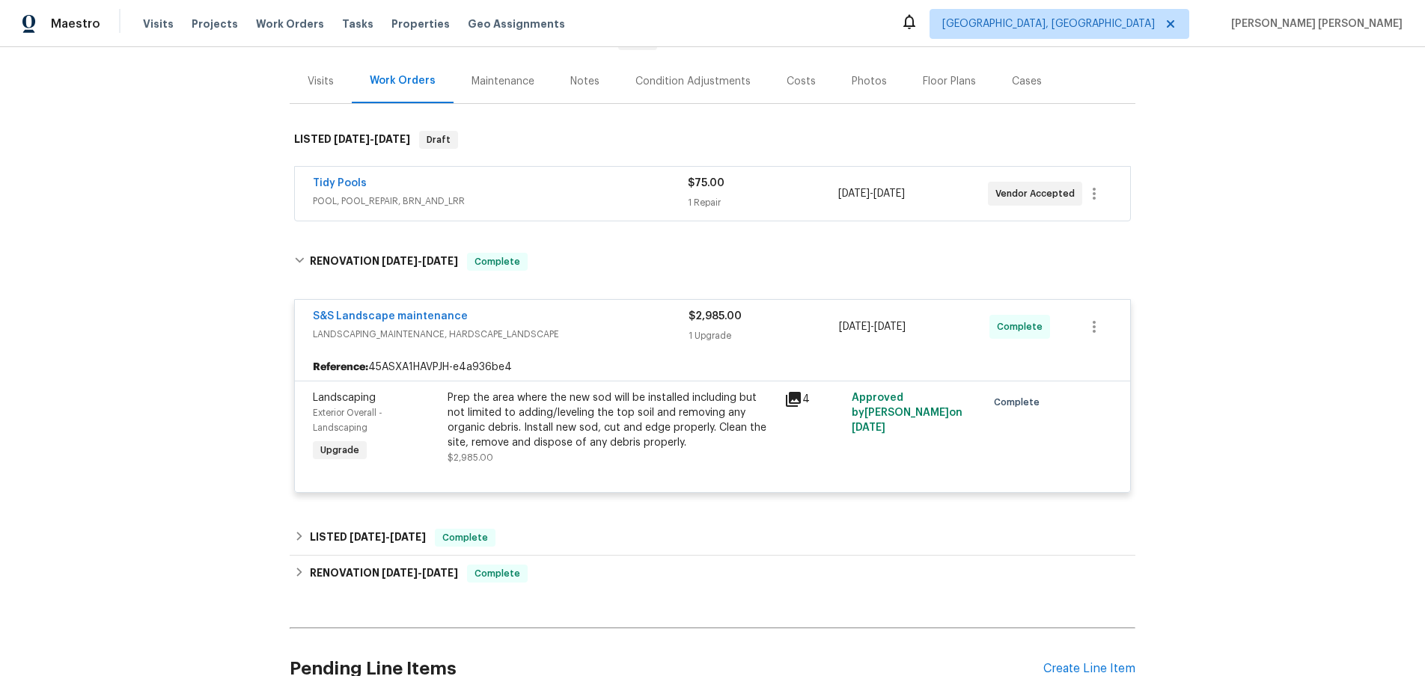
click at [798, 404] on icon at bounding box center [793, 400] width 18 height 18
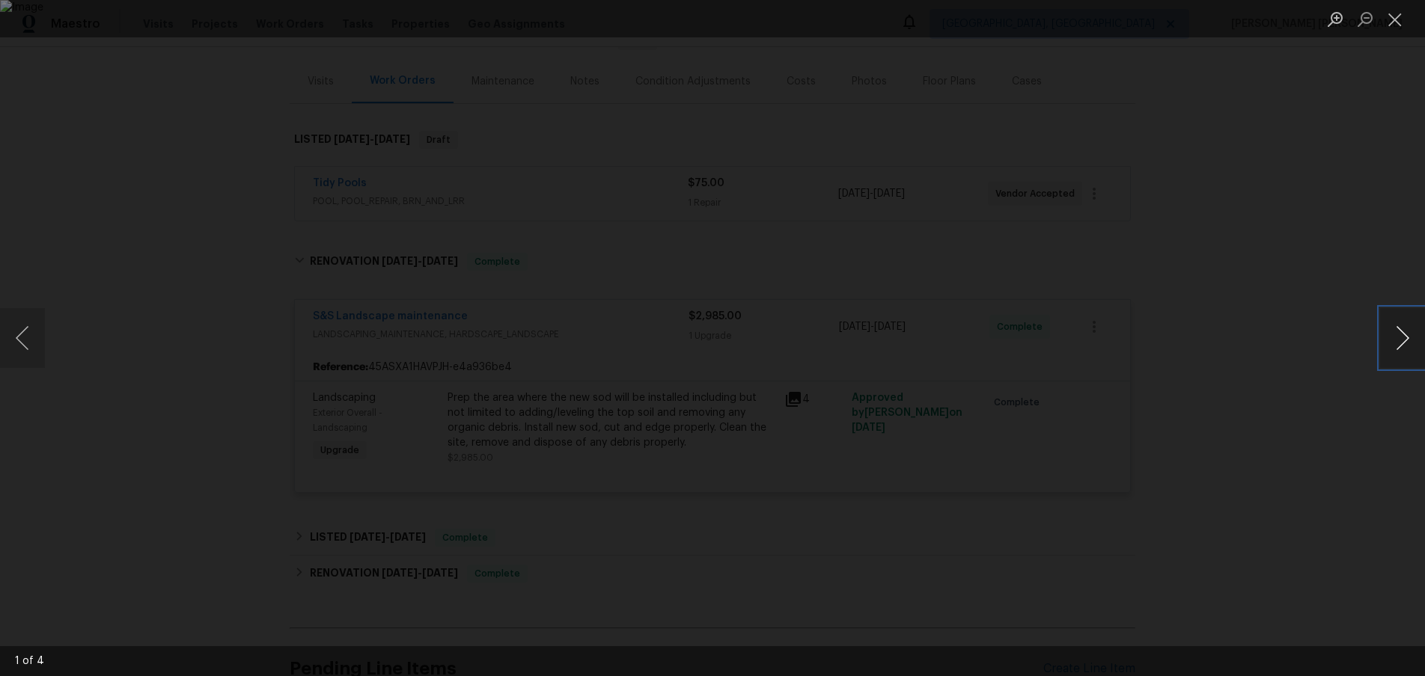
click at [1394, 346] on button "Next image" at bounding box center [1402, 338] width 45 height 60
click at [1392, 332] on button "Next image" at bounding box center [1402, 338] width 45 height 60
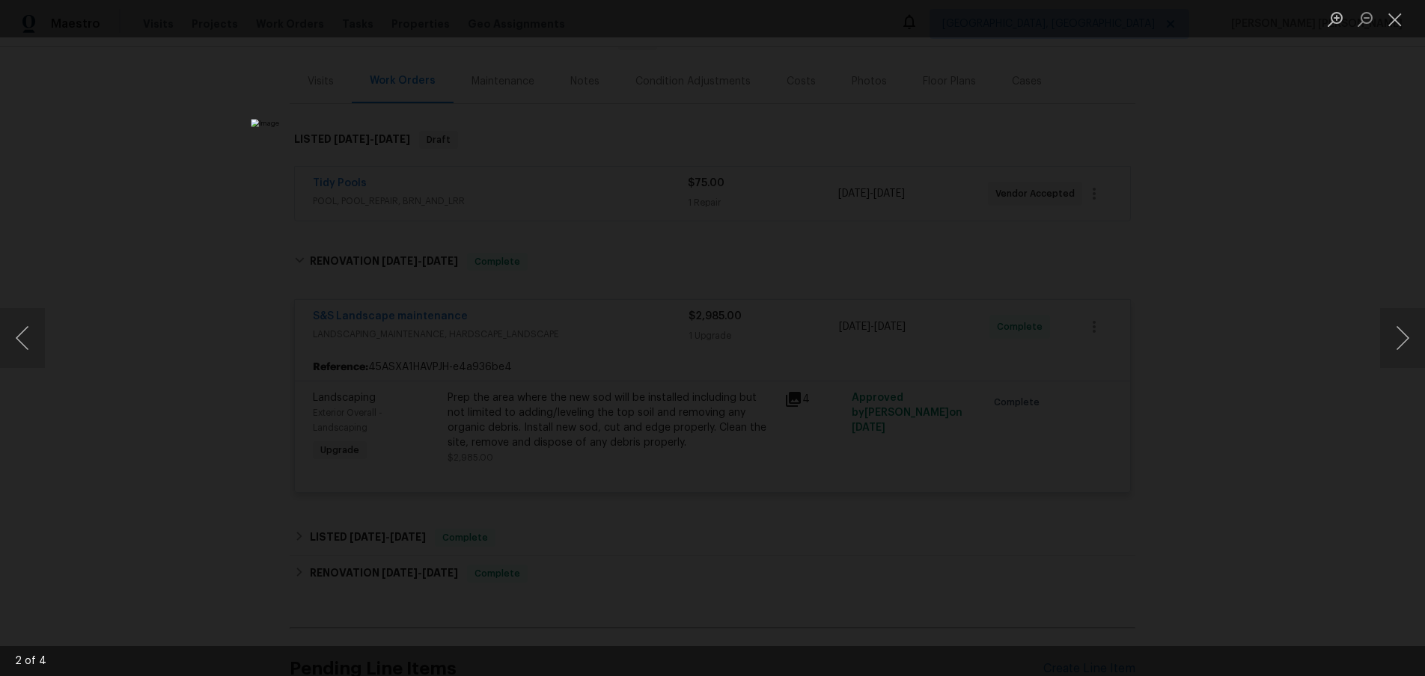
click at [1181, 443] on div "Lightbox" at bounding box center [712, 338] width 1425 height 676
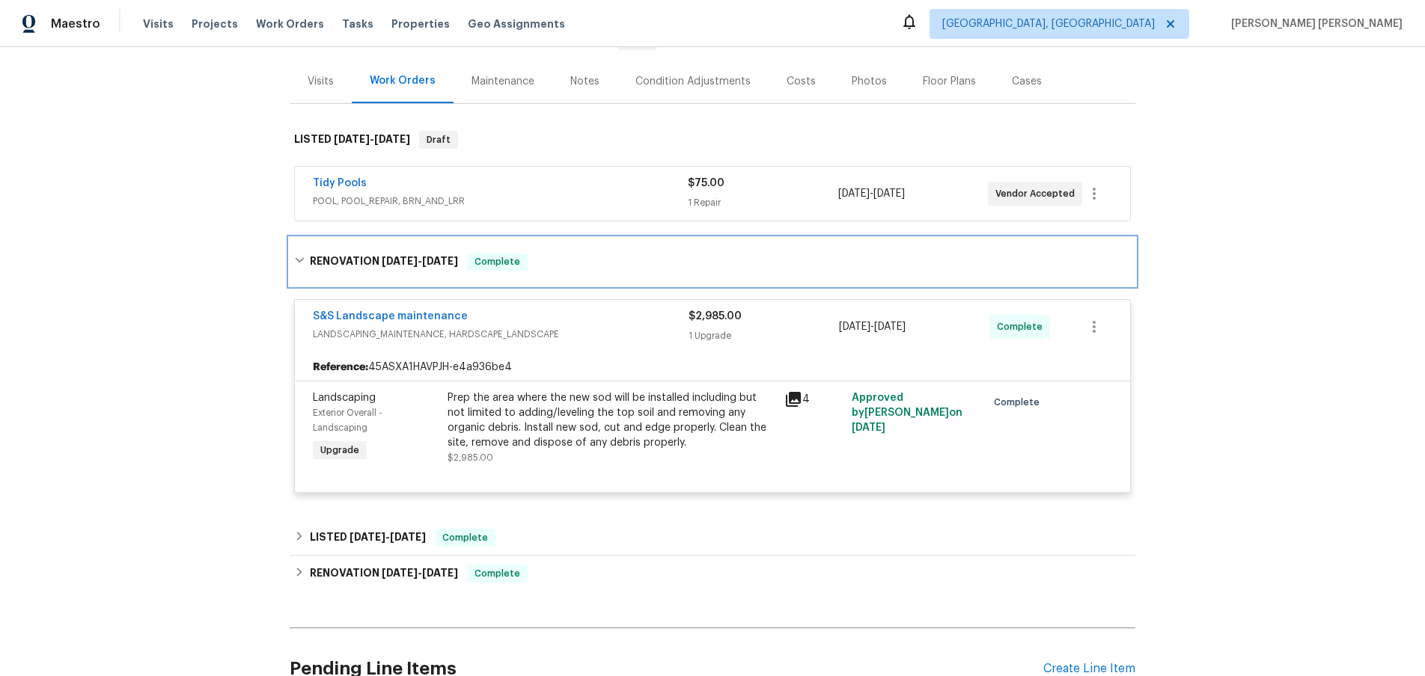
click at [299, 257] on icon at bounding box center [299, 260] width 10 height 10
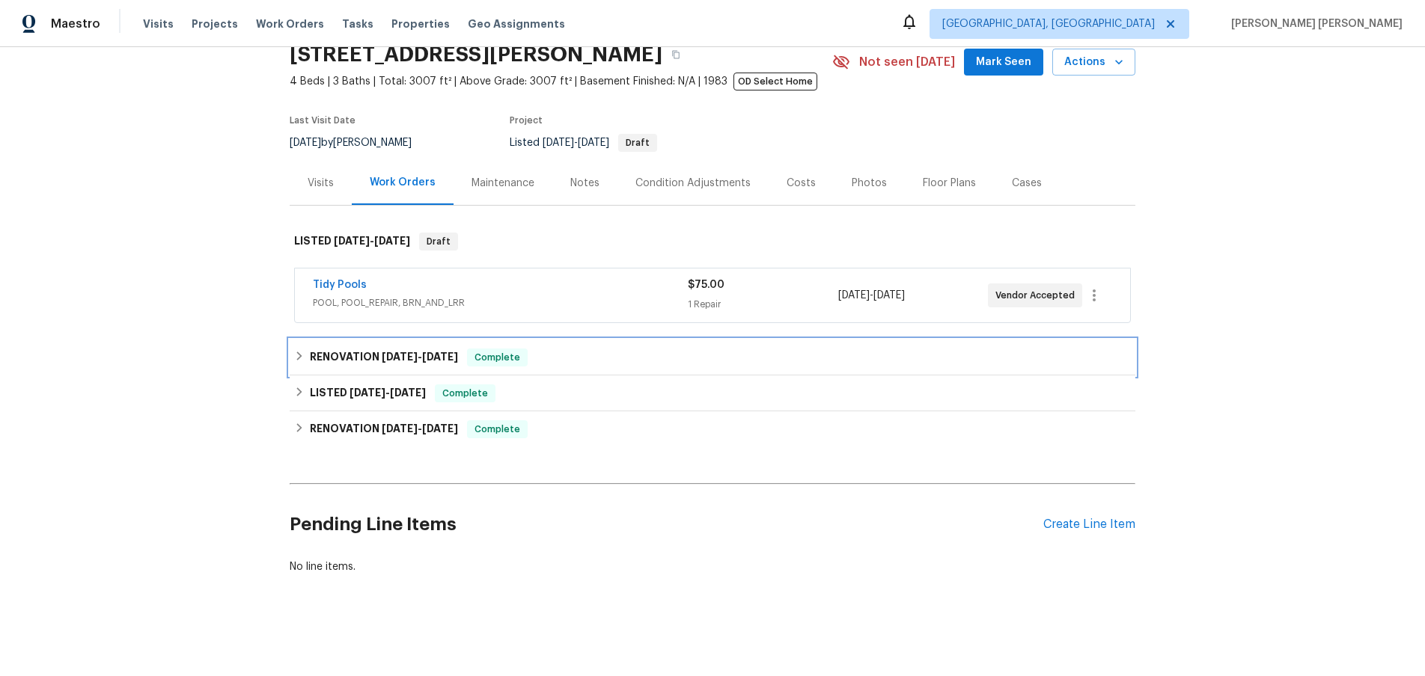
scroll to position [66, 0]
click at [339, 394] on h6 "LISTED 8/30/25 - 9/1/25" at bounding box center [368, 394] width 116 height 18
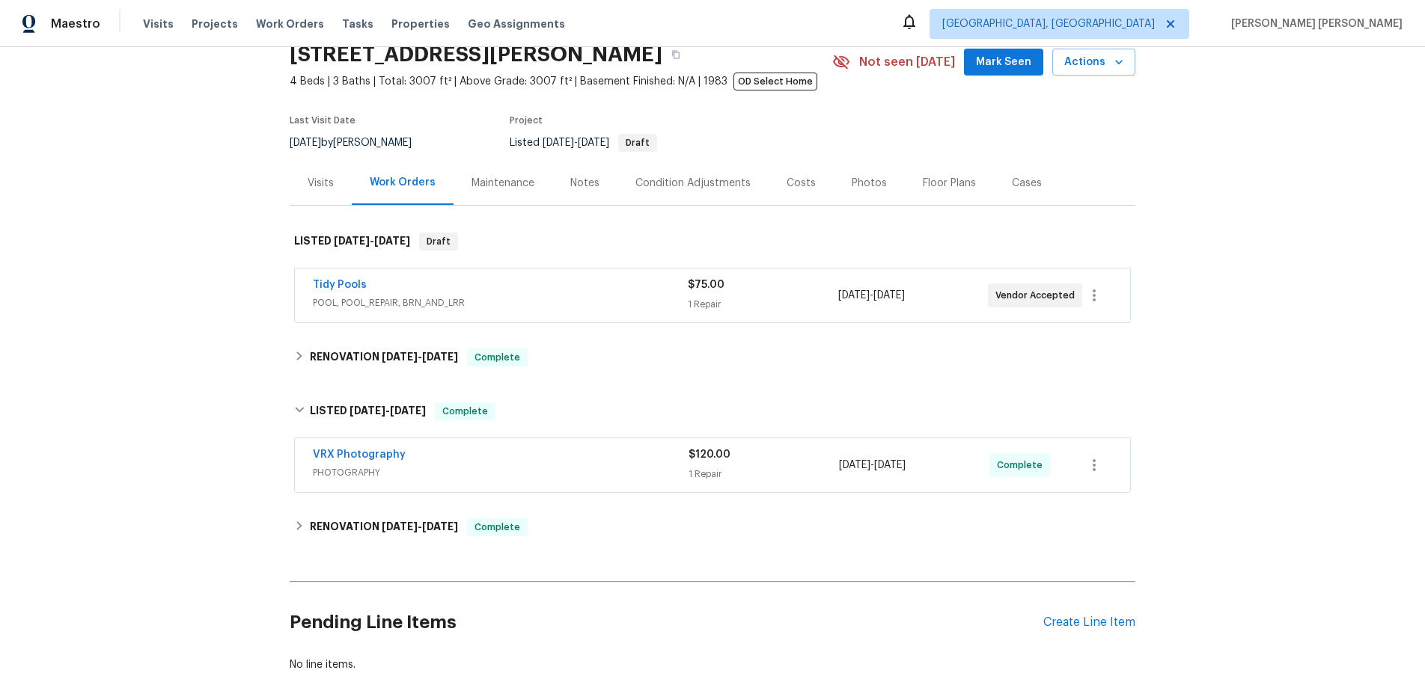
click at [333, 185] on div "Visits" at bounding box center [321, 183] width 26 height 15
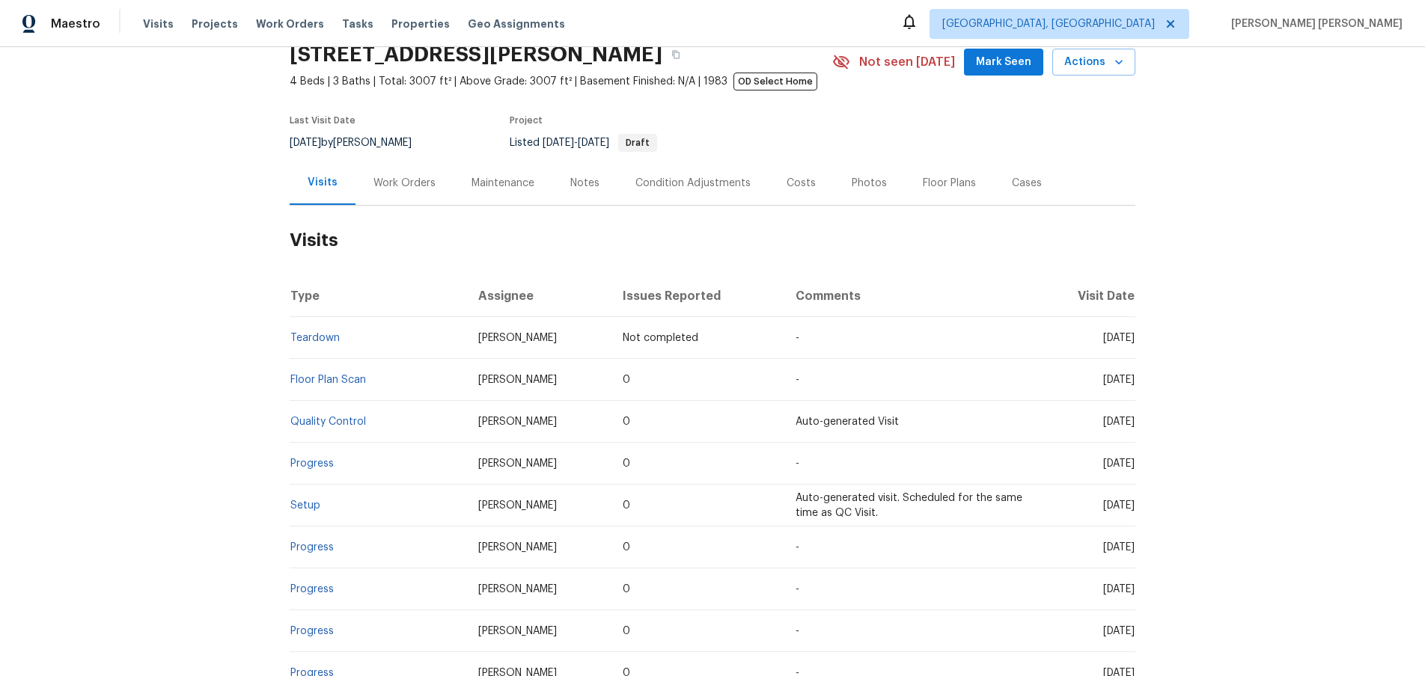
click at [397, 186] on div "Work Orders" at bounding box center [404, 183] width 62 height 15
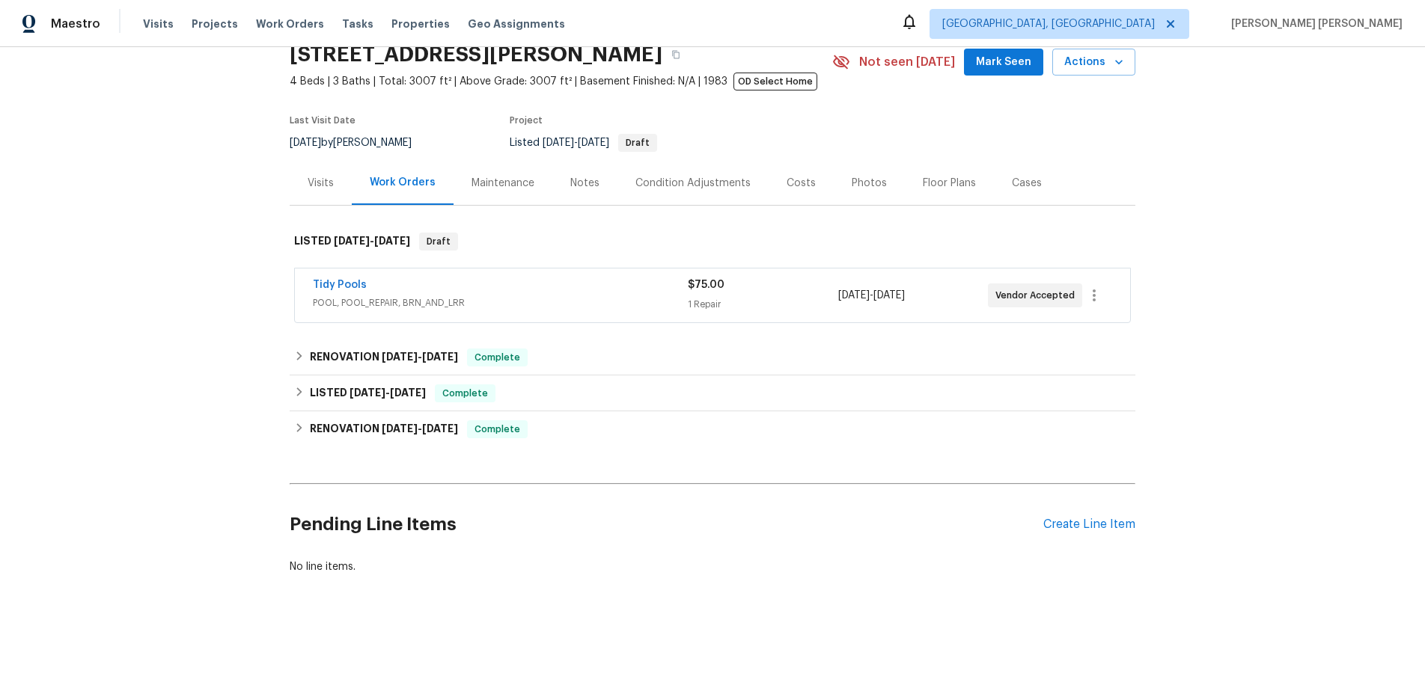
click at [512, 185] on div "Maintenance" at bounding box center [502, 183] width 63 height 15
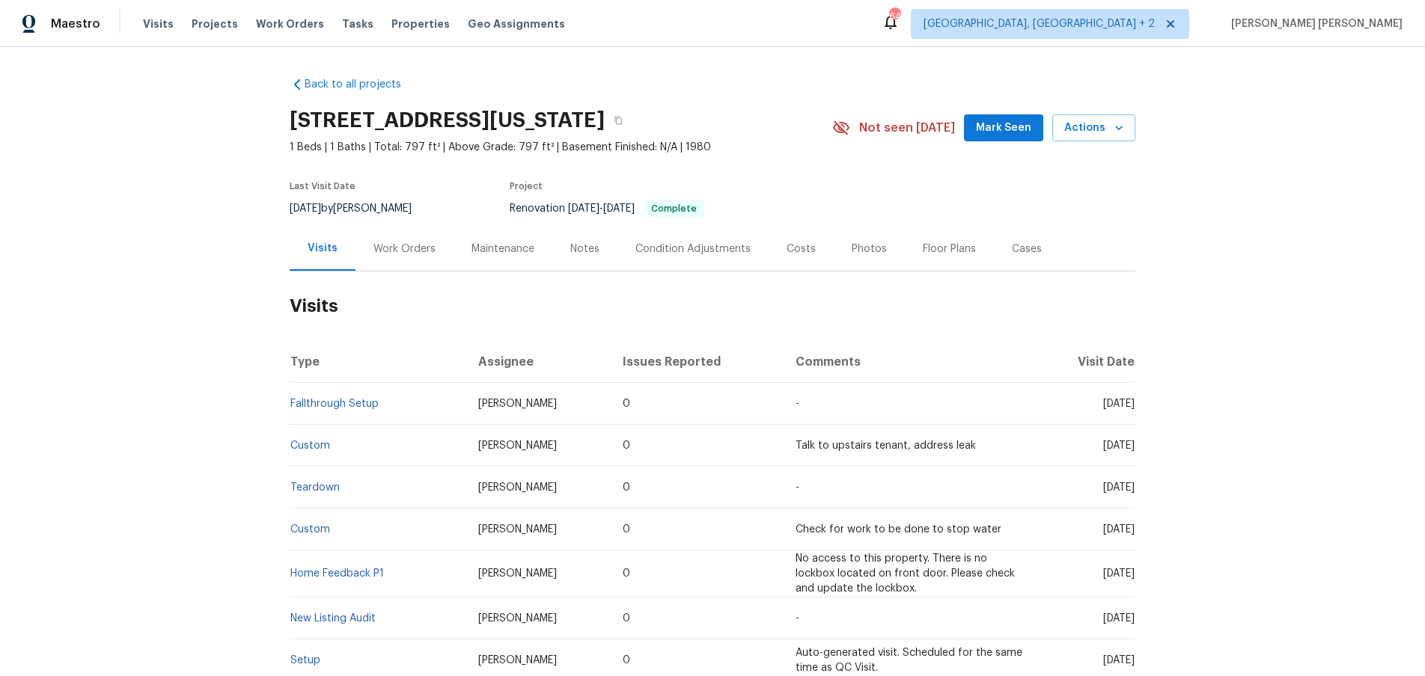
click at [388, 242] on div "Work Orders" at bounding box center [404, 249] width 62 height 15
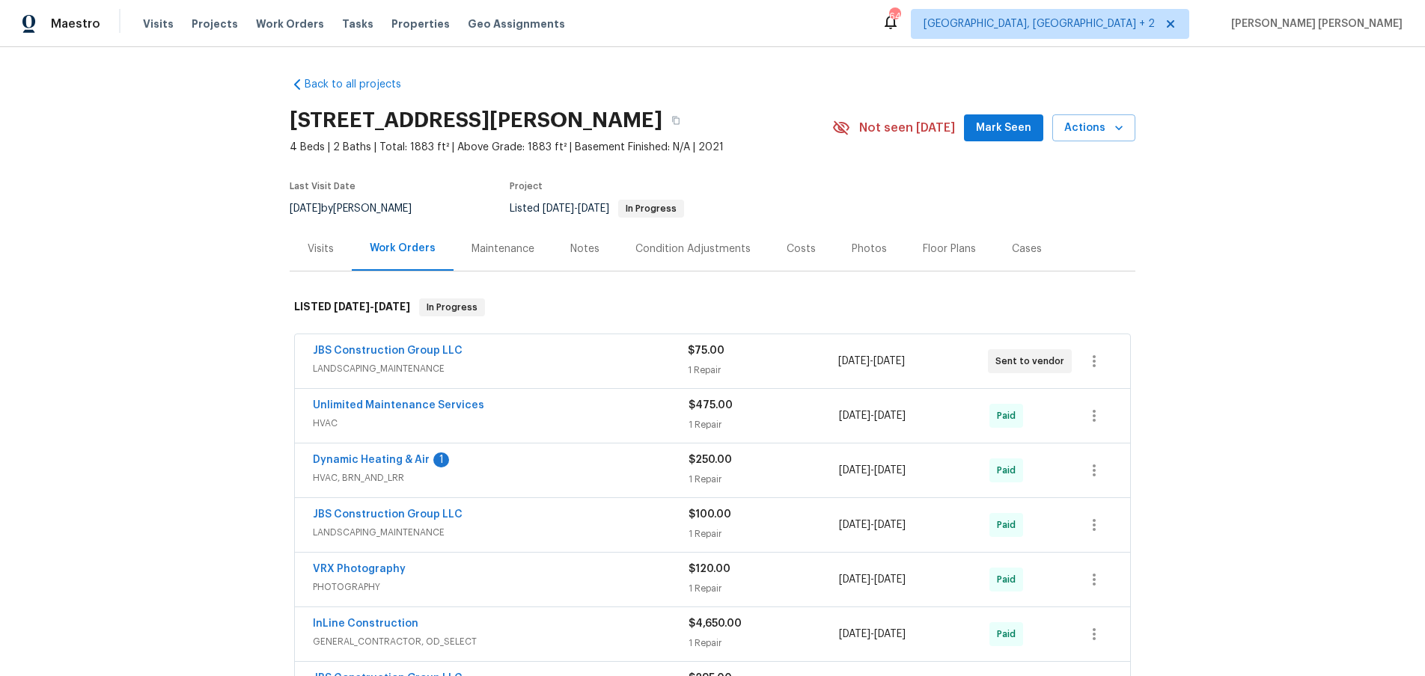
click at [578, 365] on span "LANDSCAPING_MAINTENANCE" at bounding box center [500, 368] width 375 height 15
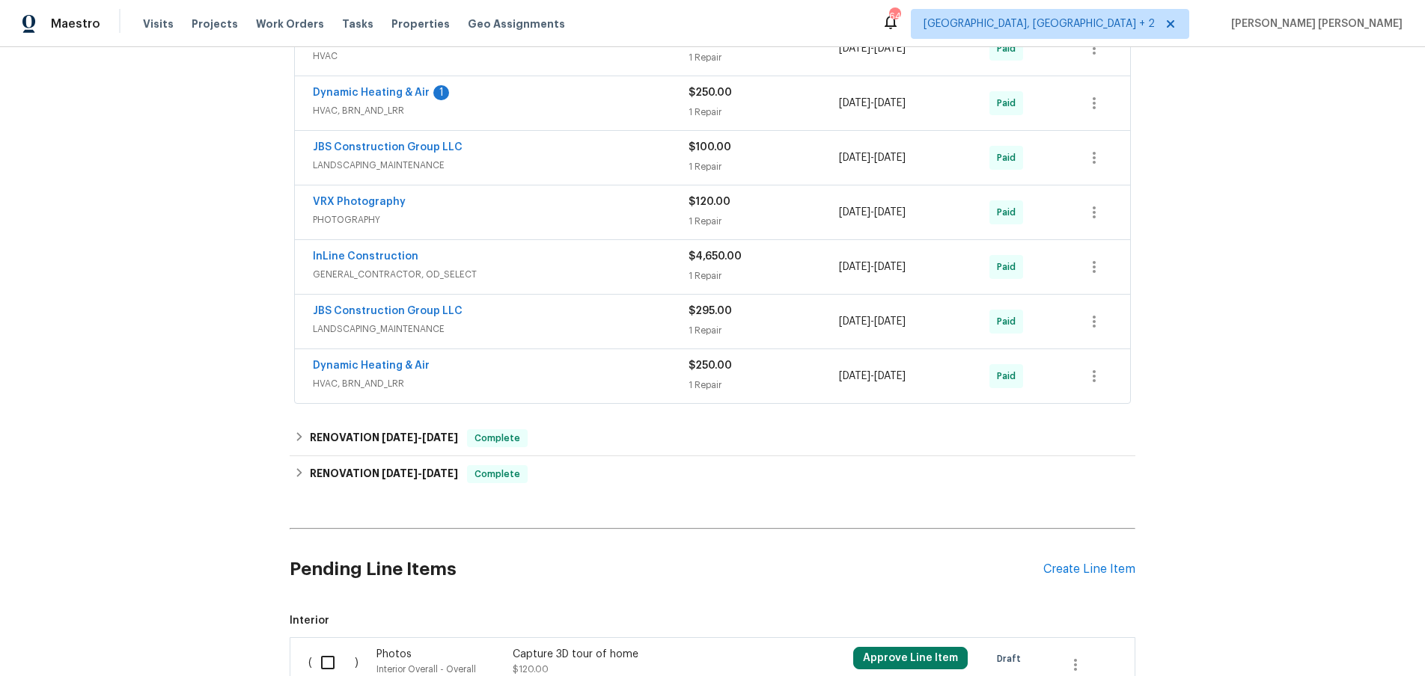
scroll to position [726, 0]
click at [612, 277] on span "GENERAL_CONTRACTOR, OD_SELECT" at bounding box center [501, 272] width 376 height 15
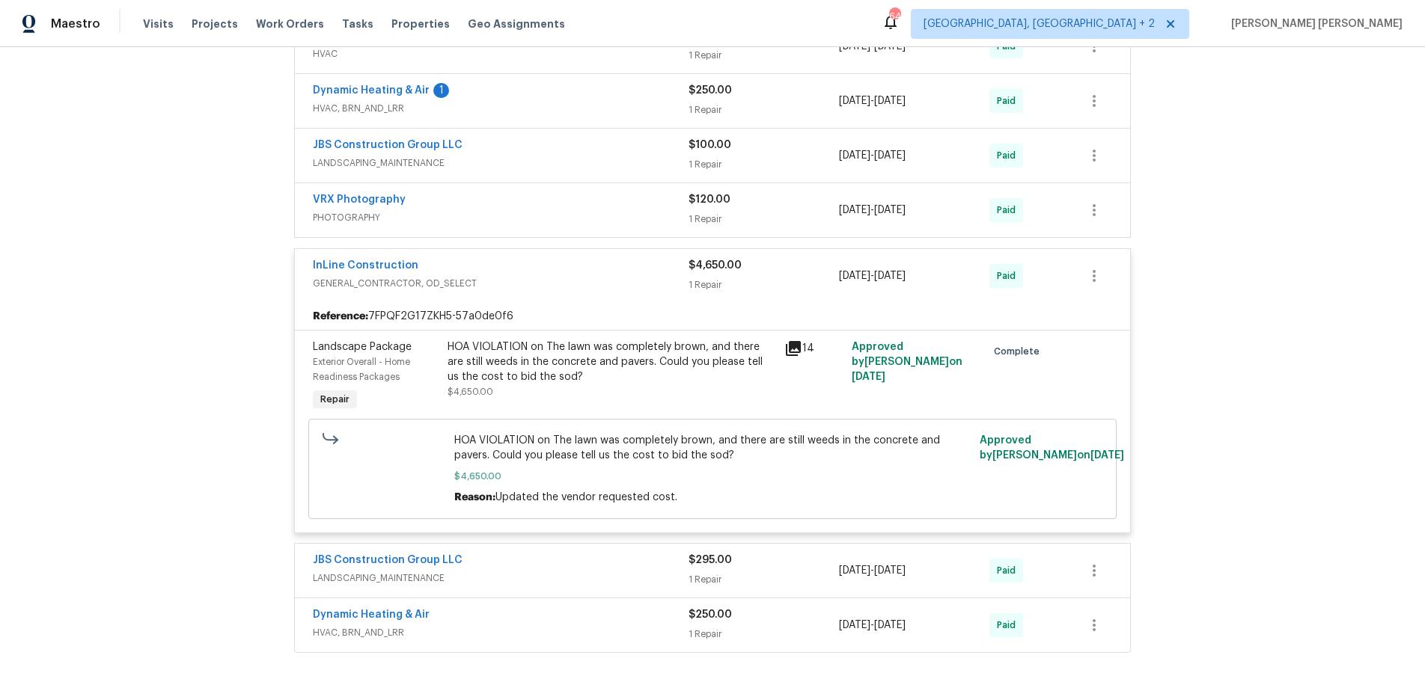
click at [793, 351] on icon at bounding box center [793, 349] width 18 height 18
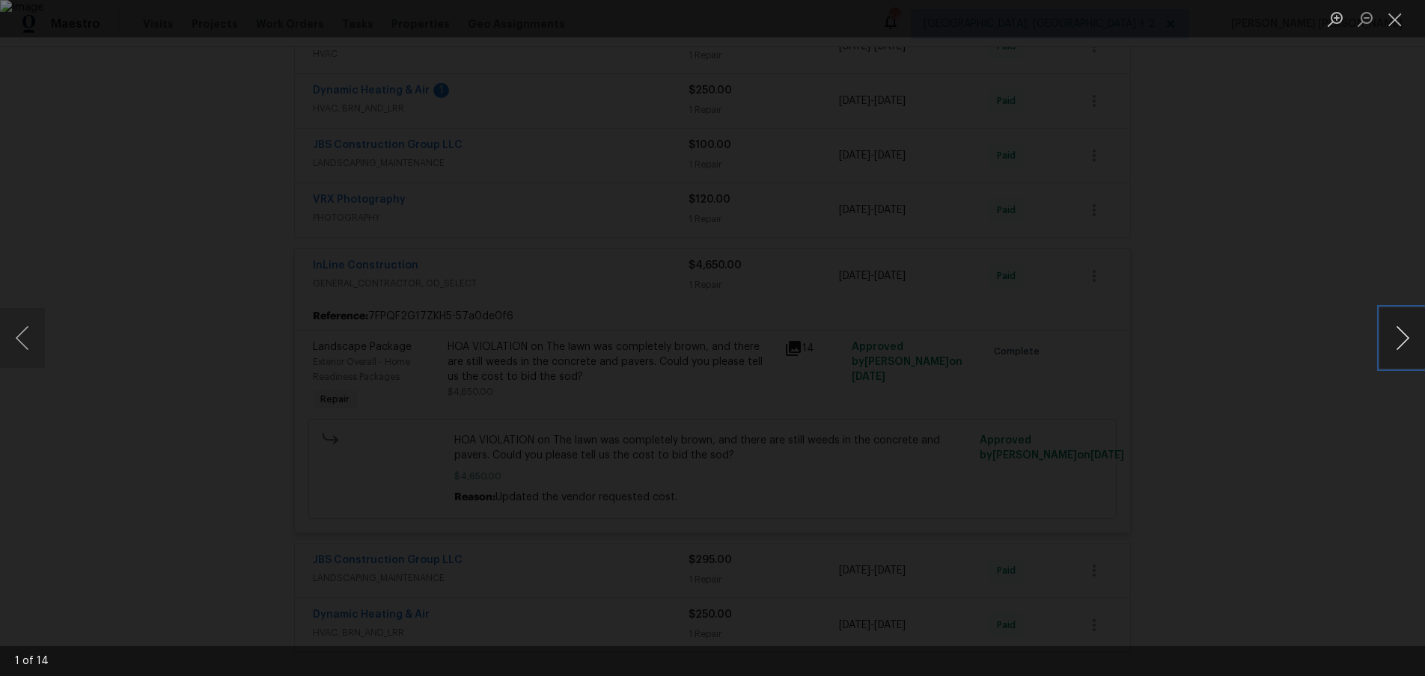
click at [1395, 355] on button "Next image" at bounding box center [1402, 338] width 45 height 60
click at [1220, 422] on div "Lightbox" at bounding box center [712, 338] width 1425 height 676
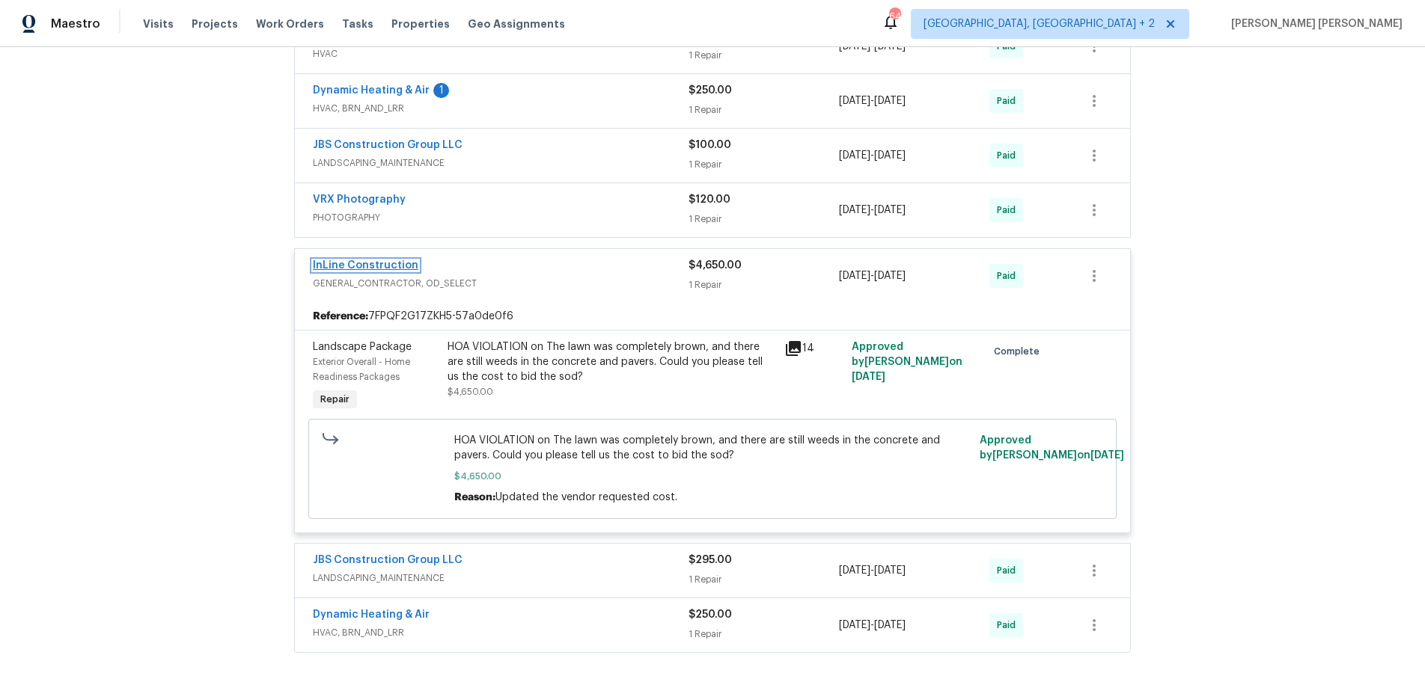
click at [367, 269] on link "InLine Construction" at bounding box center [365, 265] width 105 height 10
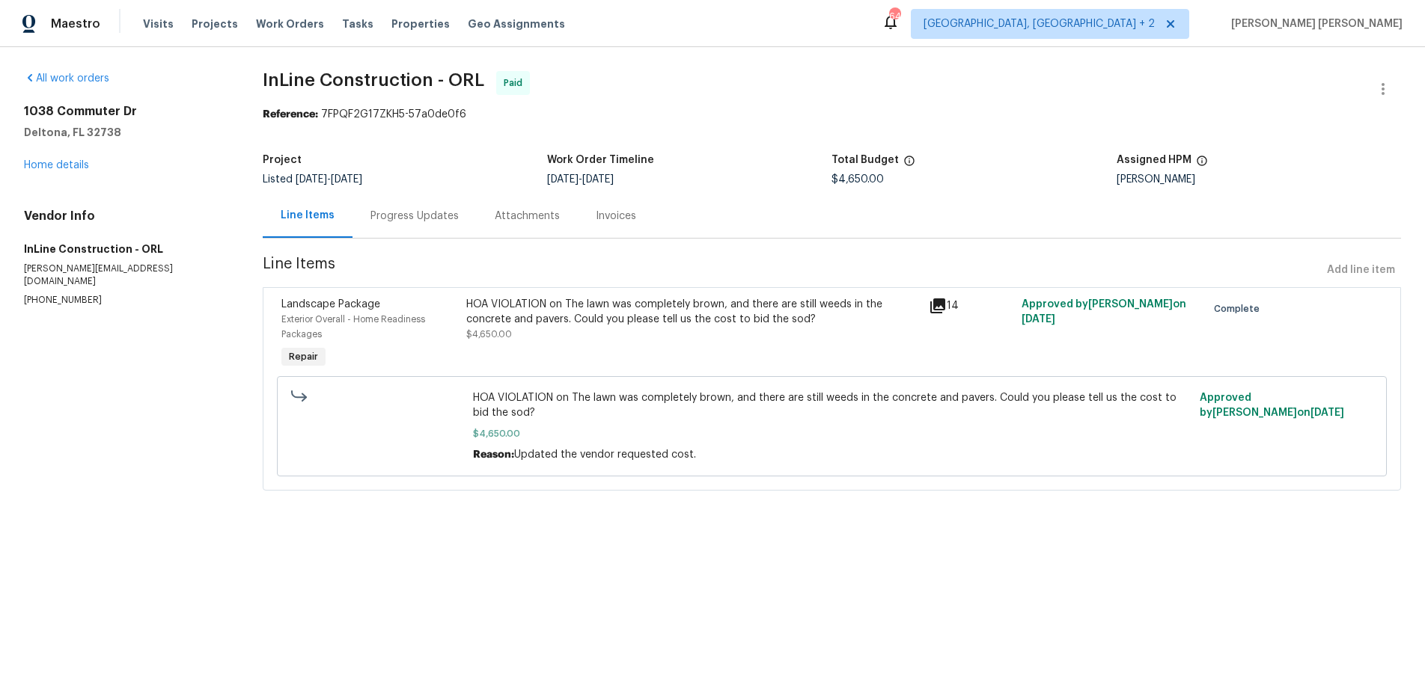
click at [423, 221] on div "Progress Updates" at bounding box center [414, 216] width 88 height 15
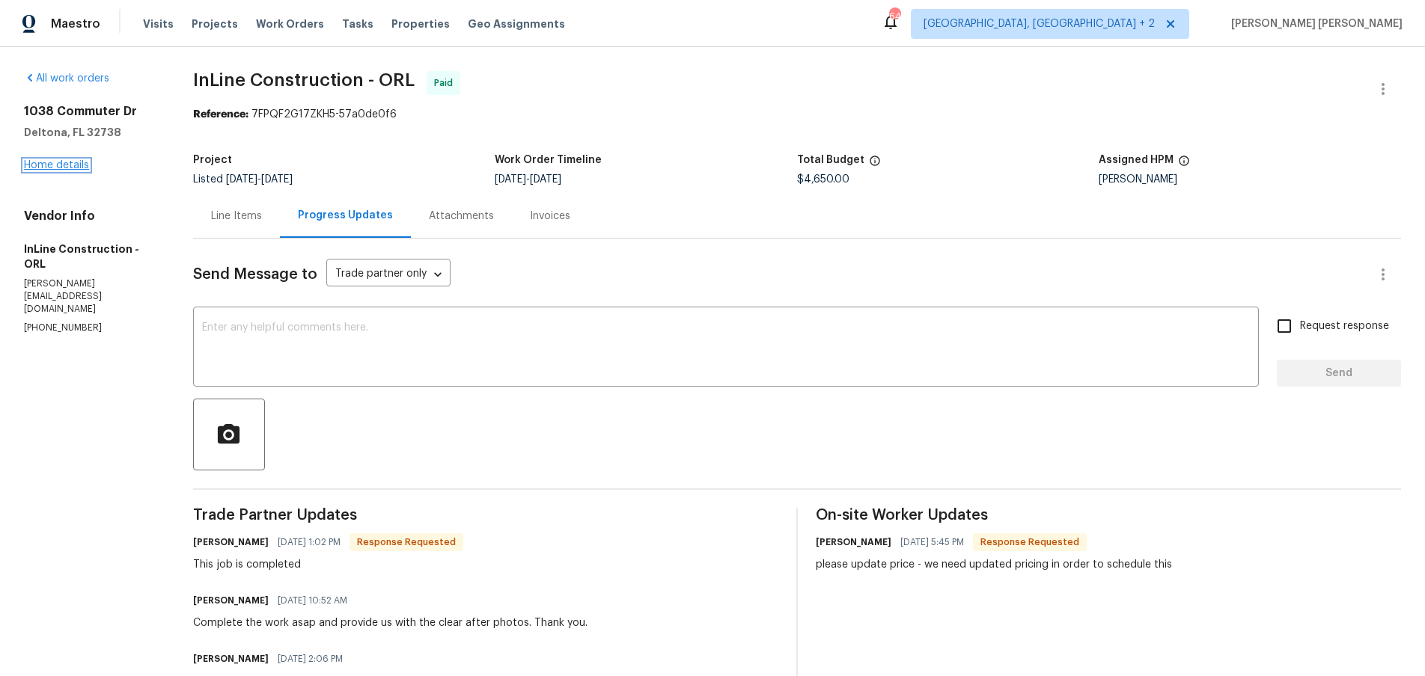
click at [55, 165] on link "Home details" at bounding box center [56, 165] width 65 height 10
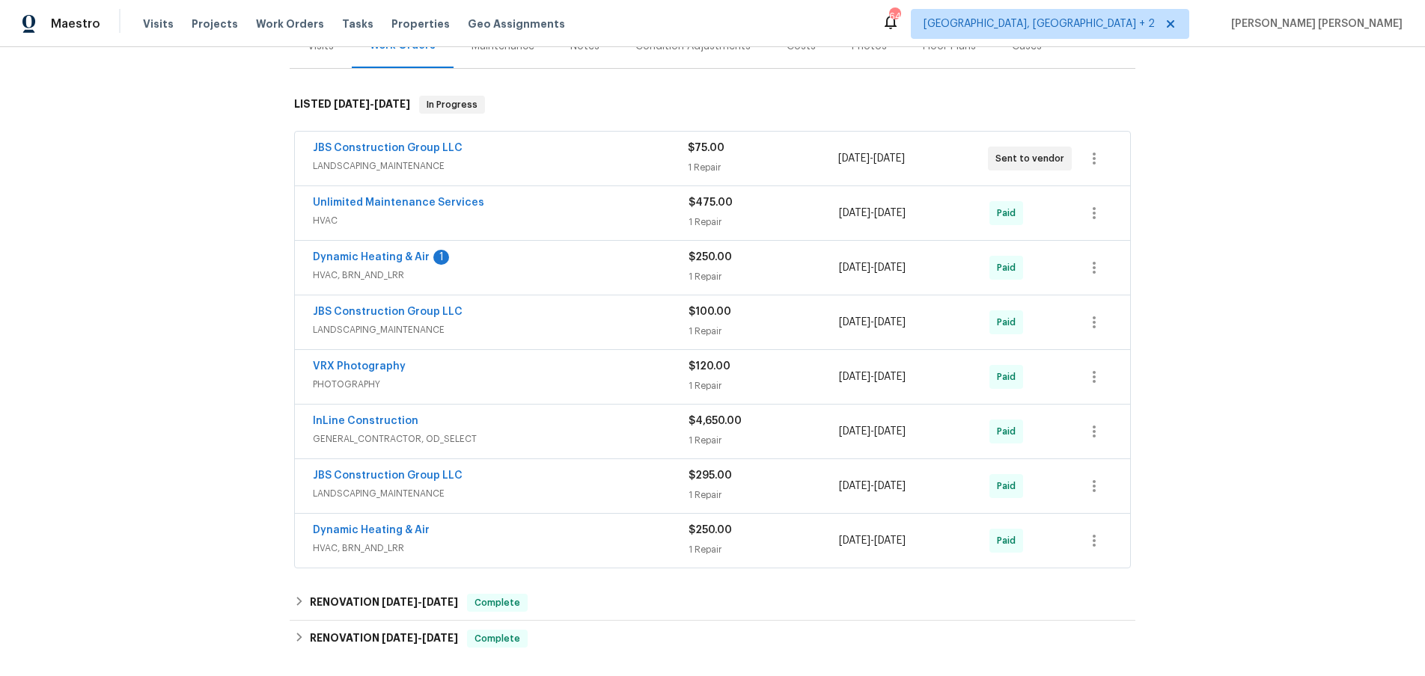
scroll to position [206, 0]
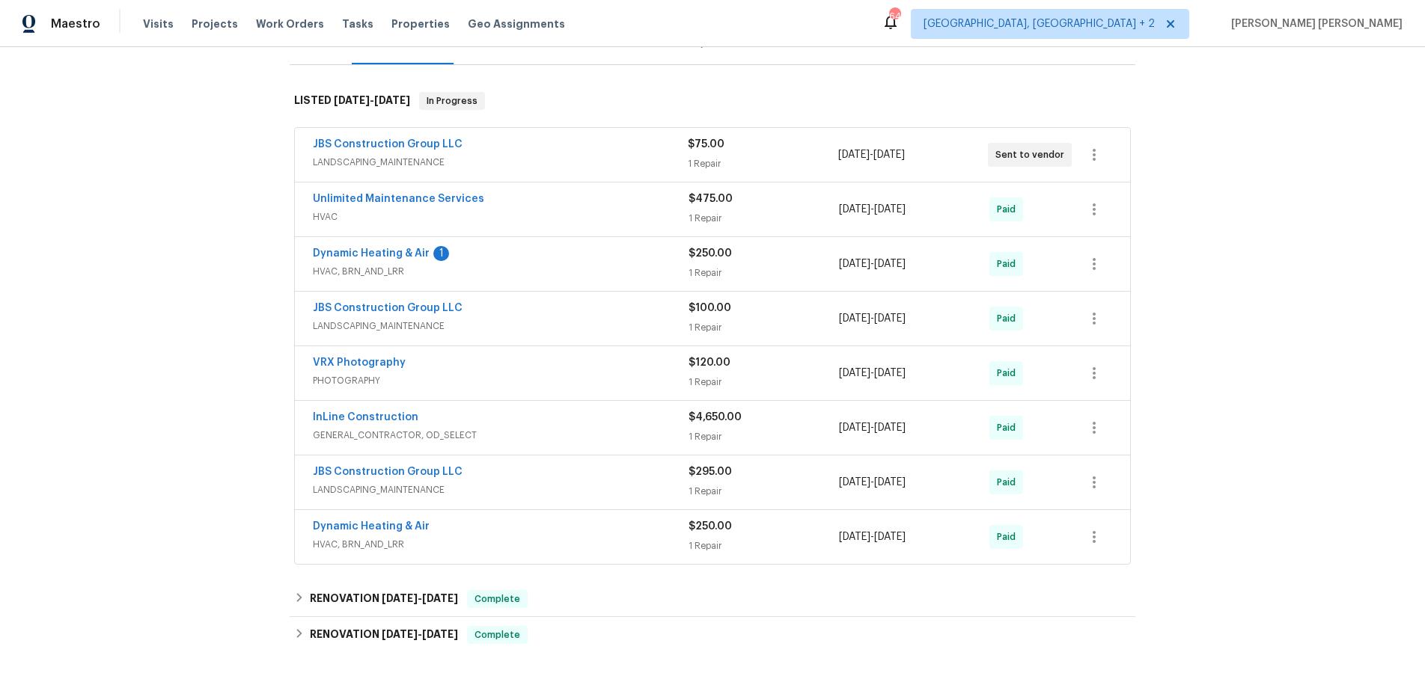
click at [609, 420] on div "InLine Construction" at bounding box center [501, 419] width 376 height 18
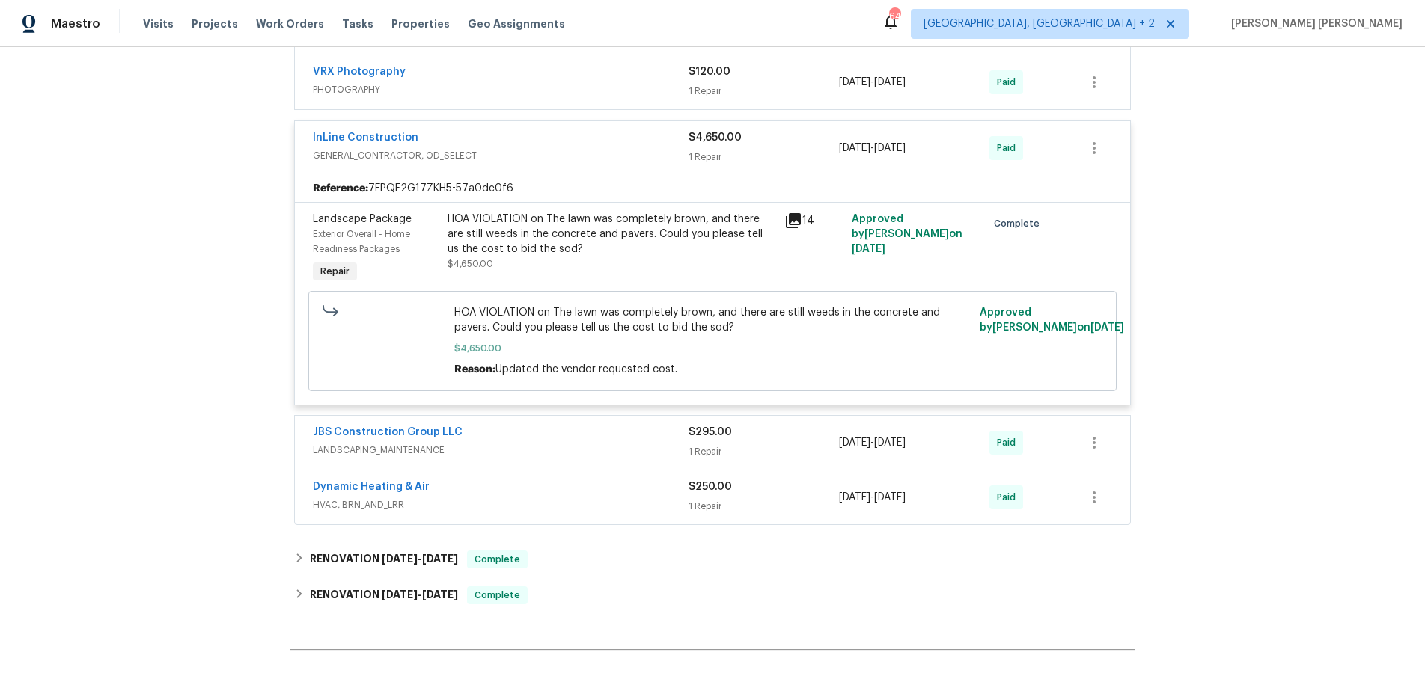
scroll to position [501, 0]
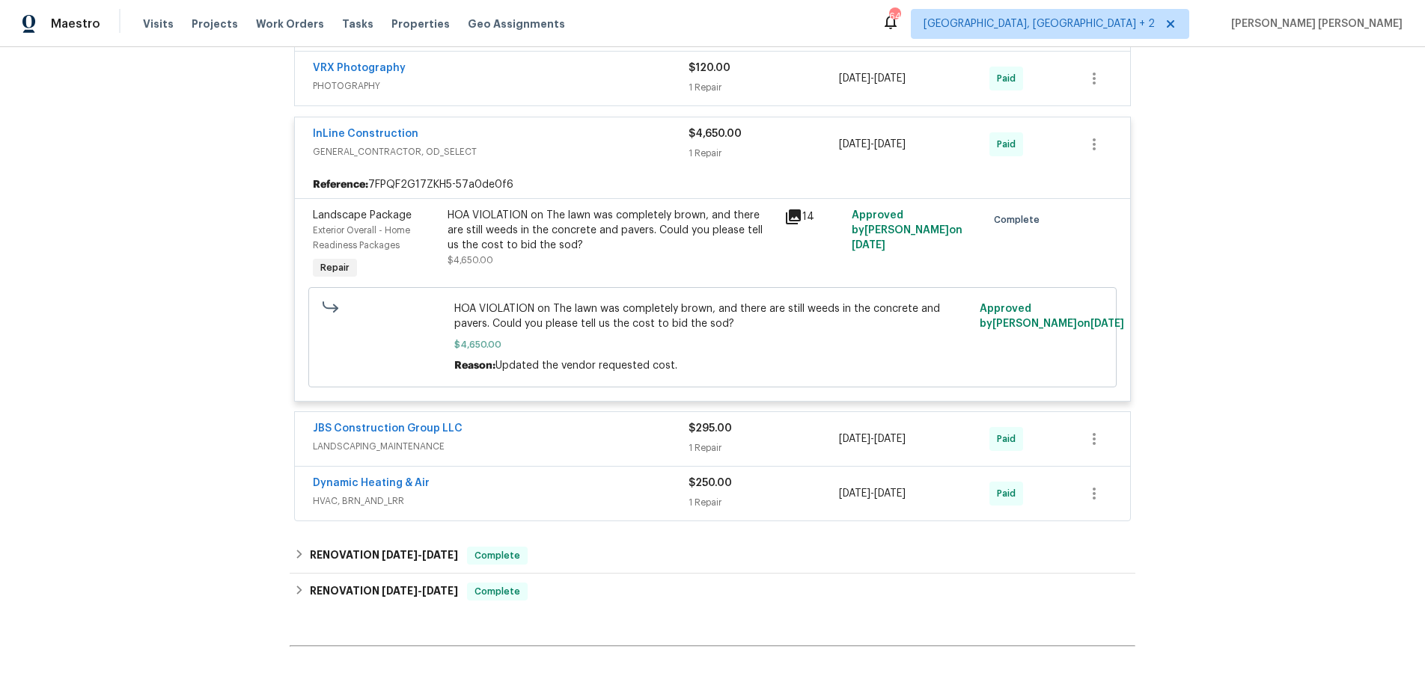
click at [521, 444] on span "LANDSCAPING_MAINTENANCE" at bounding box center [501, 446] width 376 height 15
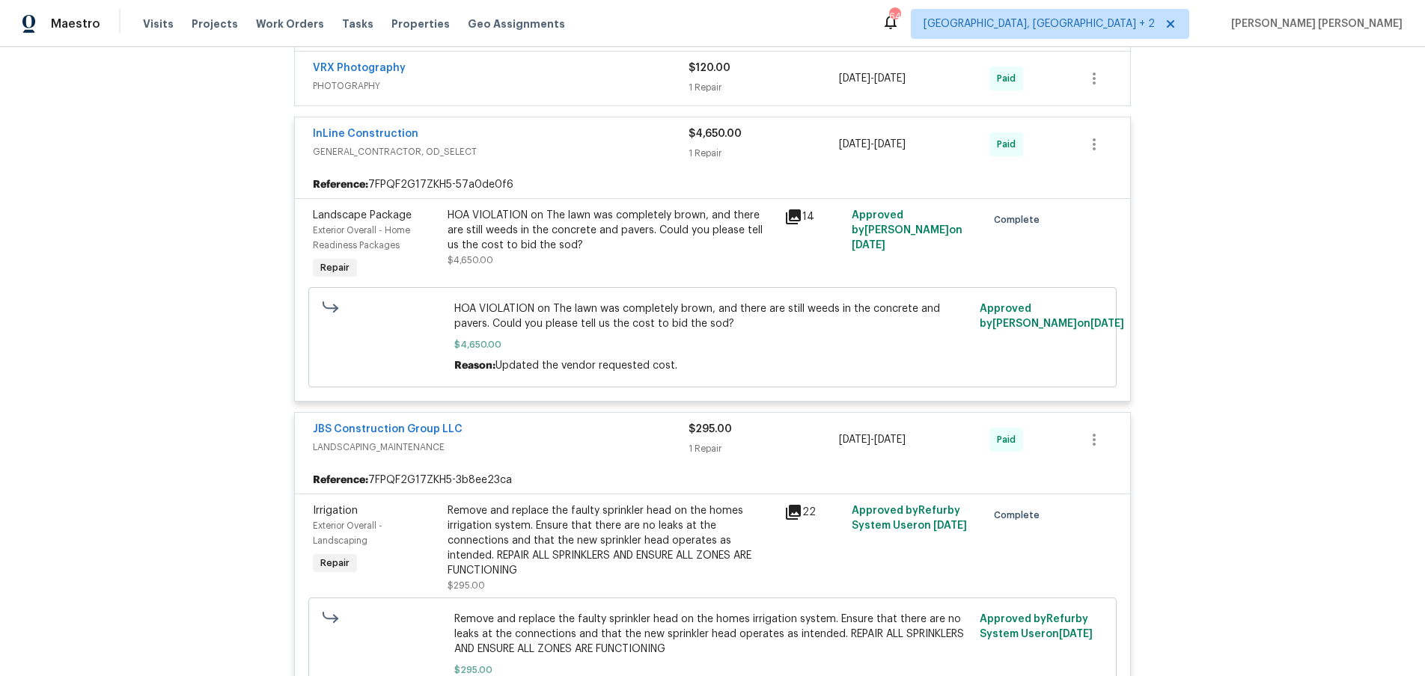
click at [794, 513] on icon at bounding box center [793, 512] width 15 height 15
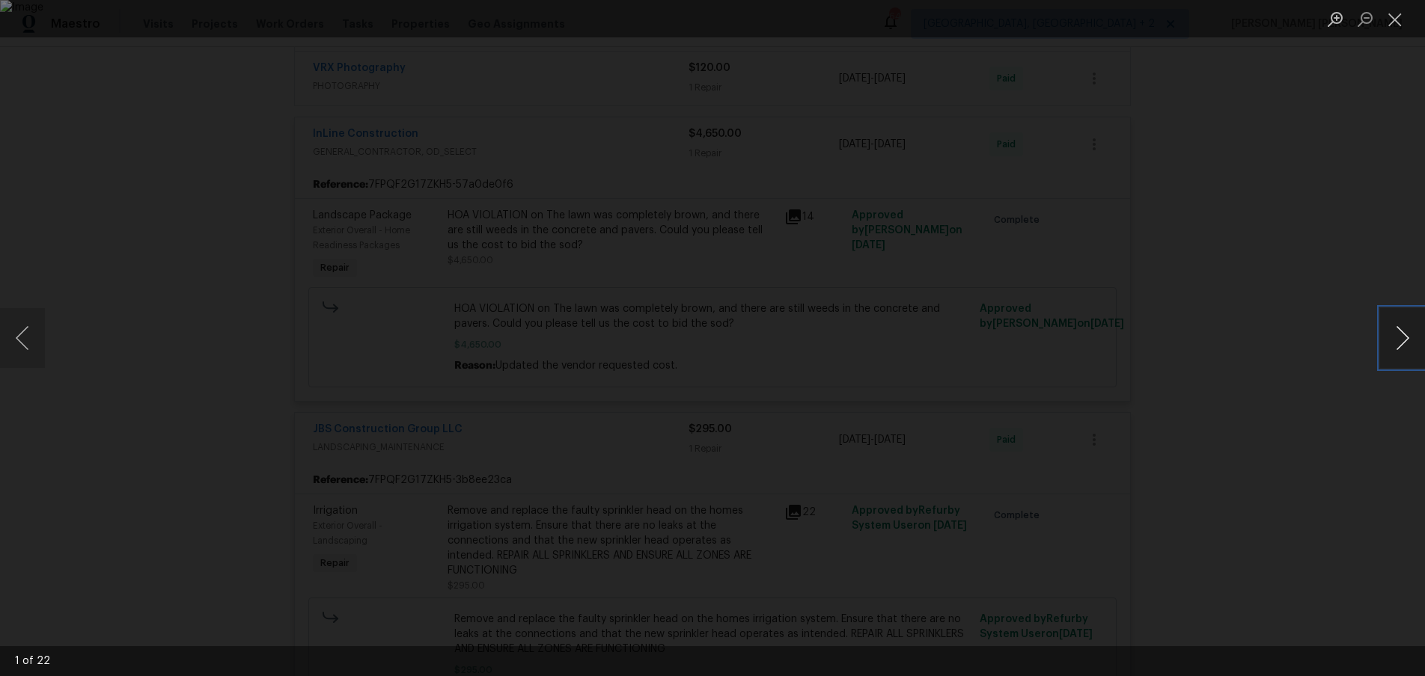
click at [1396, 348] on button "Next image" at bounding box center [1402, 338] width 45 height 60
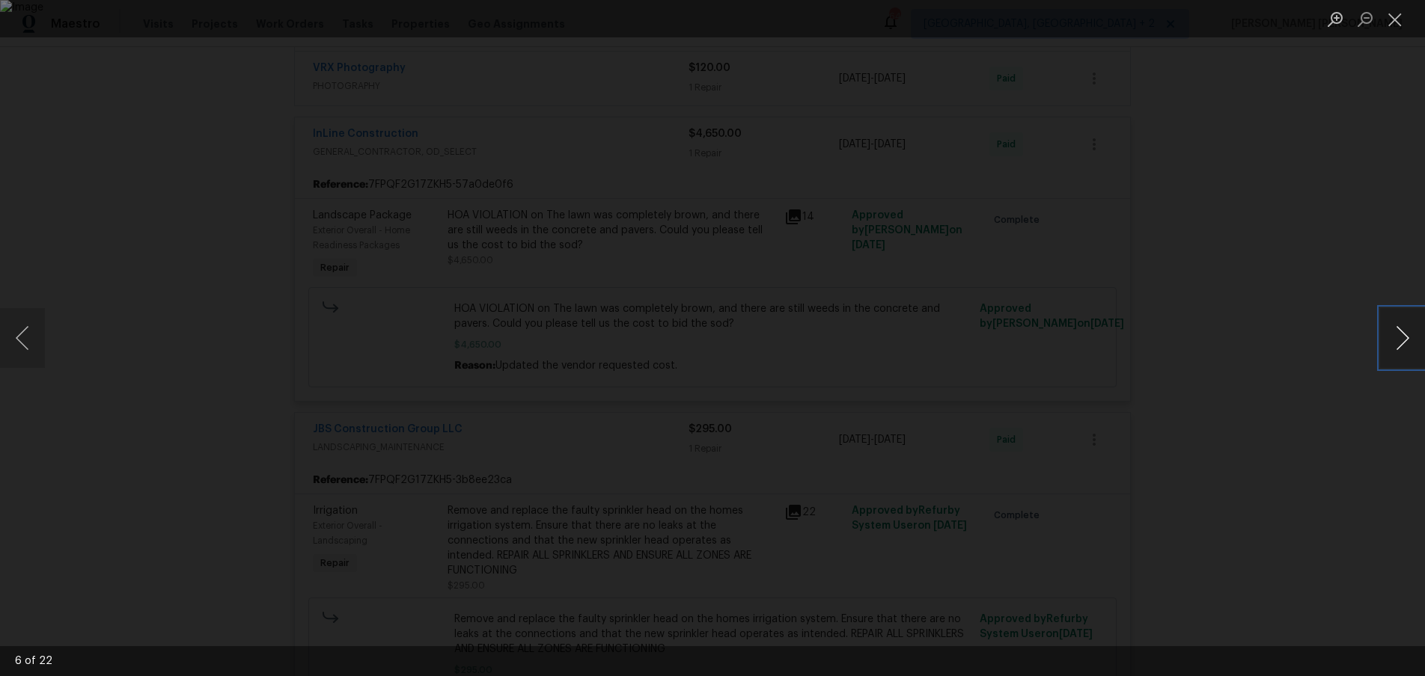
click at [1396, 348] on button "Next image" at bounding box center [1402, 338] width 45 height 60
click at [1314, 442] on div "Lightbox" at bounding box center [712, 338] width 1425 height 676
click at [1281, 487] on div "Lightbox" at bounding box center [712, 338] width 1425 height 676
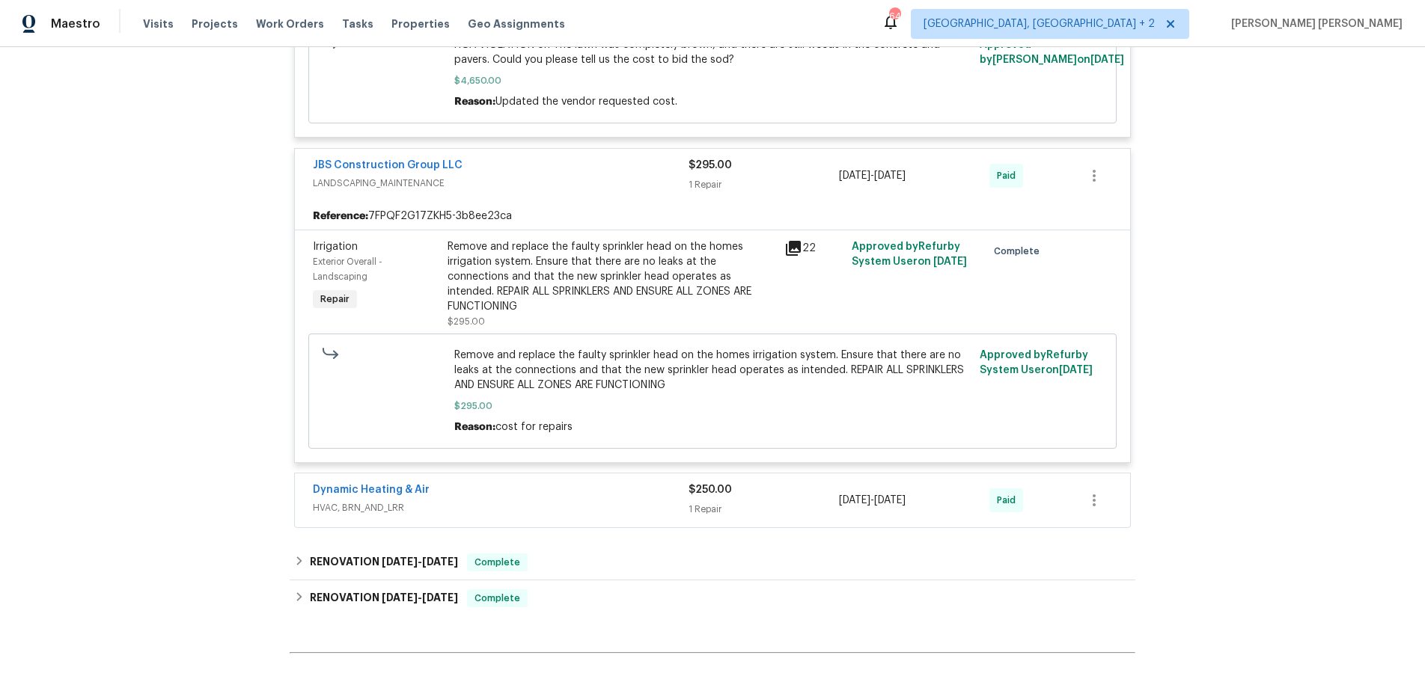
scroll to position [866, 0]
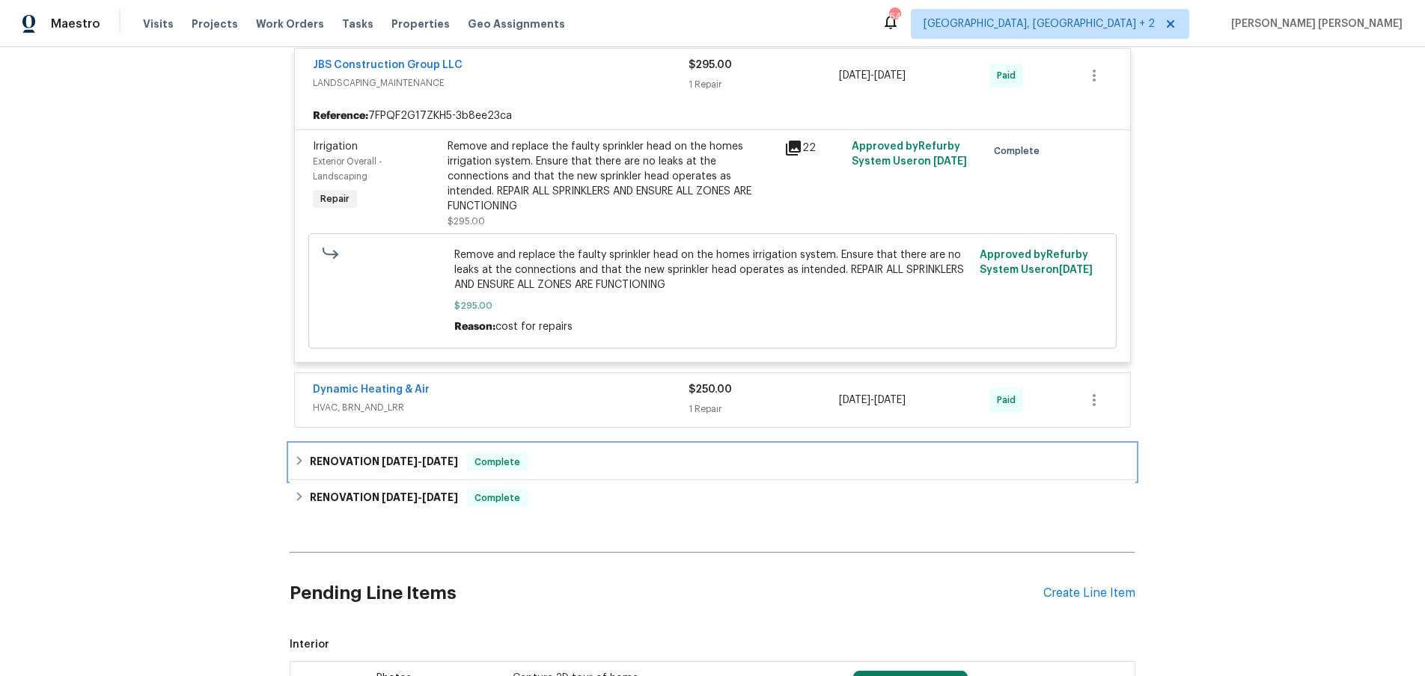
click at [397, 458] on div "RENOVATION 7/23/25 - 7/24/25 Complete" at bounding box center [712, 462] width 845 height 36
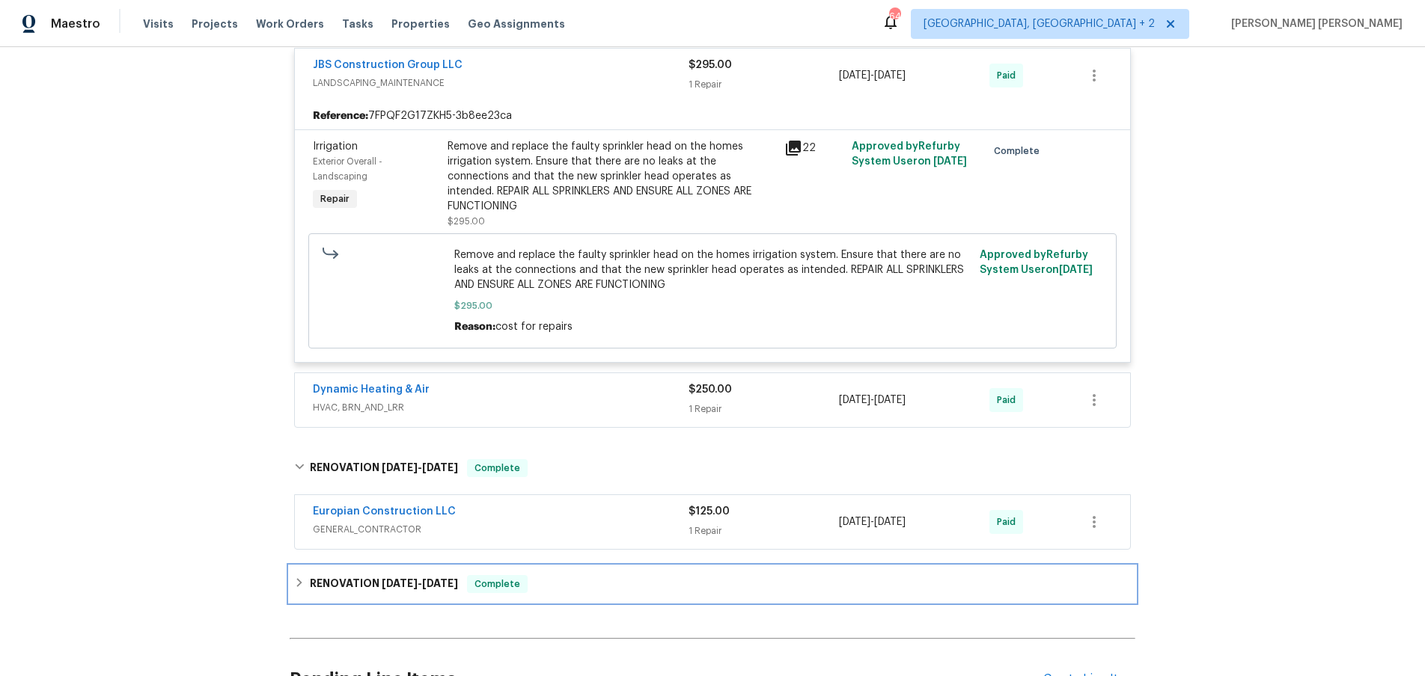
click at [391, 586] on div "RENOVATION 2/3/25 - 2/7/25 Complete" at bounding box center [712, 584] width 845 height 36
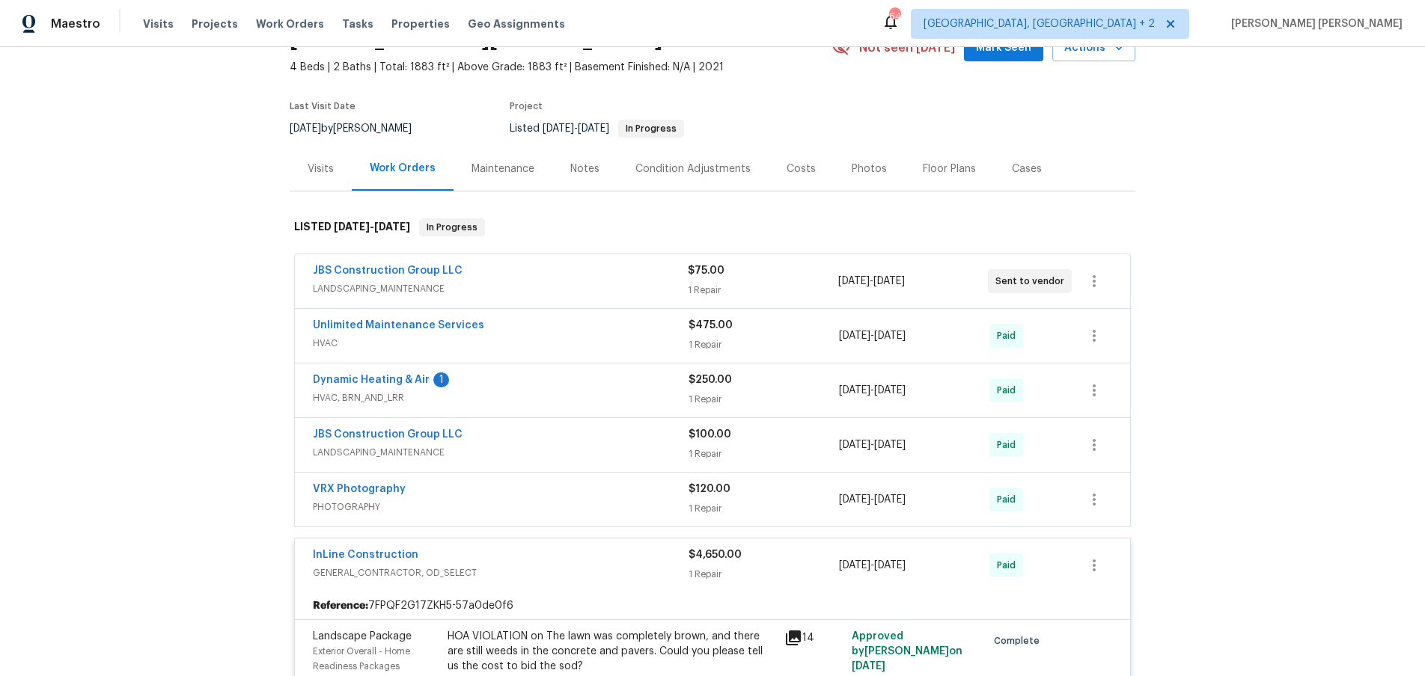
scroll to position [0, 0]
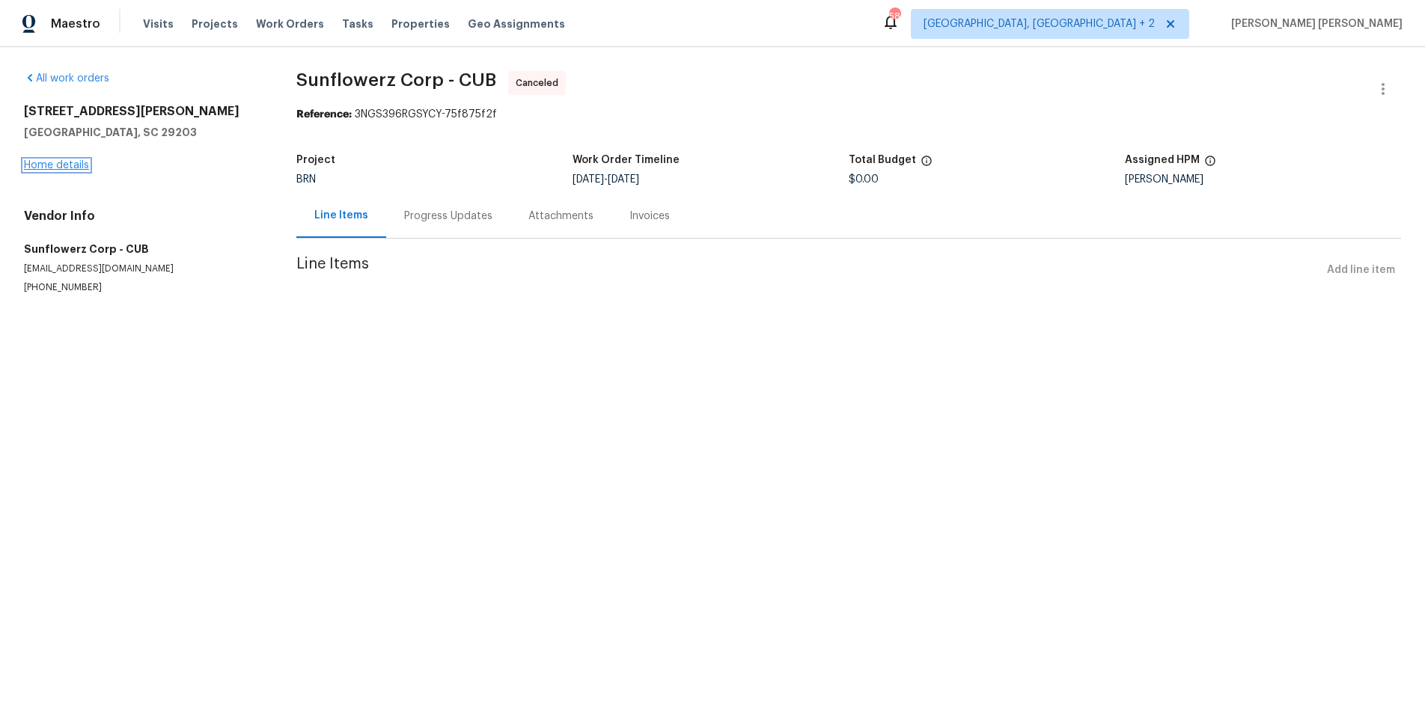
click at [81, 170] on link "Home details" at bounding box center [56, 165] width 65 height 10
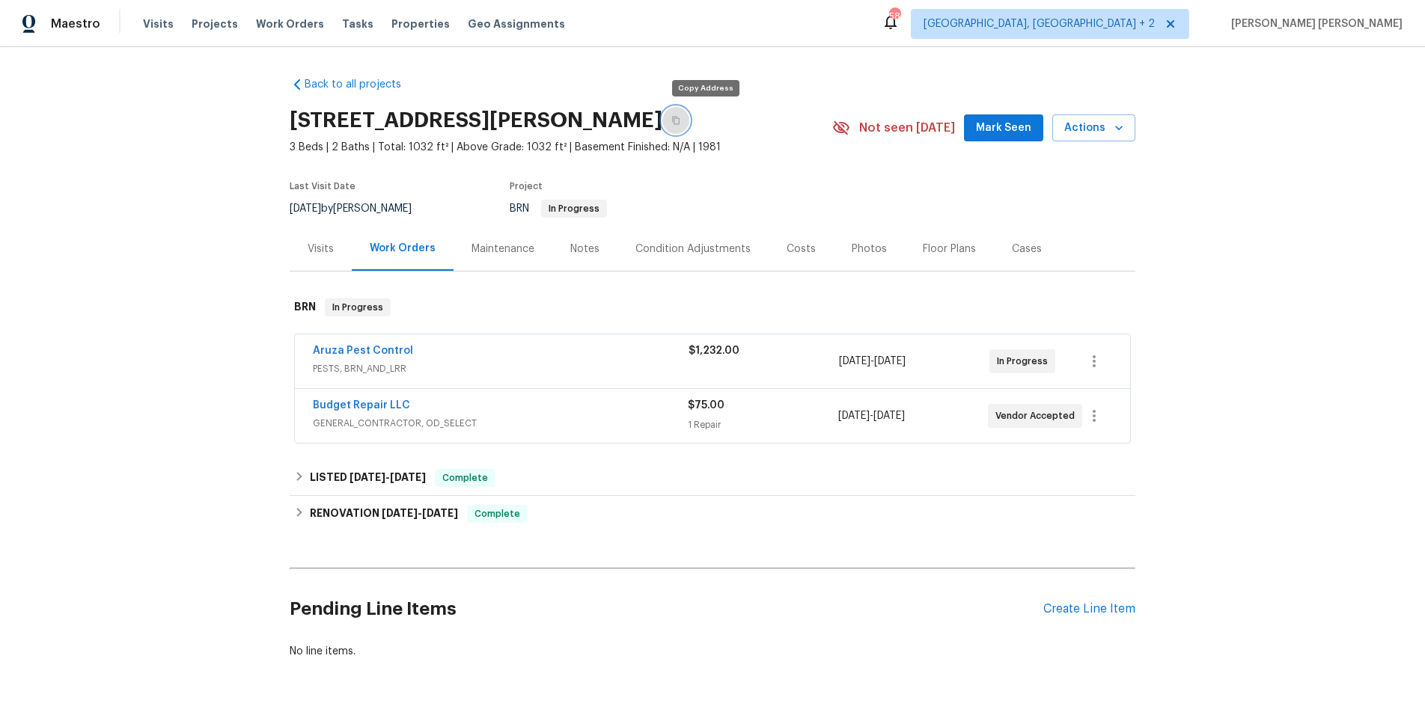
click at [689, 117] on button "button" at bounding box center [675, 120] width 27 height 27
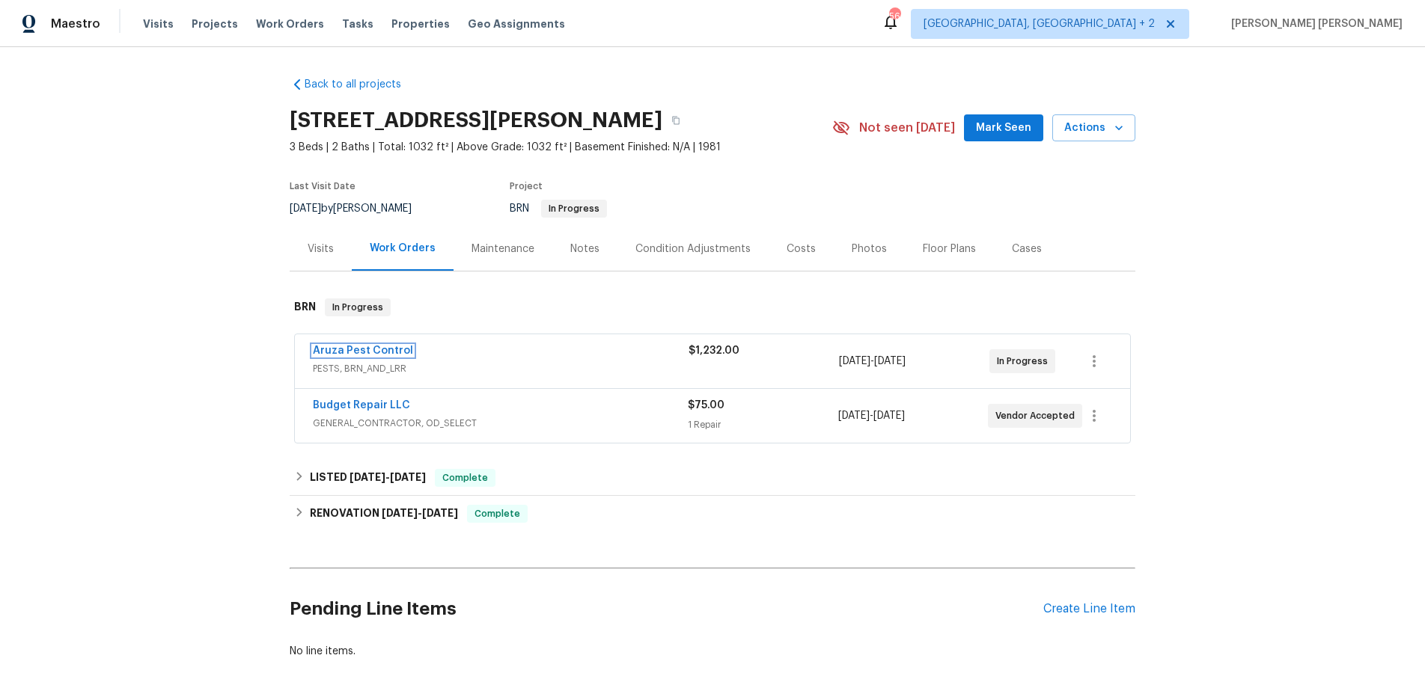
click at [370, 350] on link "Aruza Pest Control" at bounding box center [363, 351] width 100 height 10
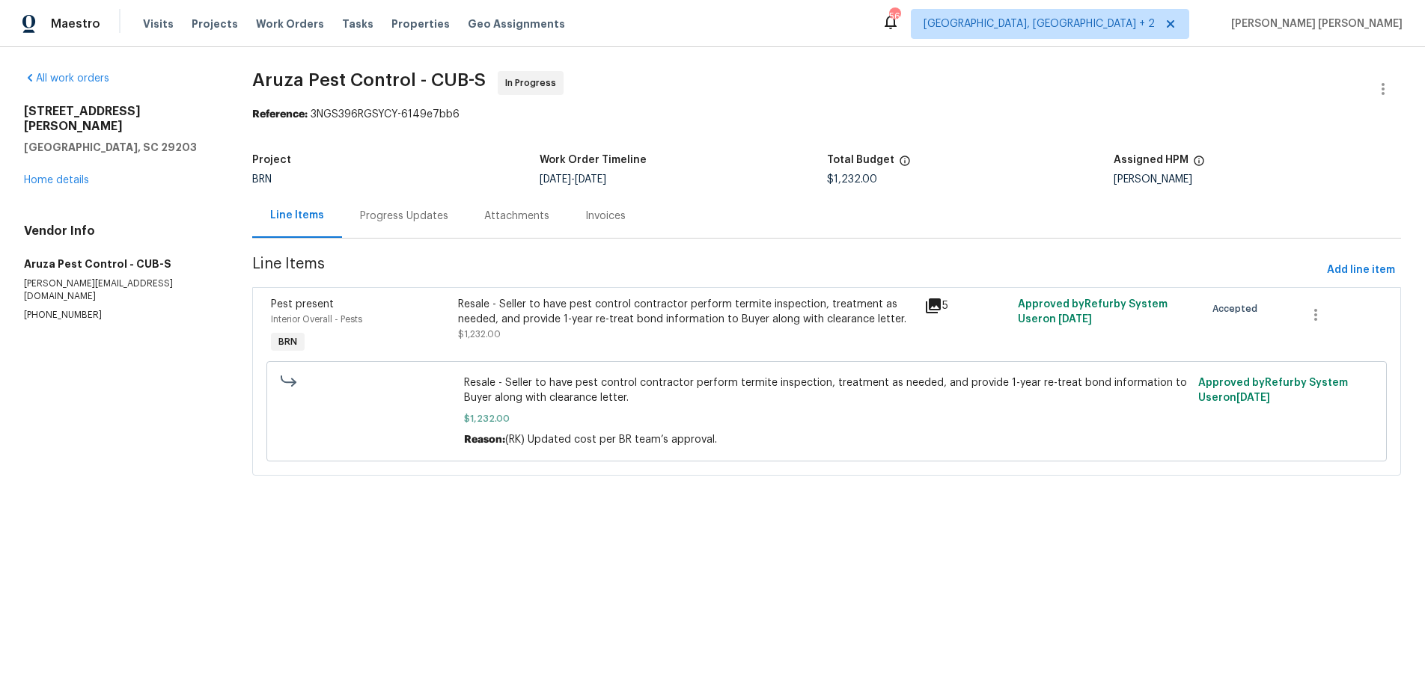
click at [387, 216] on div "Progress Updates" at bounding box center [404, 216] width 88 height 15
